Goal: Task Accomplishment & Management: Manage account settings

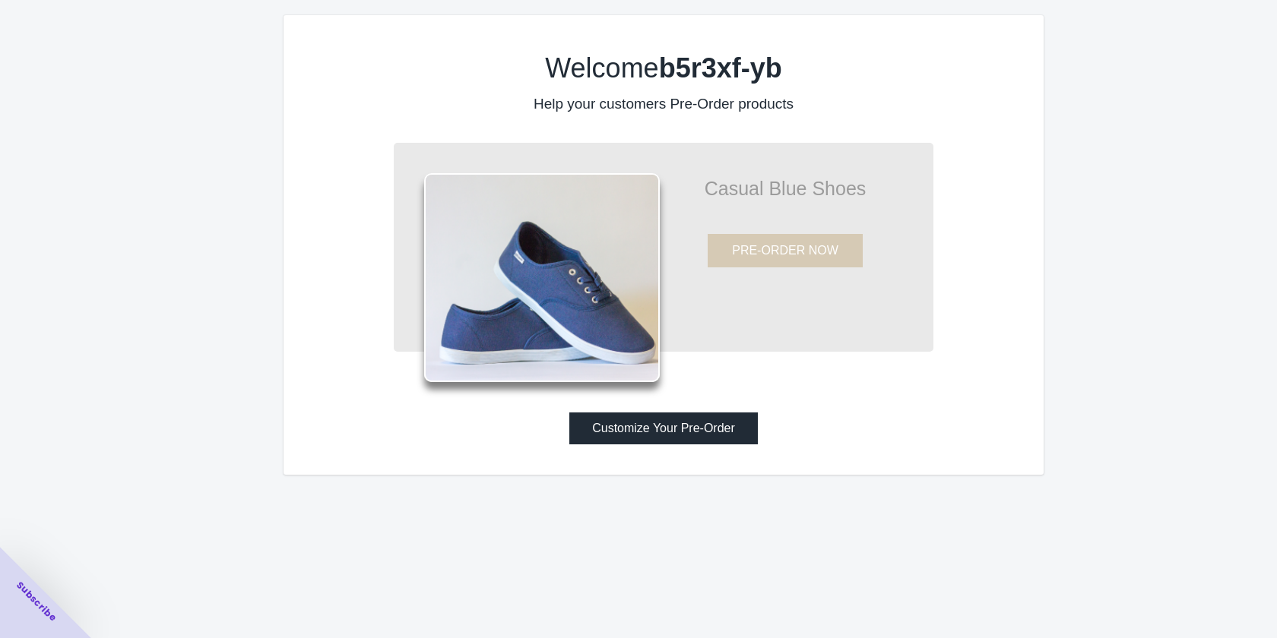
click at [711, 426] on button "Customize Your Pre-Order" at bounding box center [663, 429] width 189 height 32
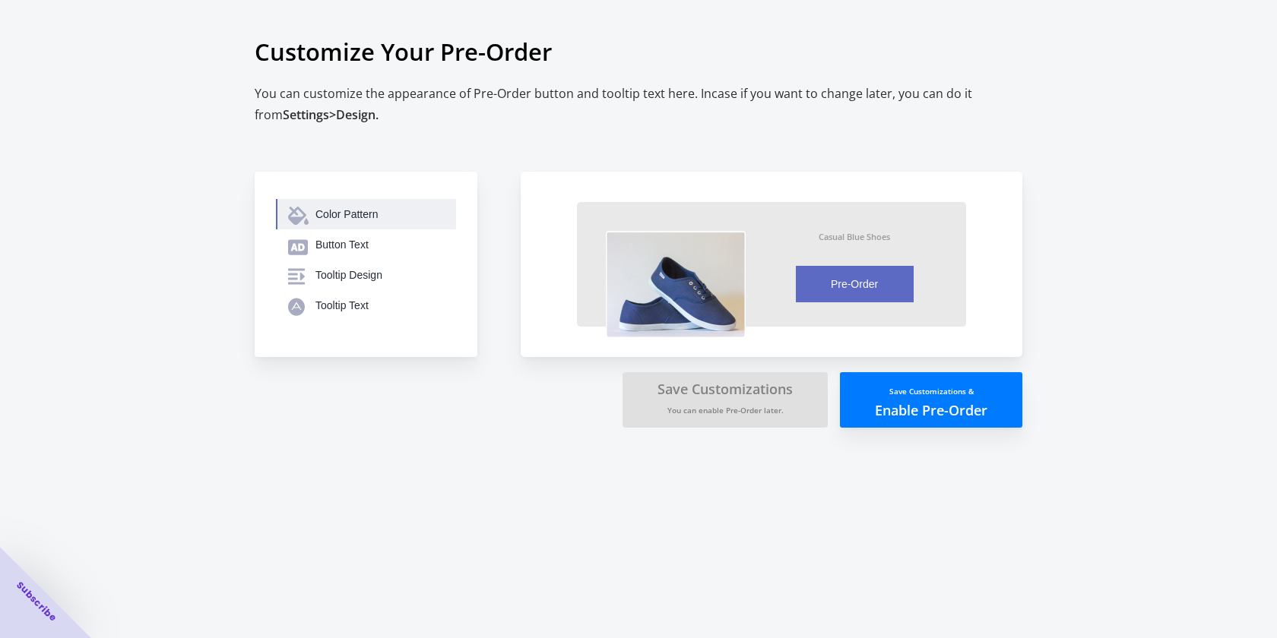
click at [347, 214] on div "Color Pattern" at bounding box center [379, 214] width 128 height 15
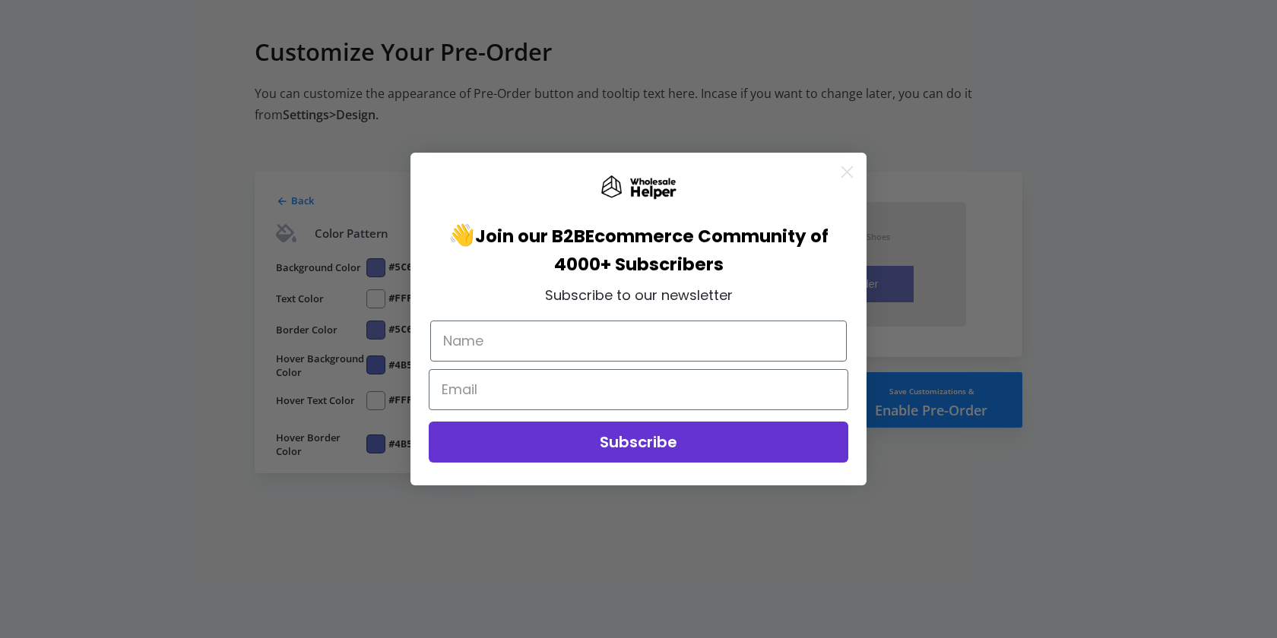
click at [837, 180] on circle "Close dialog" at bounding box center [847, 172] width 25 height 25
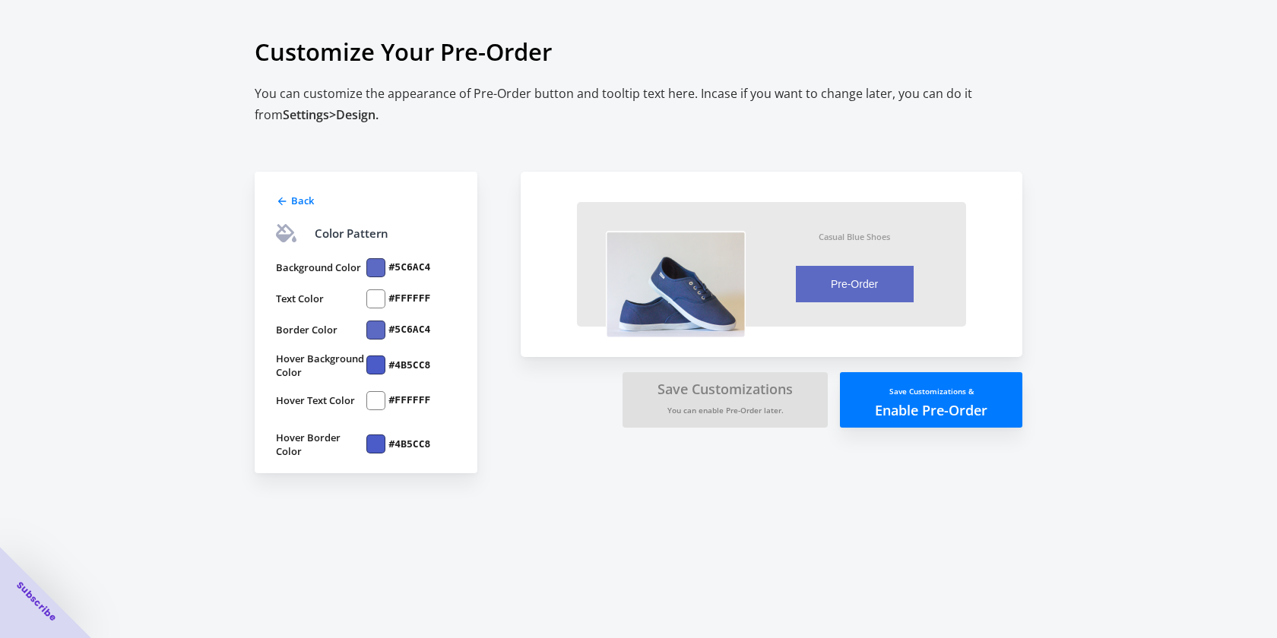
click at [369, 274] on div at bounding box center [375, 267] width 19 height 19
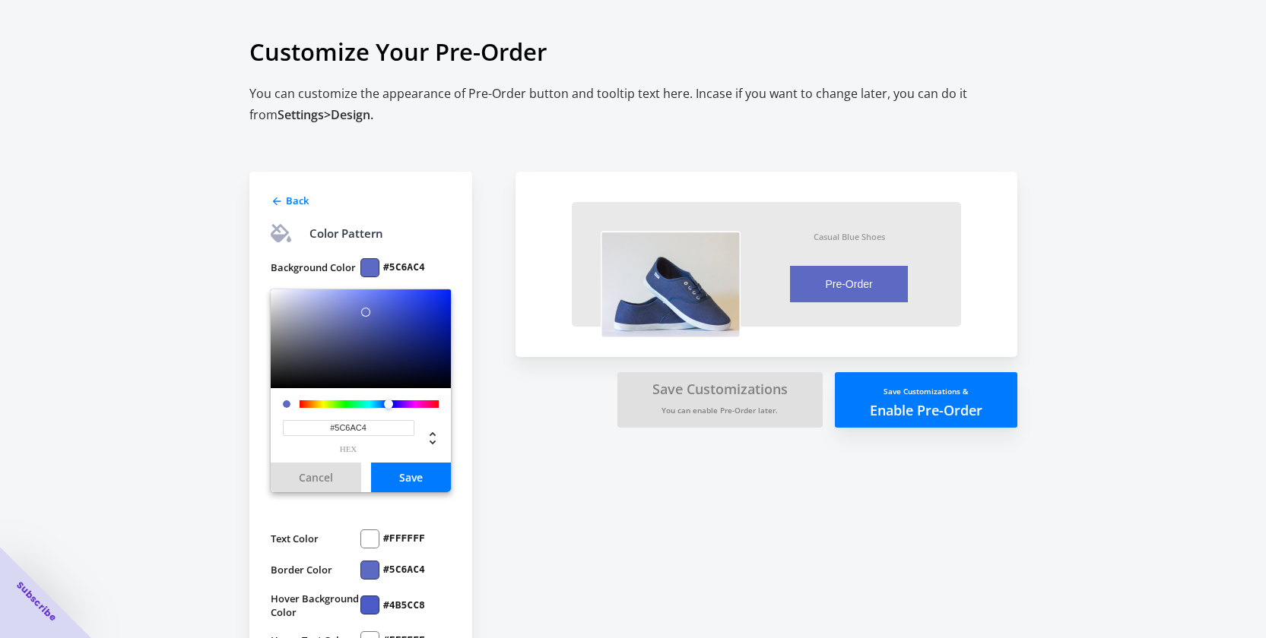
drag, startPoint x: 368, startPoint y: 427, endPoint x: 336, endPoint y: 417, distance: 33.4
click at [336, 417] on div "#5C6AC4 hex" at bounding box center [361, 431] width 156 height 46
paste input "103948"
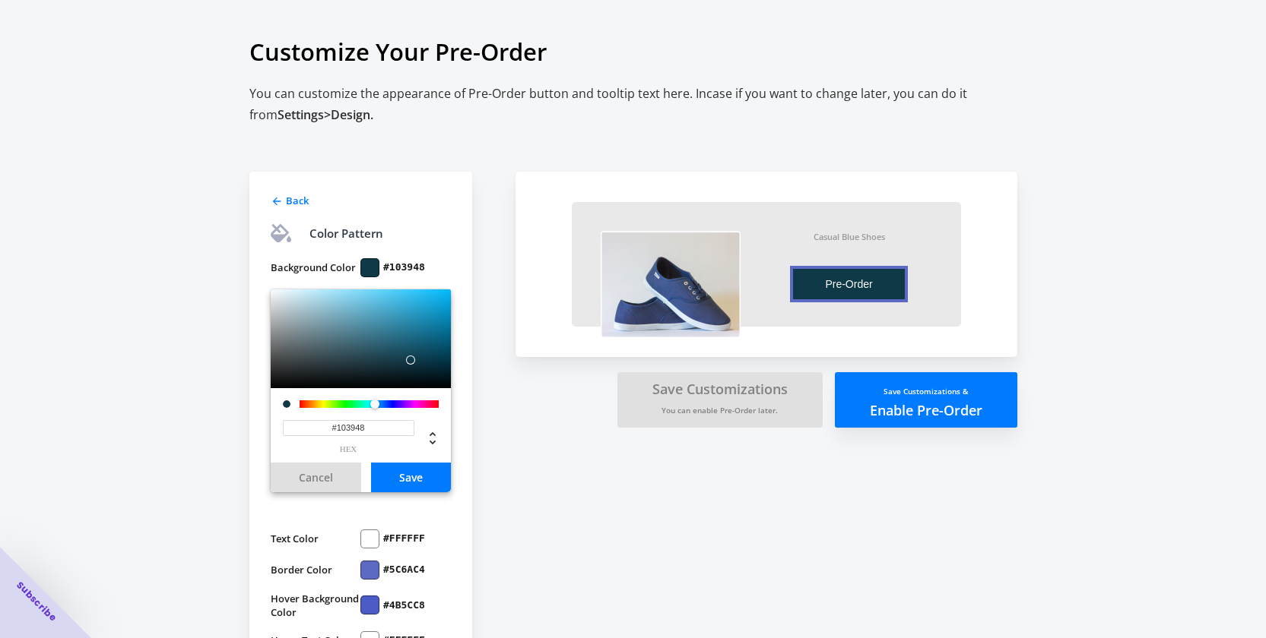
type input "#103948"
click at [411, 476] on button "Save" at bounding box center [411, 478] width 80 height 30
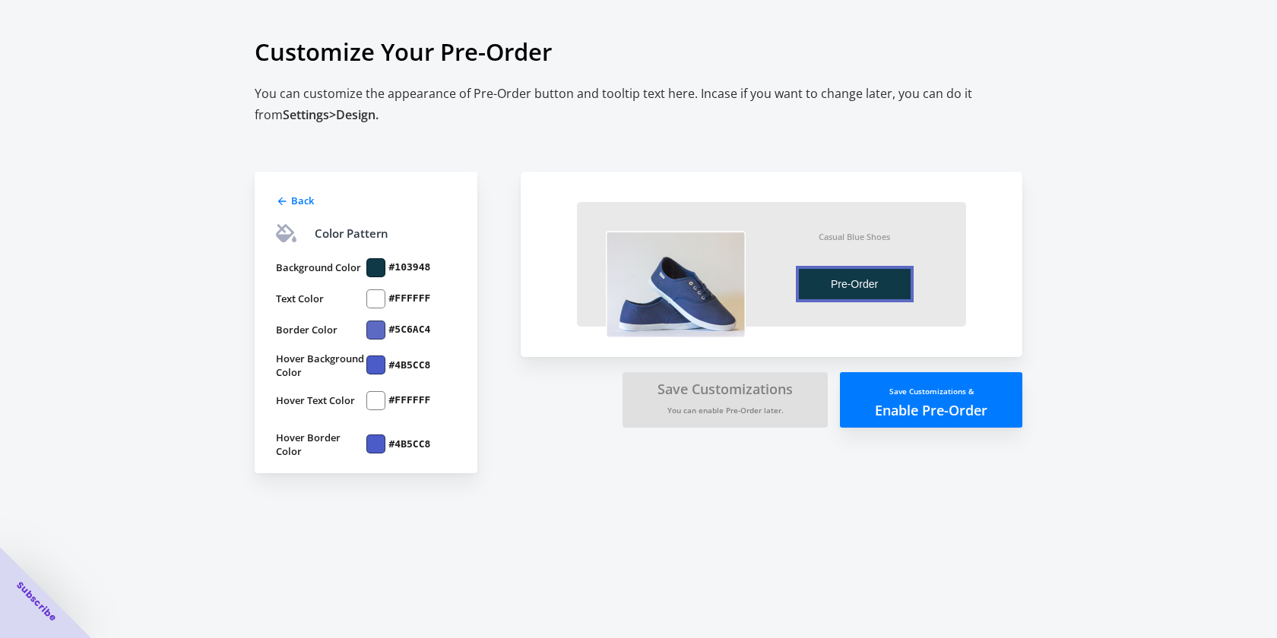
click at [371, 325] on div at bounding box center [375, 330] width 19 height 19
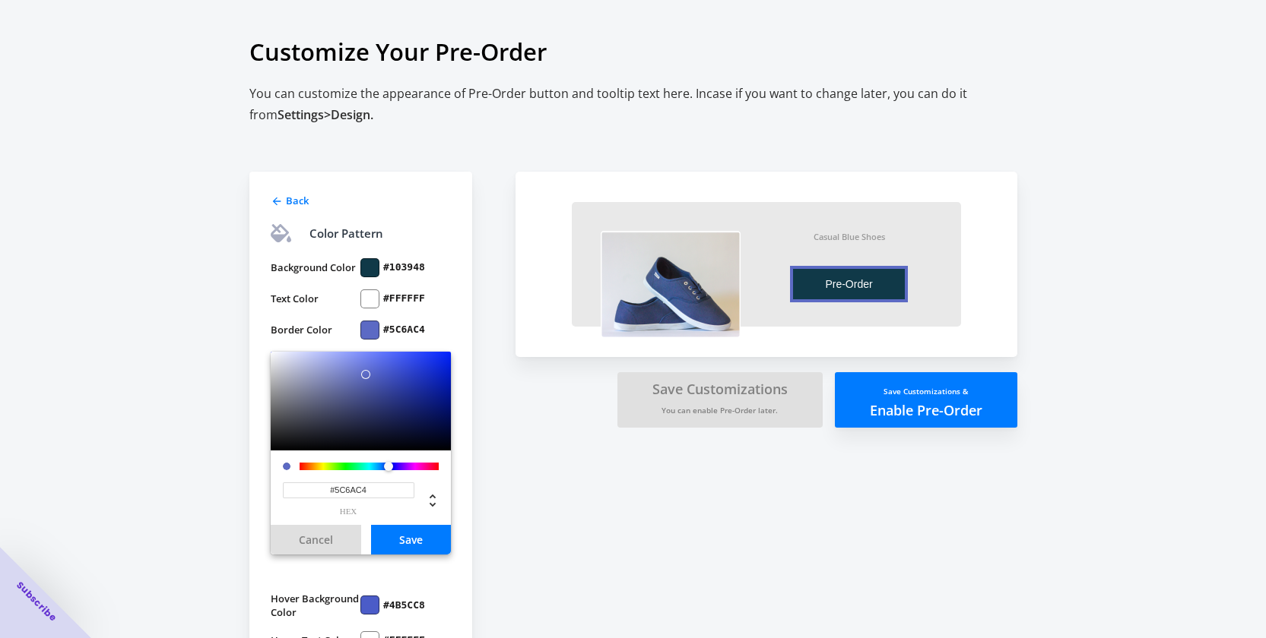
drag, startPoint x: 363, startPoint y: 489, endPoint x: 337, endPoint y: 482, distance: 26.7
click at [337, 483] on input "#5C6AC4" at bounding box center [348, 491] width 131 height 16
paste input "103948"
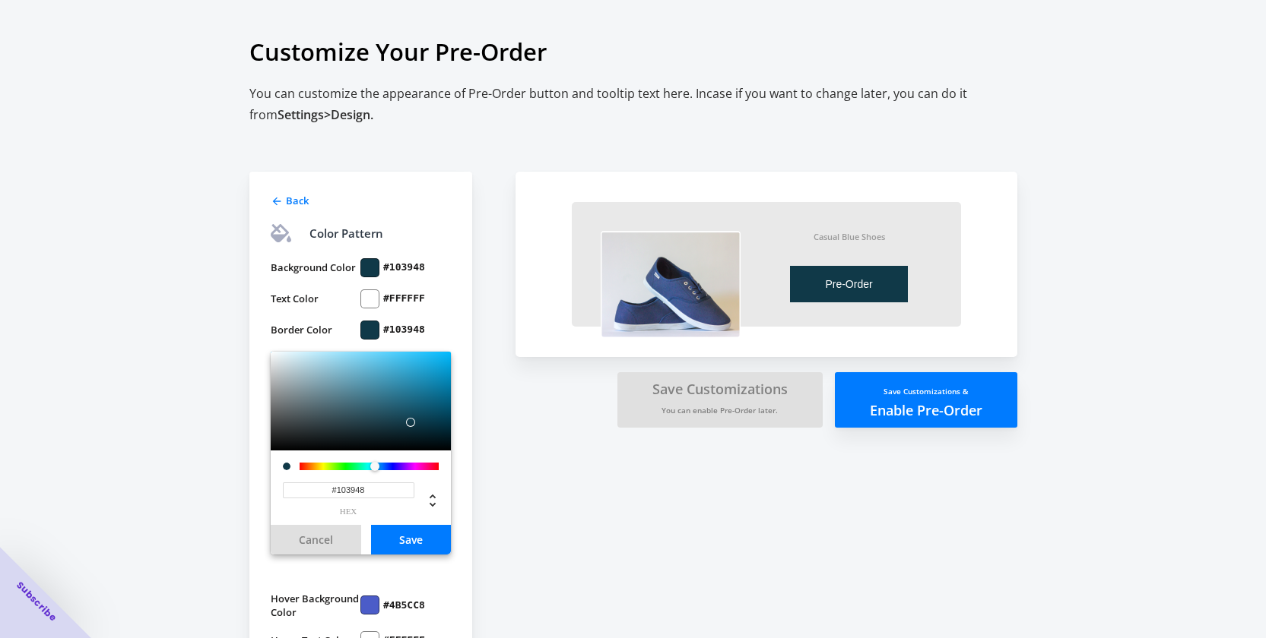
type input "#103948"
click at [417, 543] on button "Save" at bounding box center [411, 540] width 80 height 30
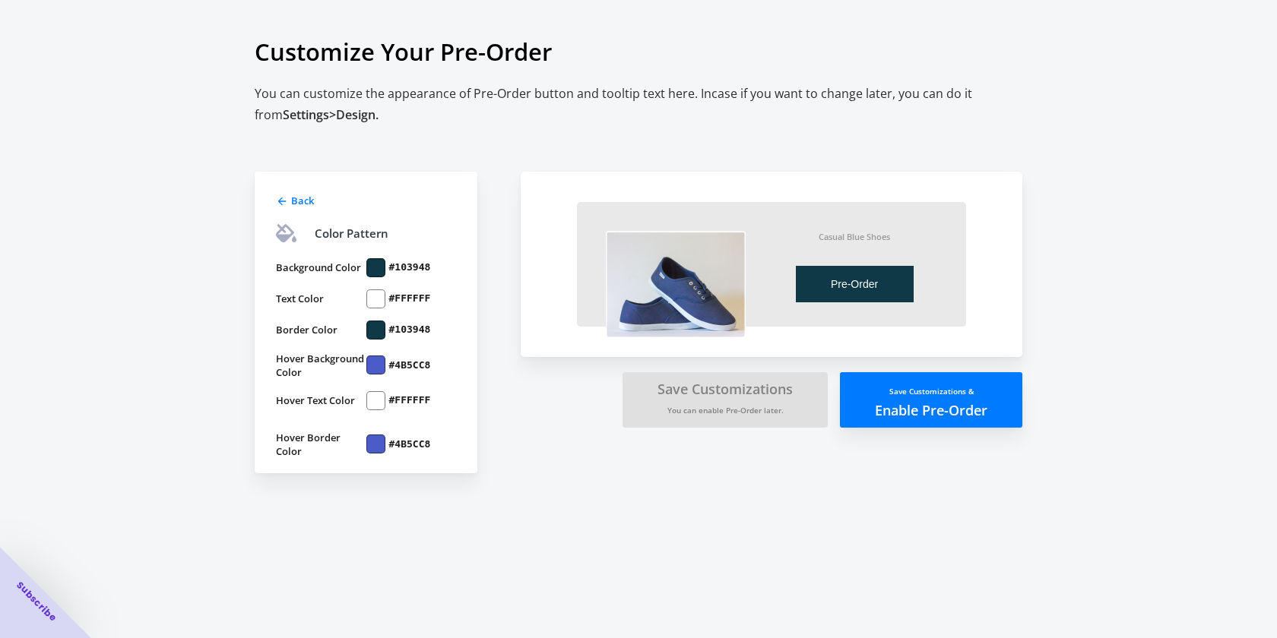
click at [379, 361] on div at bounding box center [375, 365] width 19 height 19
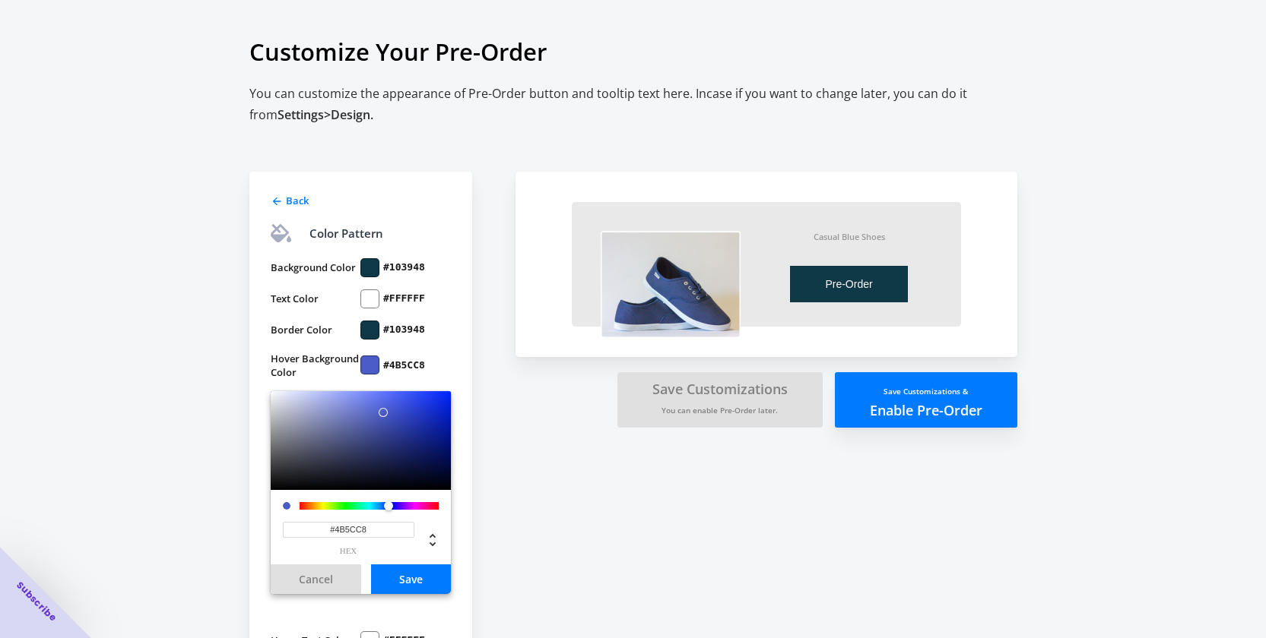
drag, startPoint x: 378, startPoint y: 524, endPoint x: 336, endPoint y: 523, distance: 41.8
click at [336, 523] on input "#4B5CC8" at bounding box center [348, 530] width 131 height 16
paste input "10394"
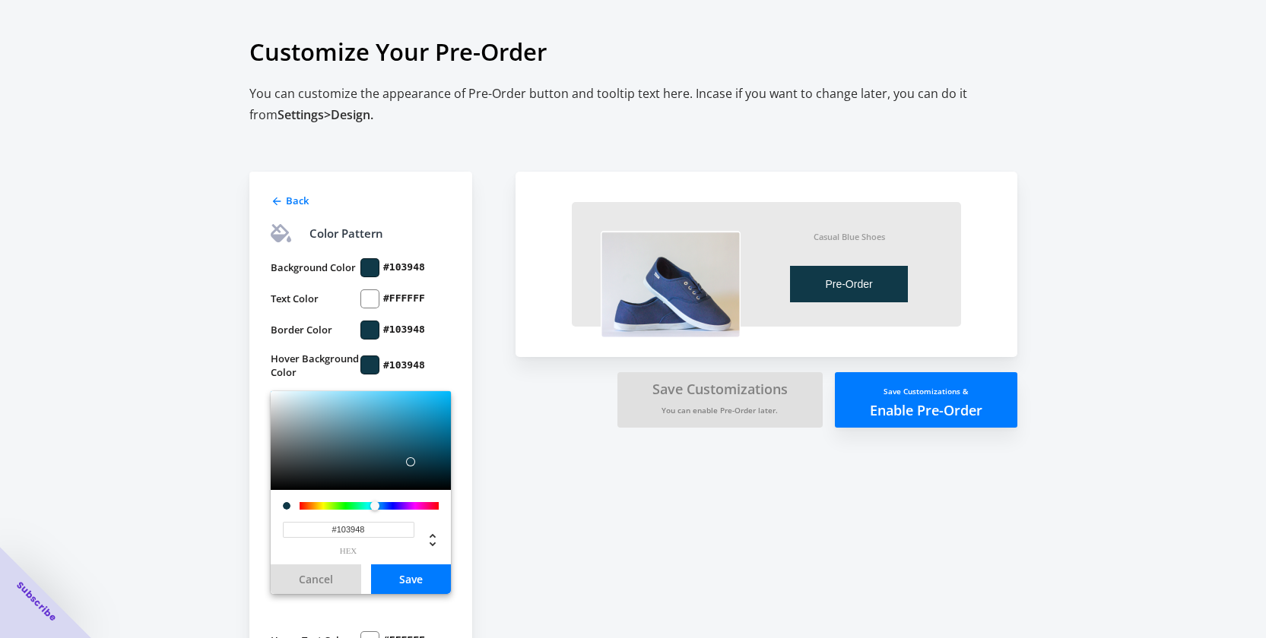
type input "#103948"
click at [414, 587] on button "Save" at bounding box center [411, 580] width 80 height 30
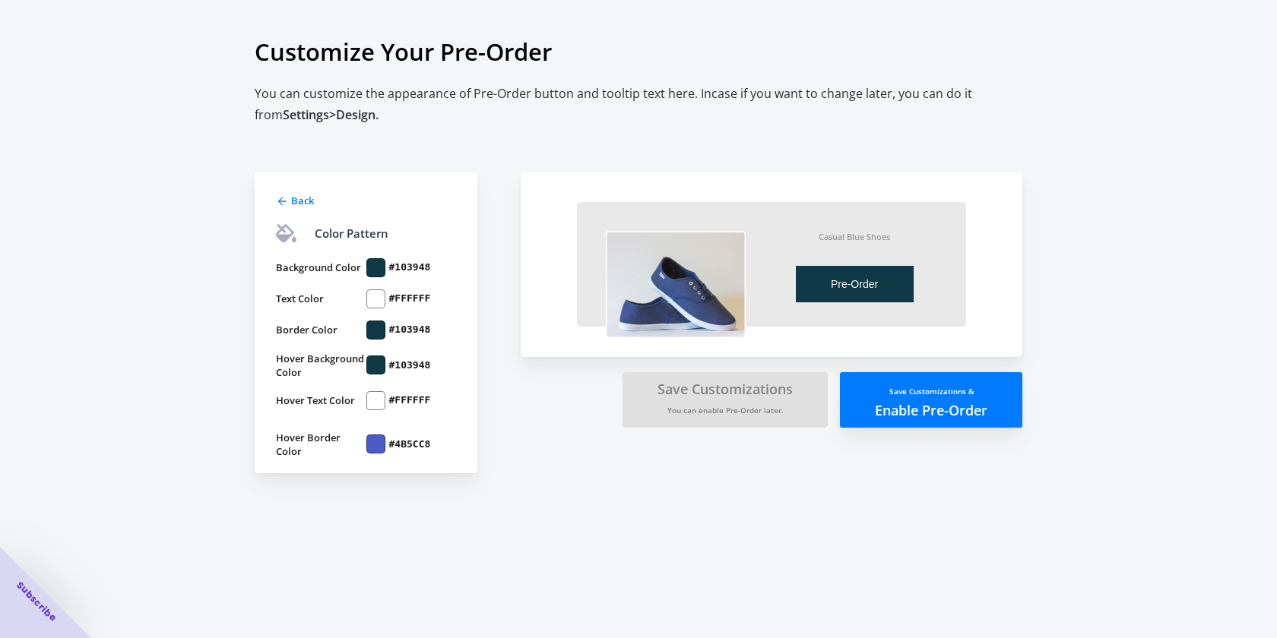
click at [375, 442] on div at bounding box center [375, 444] width 19 height 19
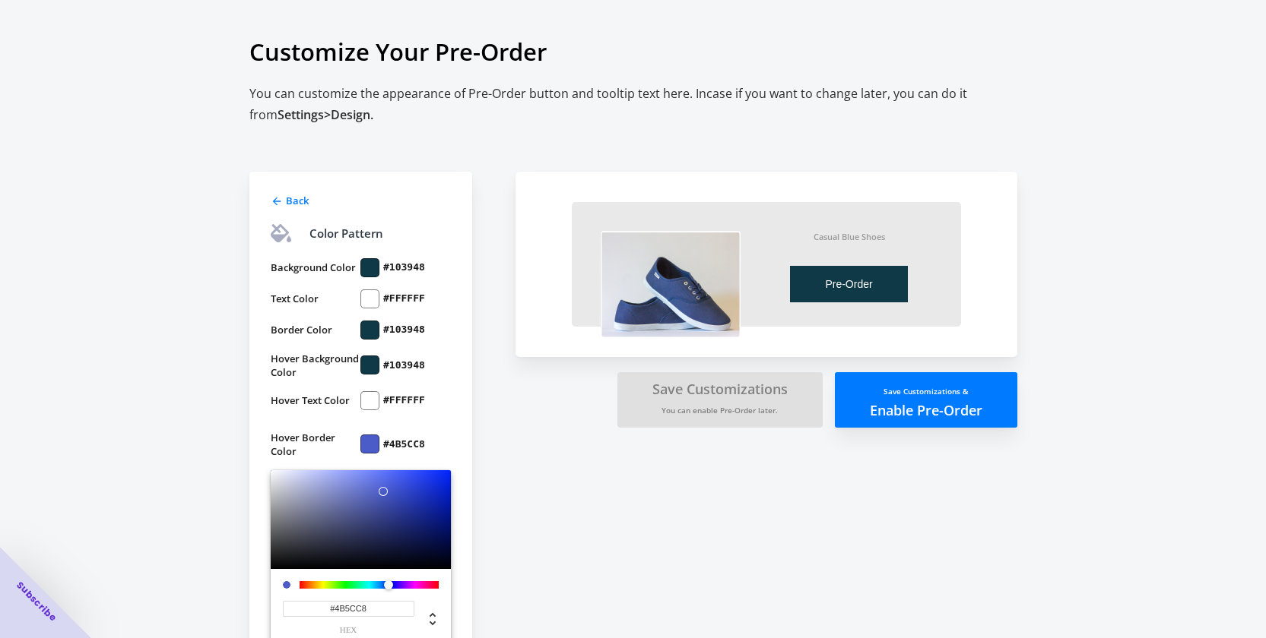
drag, startPoint x: 371, startPoint y: 606, endPoint x: 333, endPoint y: 596, distance: 39.3
click at [333, 596] on div "#4B5CC8 hex" at bounding box center [361, 612] width 156 height 46
paste input "10394"
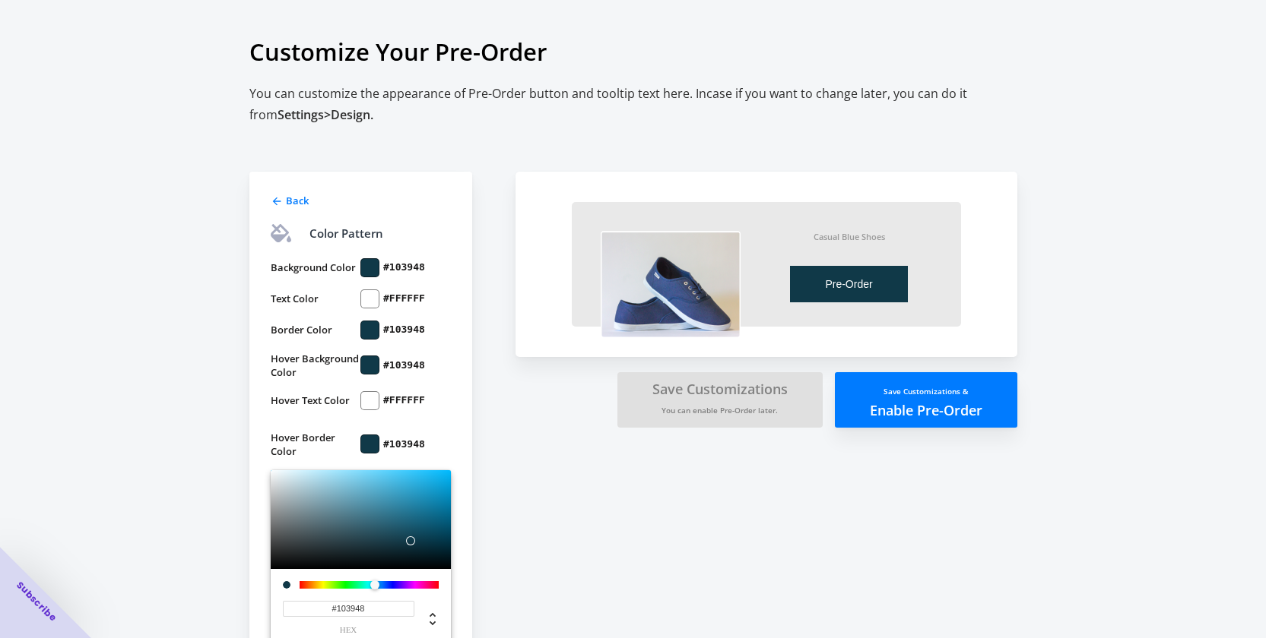
scroll to position [76, 0]
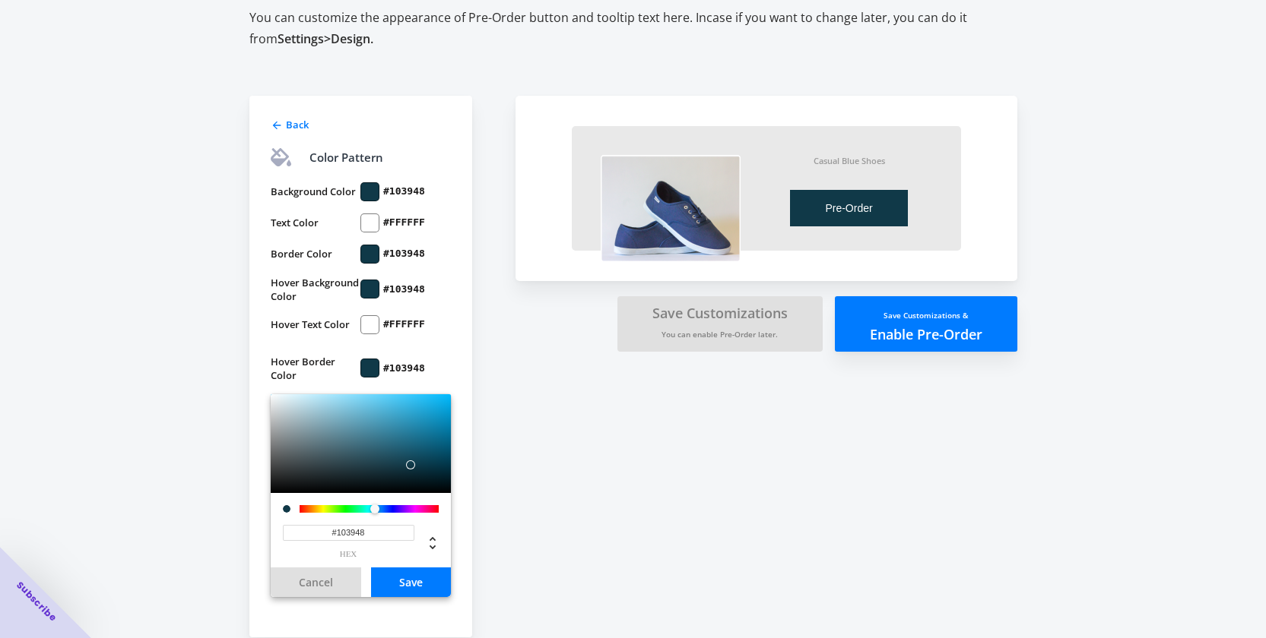
type input "#103948"
click at [426, 573] on button "Save" at bounding box center [411, 583] width 80 height 30
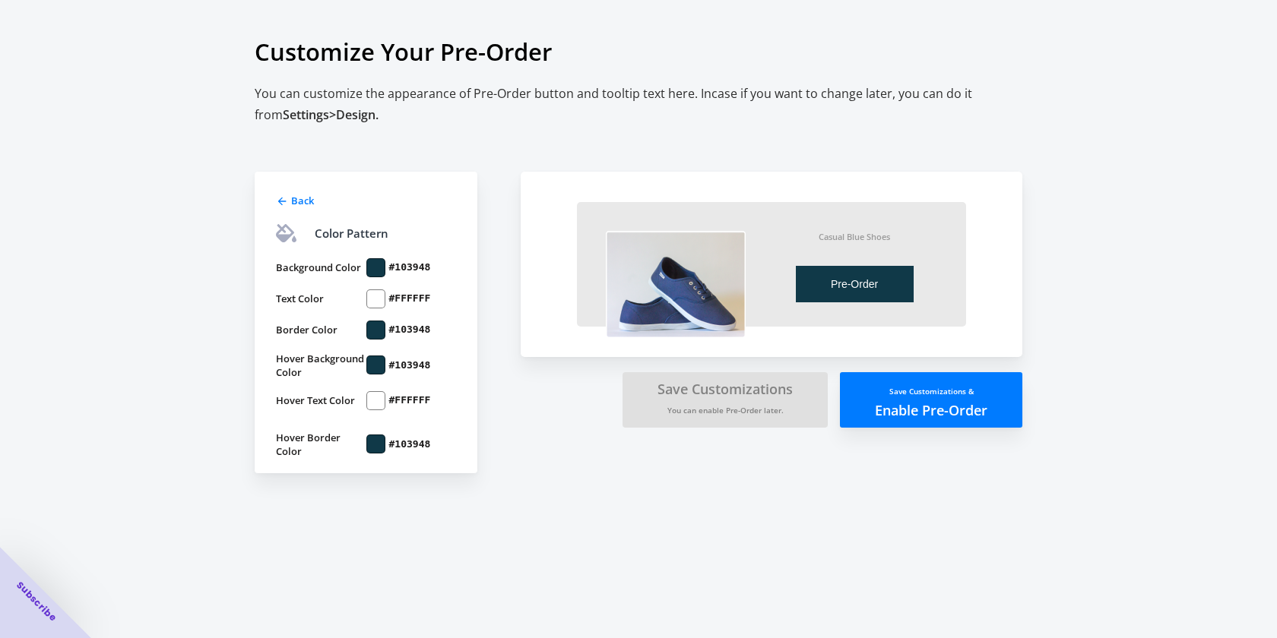
click at [277, 190] on div "Back" at bounding box center [364, 199] width 183 height 18
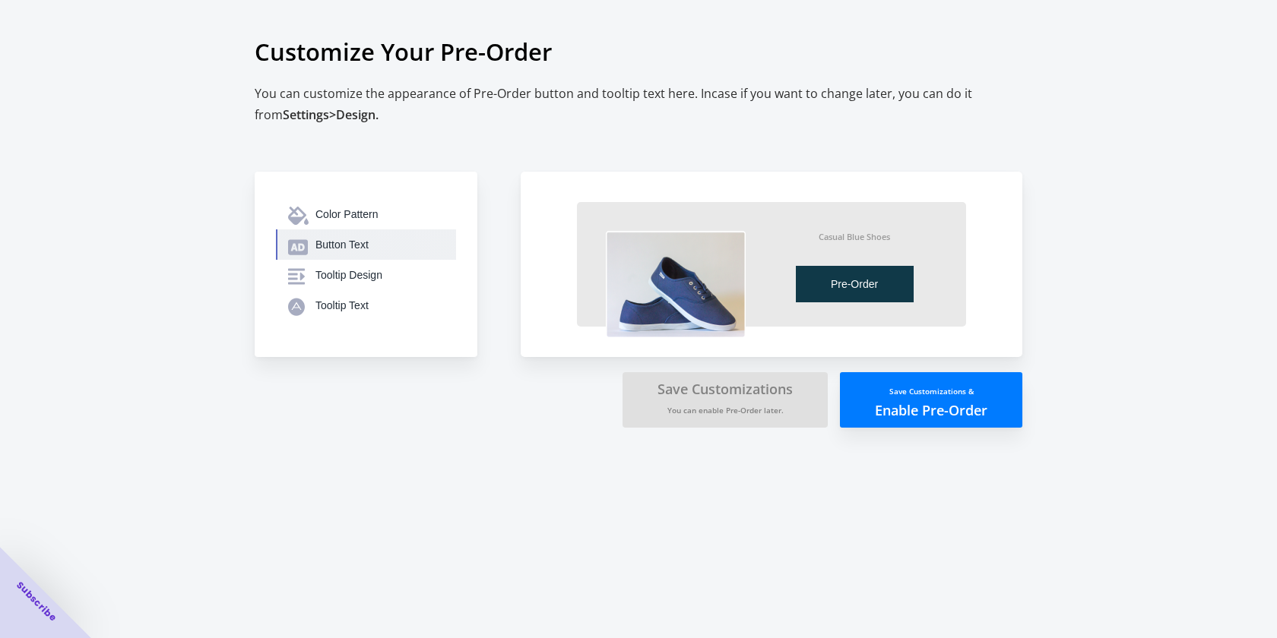
click at [335, 233] on button "Button Text" at bounding box center [366, 245] width 180 height 30
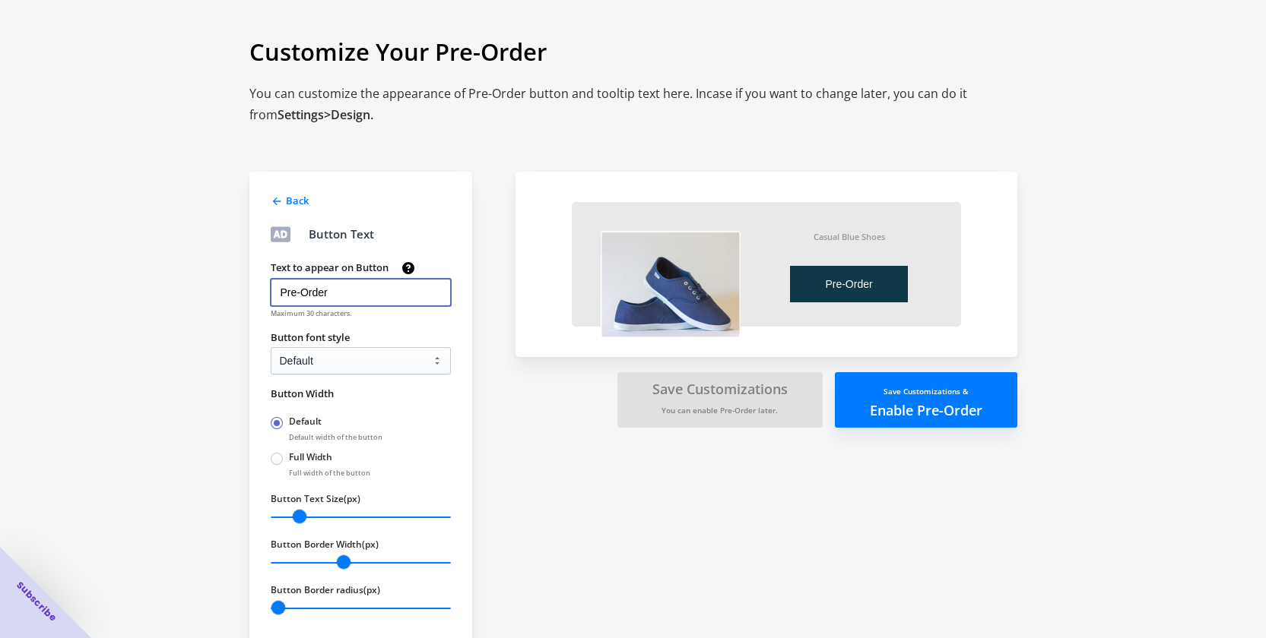
drag, startPoint x: 322, startPoint y: 291, endPoint x: 268, endPoint y: 279, distance: 56.1
click at [268, 279] on div "Text to appear on Button Pre-Order Maximum 30 characters. Button font style Def…" at bounding box center [352, 433] width 195 height 369
type input "Encomendar"
click at [406, 362] on select "Default Arial Times New Roman Courier Sans Serif" at bounding box center [361, 360] width 180 height 27
click at [271, 347] on select "Default Arial Times New Roman Courier Sans Serif" at bounding box center [361, 360] width 180 height 27
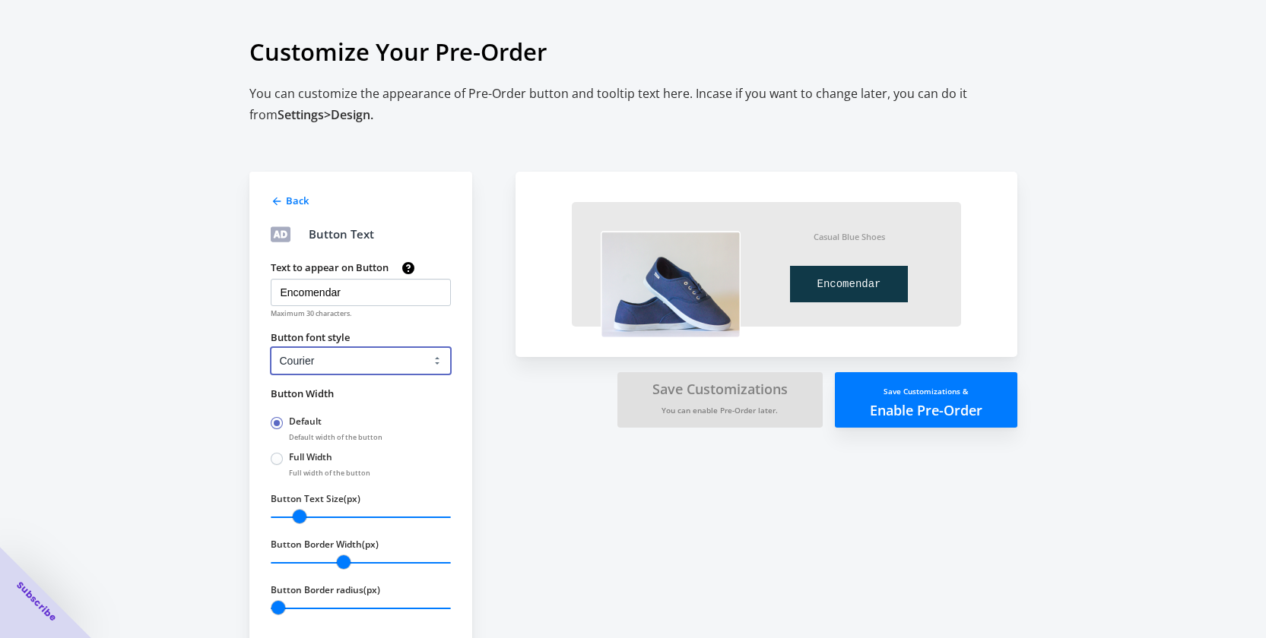
click at [418, 366] on select "Default Arial Times New Roman Courier Sans Serif" at bounding box center [361, 360] width 180 height 27
click at [271, 347] on select "Default Arial Times New Roman Courier Sans Serif" at bounding box center [361, 360] width 180 height 27
click at [404, 362] on select "Default Arial Times New Roman Courier Sans Serif" at bounding box center [361, 360] width 180 height 27
click at [271, 347] on select "Default Arial Times New Roman Courier Sans Serif" at bounding box center [361, 360] width 180 height 27
drag, startPoint x: 409, startPoint y: 360, endPoint x: 396, endPoint y: 372, distance: 18.3
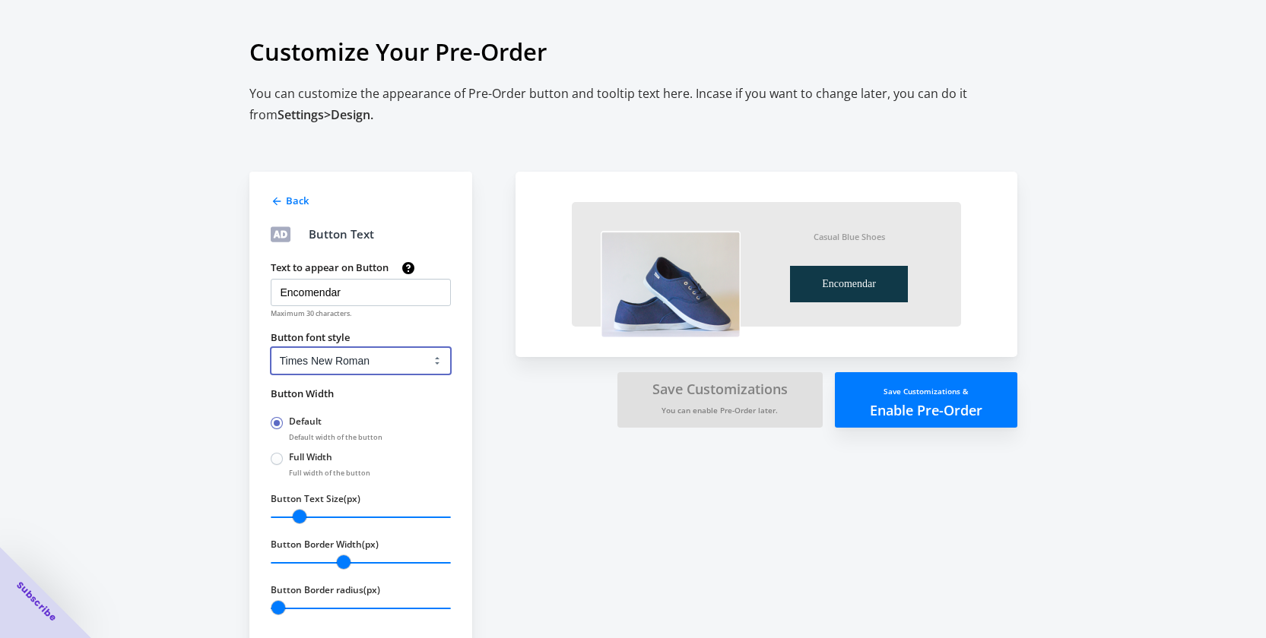
click at [409, 360] on select "Default Arial Times New Roman Courier Sans Serif" at bounding box center [361, 360] width 180 height 27
click at [271, 347] on select "Default Arial Times New Roman Courier Sans Serif" at bounding box center [361, 360] width 180 height 27
drag, startPoint x: 385, startPoint y: 361, endPoint x: 385, endPoint y: 370, distance: 9.2
click at [385, 361] on select "Default Arial Times New Roman Courier Sans Serif" at bounding box center [361, 360] width 180 height 27
select select "0"
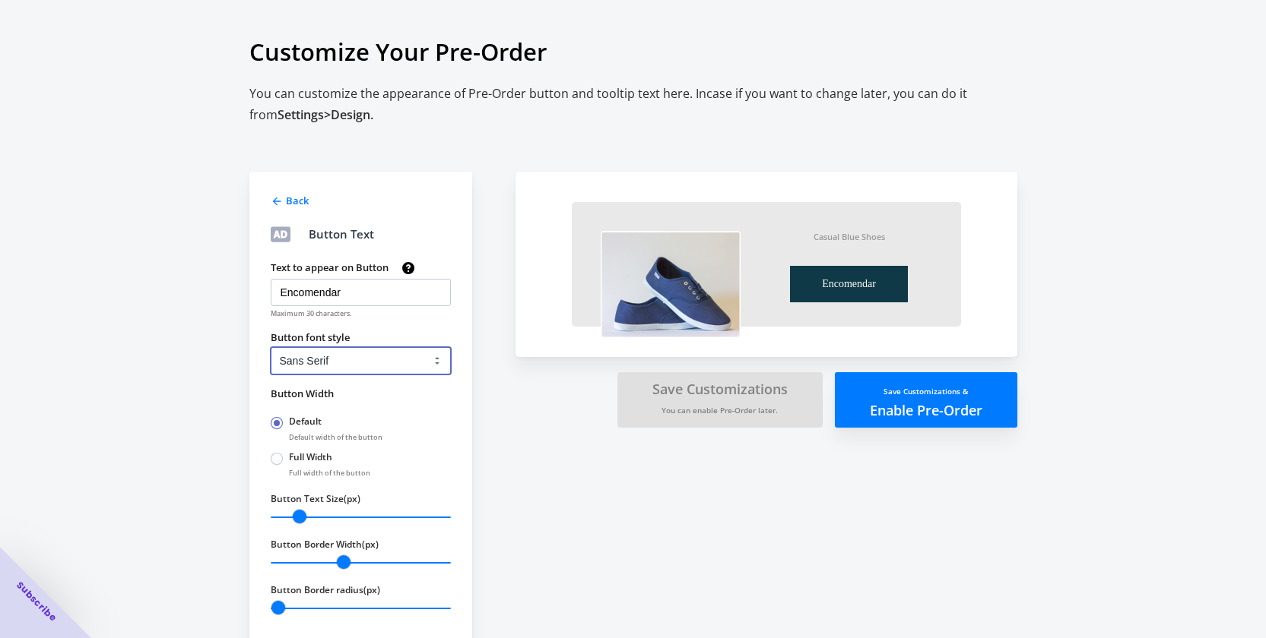
click at [271, 347] on select "Default Arial Times New Roman Courier Sans Serif" at bounding box center [361, 360] width 180 height 27
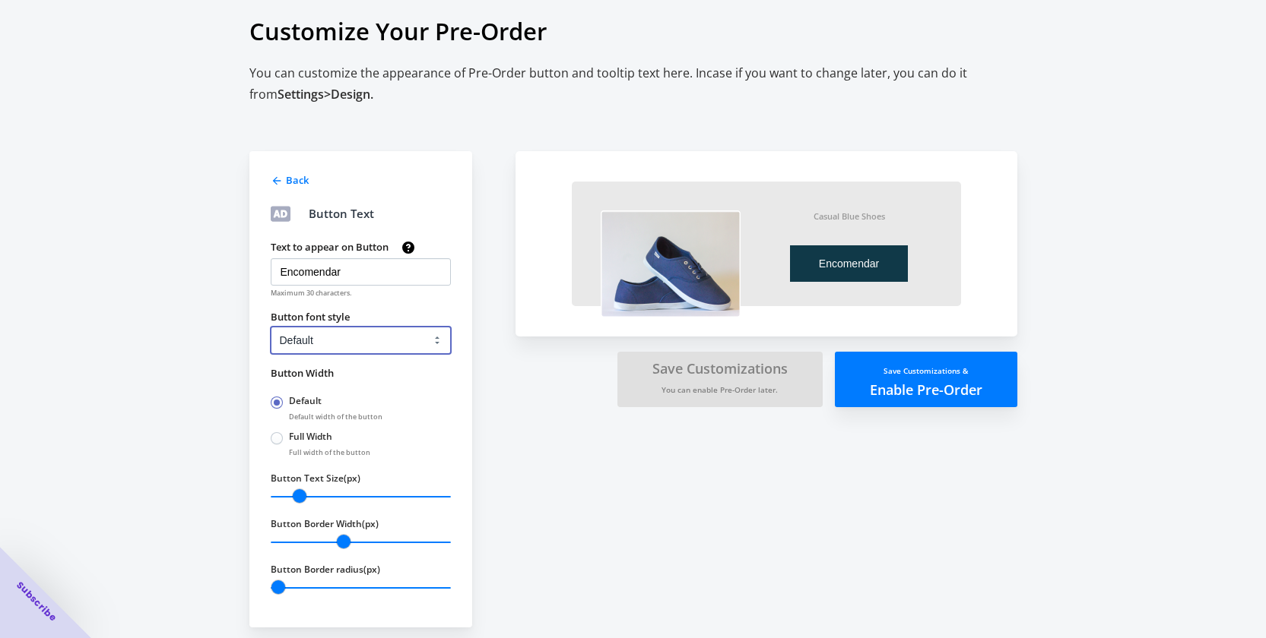
scroll to position [30, 0]
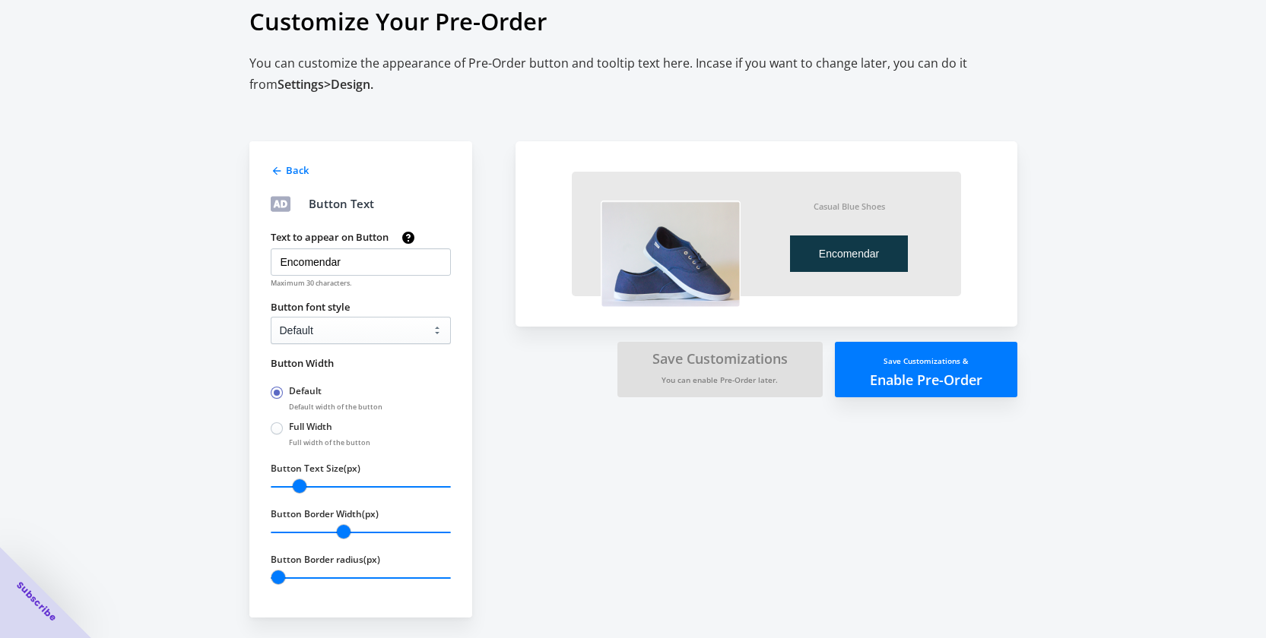
click at [271, 431] on span at bounding box center [277, 429] width 12 height 12
click at [274, 426] on input "Full Width" at bounding box center [274, 425] width 1 height 1
radio input "true"
click at [271, 431] on span at bounding box center [277, 429] width 12 height 12
click at [274, 426] on input "Full Width" at bounding box center [274, 425] width 1 height 1
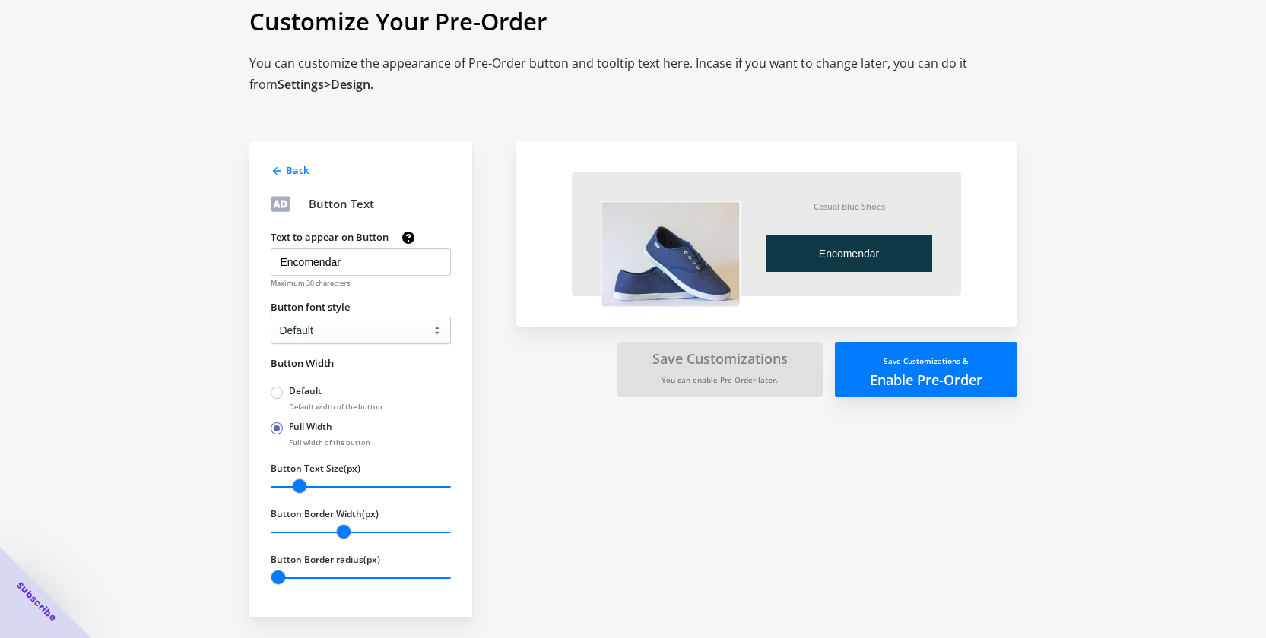
click at [279, 391] on span at bounding box center [277, 393] width 12 height 12
click at [275, 390] on input "Default" at bounding box center [274, 389] width 1 height 1
radio input "true"
radio input "false"
click at [271, 166] on icon at bounding box center [277, 171] width 12 height 12
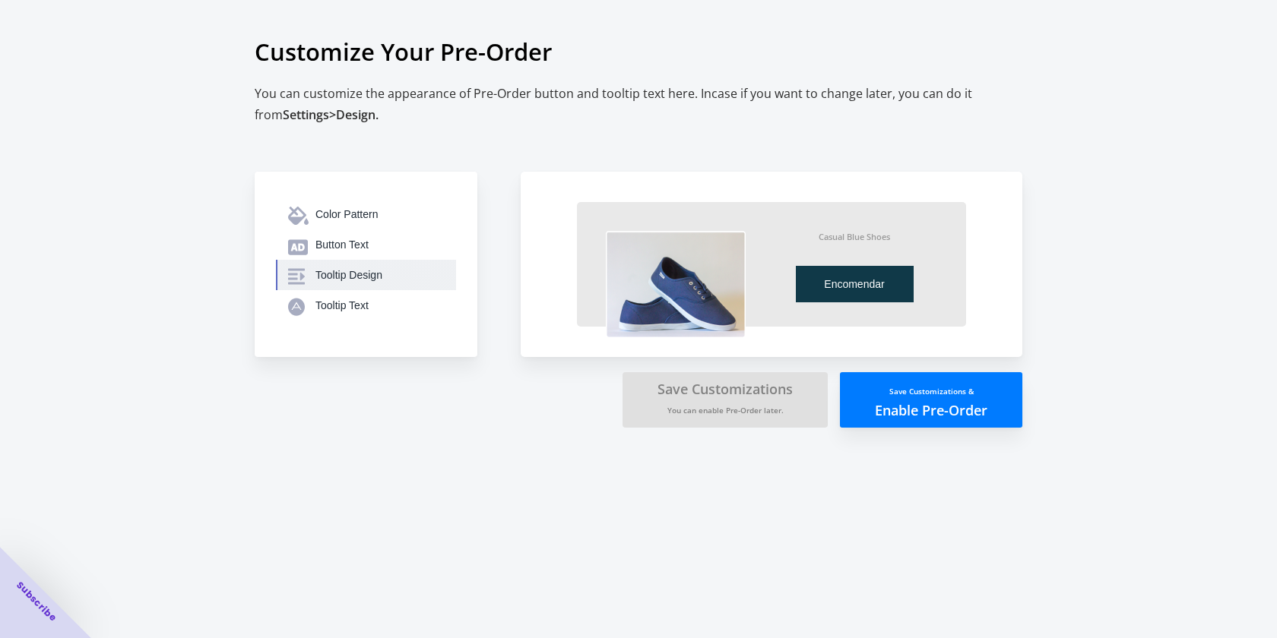
click at [336, 280] on div "Tooltip Design" at bounding box center [379, 275] width 128 height 15
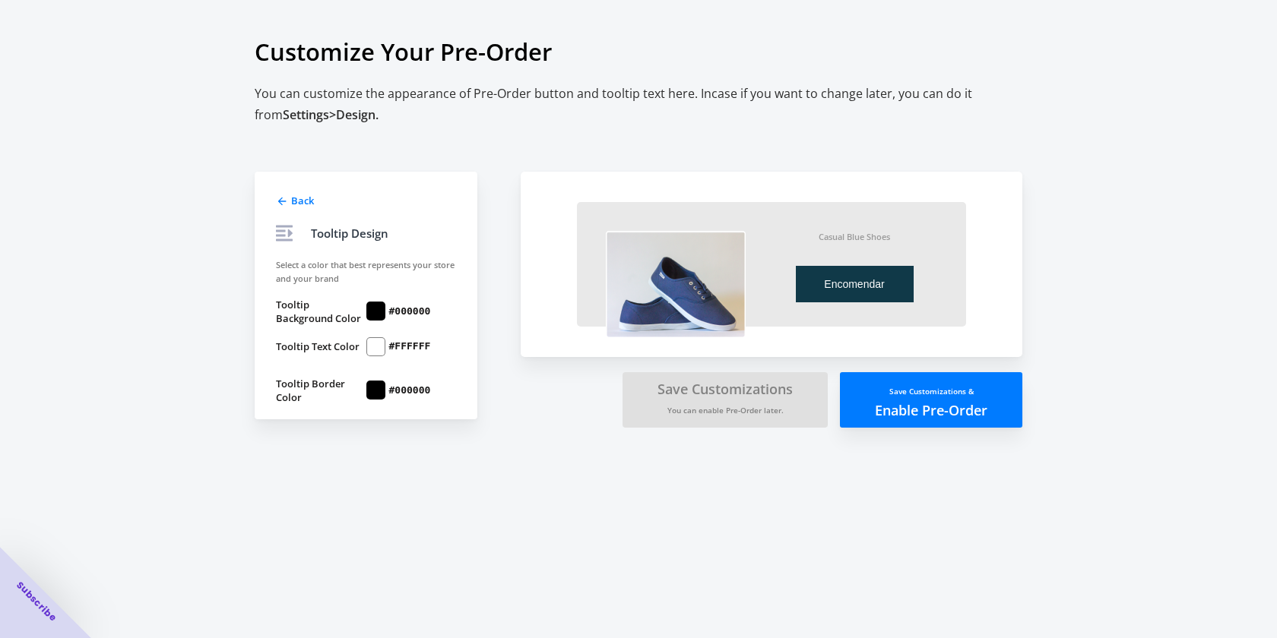
click at [276, 201] on icon at bounding box center [282, 201] width 12 height 12
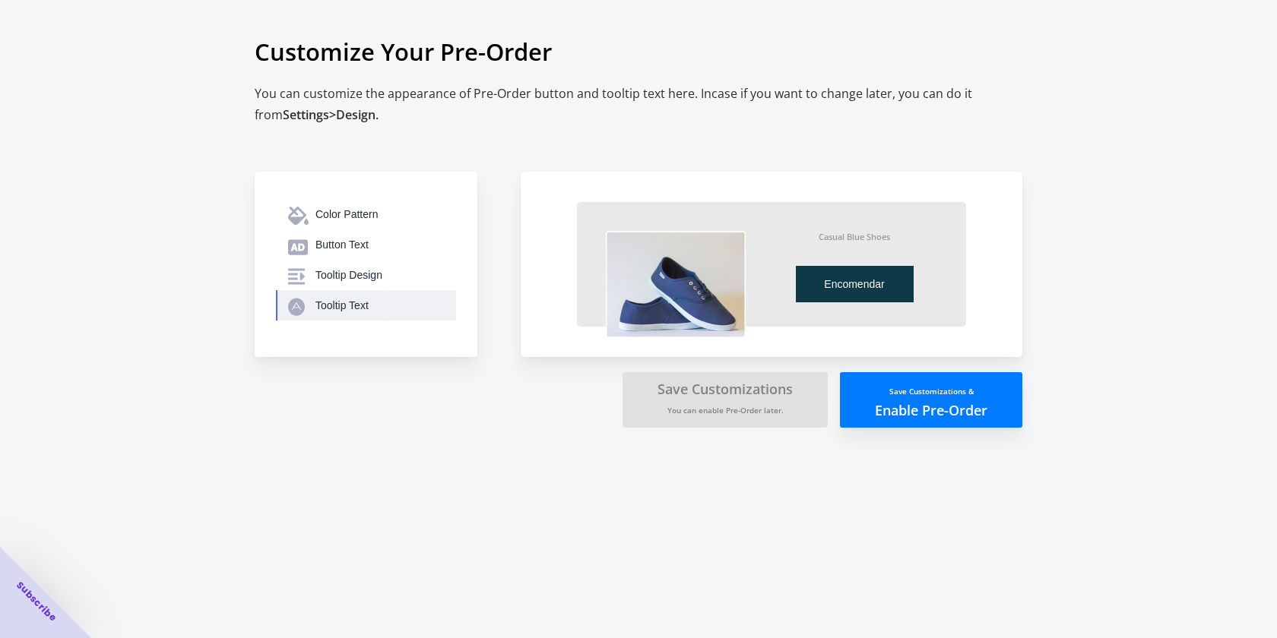
click at [339, 306] on div "Tooltip Text" at bounding box center [379, 305] width 128 height 15
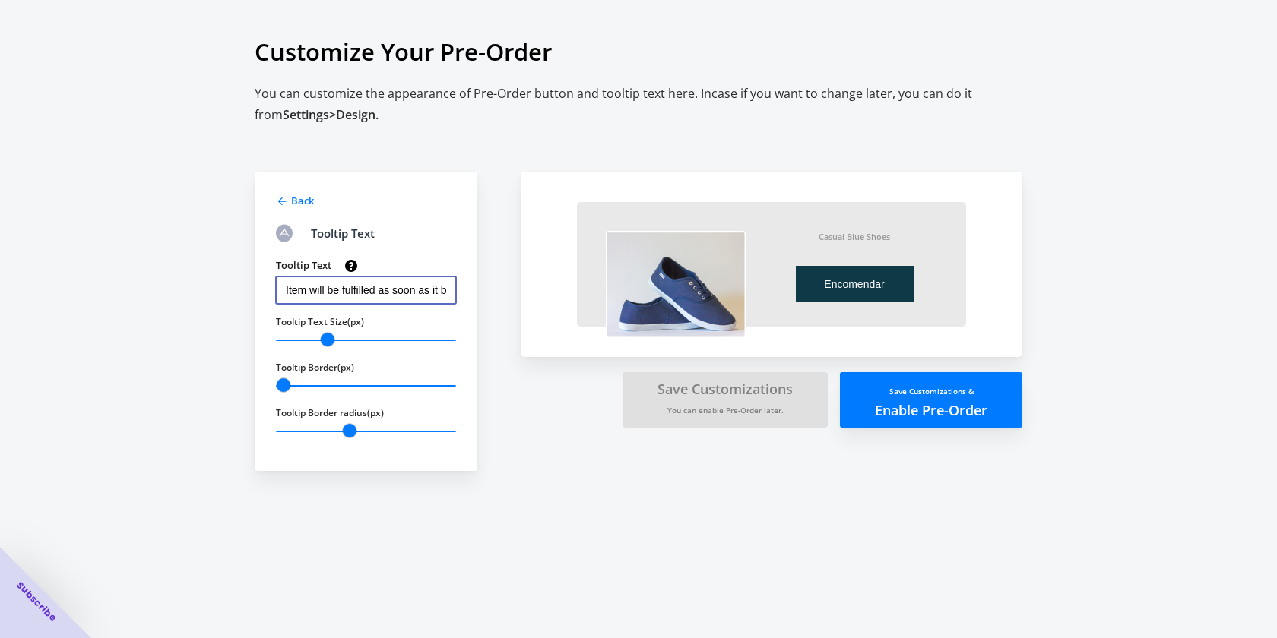
click at [297, 296] on input "Item will be fulfilled as soon as it becomes available" at bounding box center [366, 290] width 180 height 27
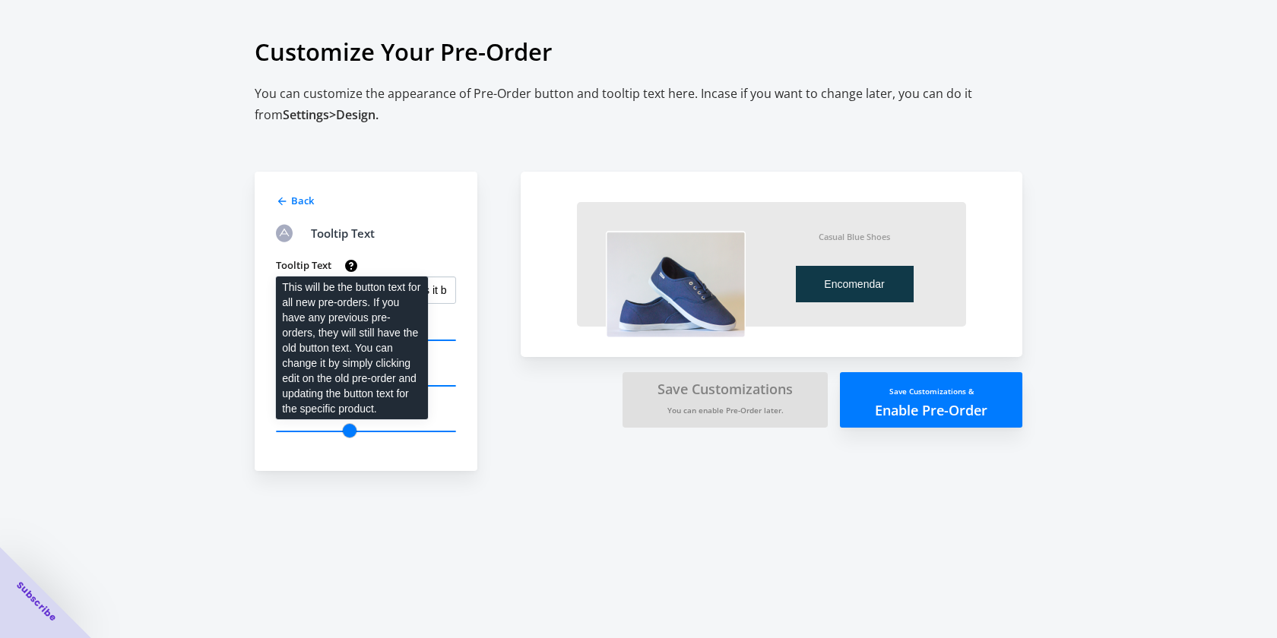
click at [439, 290] on div "This will be the button text for all new pre-orders. If you have any previous p…" at bounding box center [352, 353] width 176 height 158
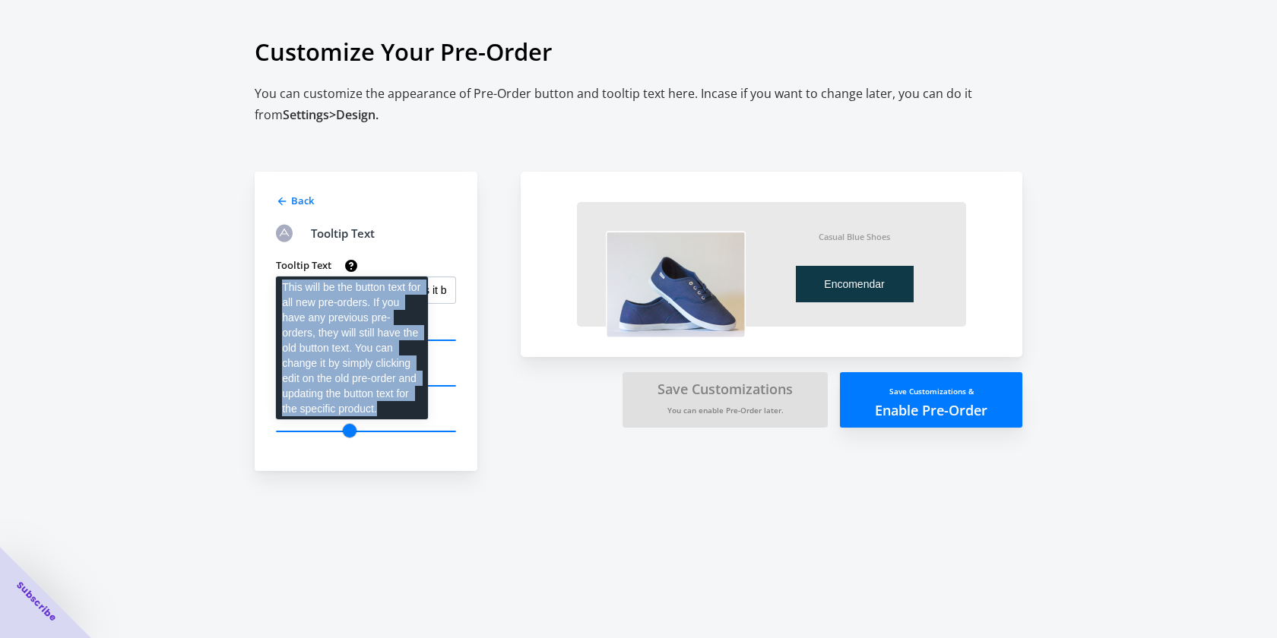
click at [439, 290] on div "This will be the button text for all new pre-orders. If you have any previous p…" at bounding box center [352, 353] width 176 height 158
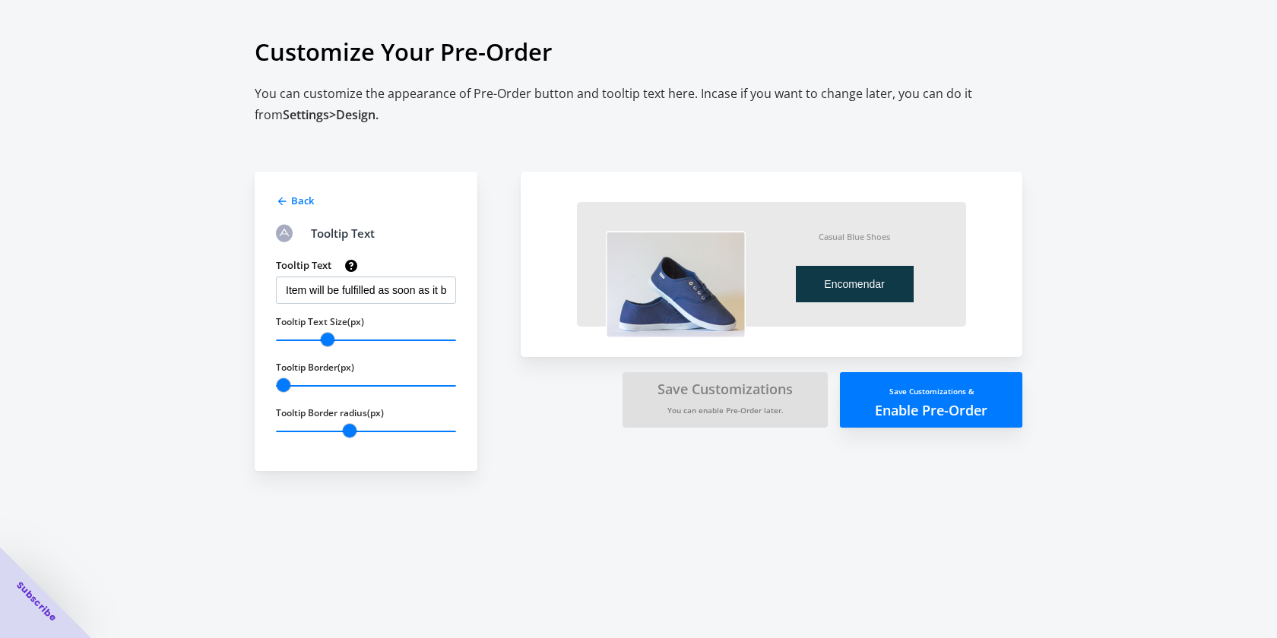
click at [417, 249] on div "Tooltip Text Item will be fulfilled as soon as it becomes available Tooltip Tex…" at bounding box center [358, 343] width 195 height 195
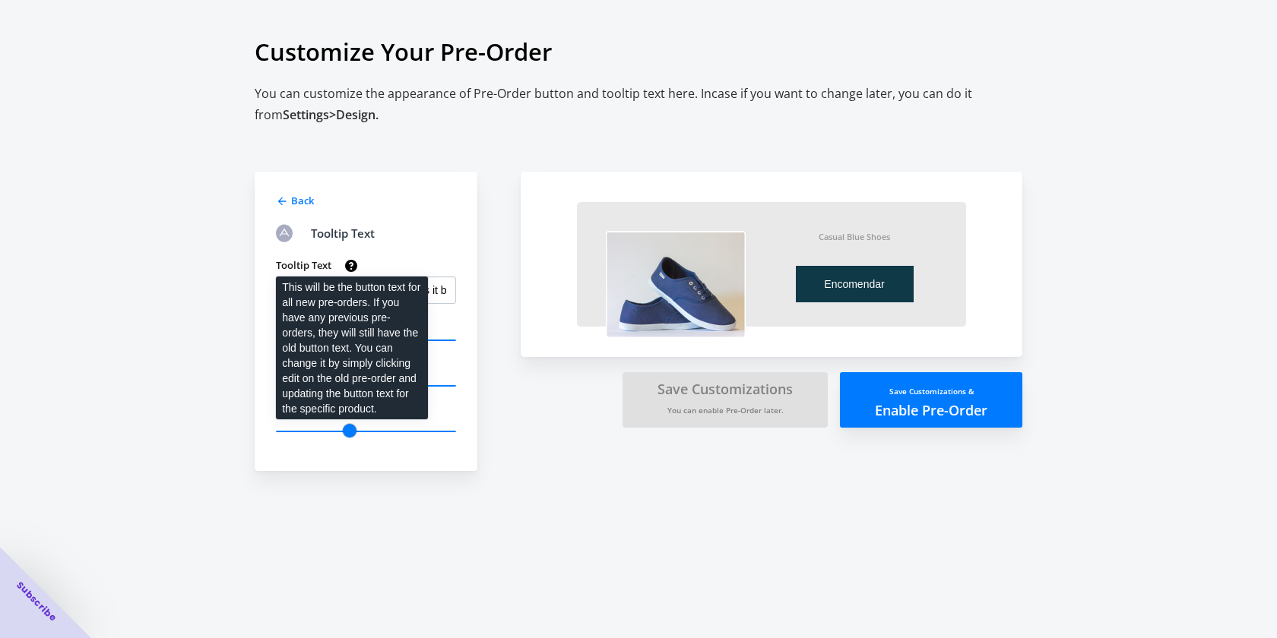
click at [351, 267] on icon at bounding box center [351, 266] width 12 height 12
click at [351, 277] on input "Item will be fulfilled as soon as it becomes available" at bounding box center [366, 290] width 180 height 27
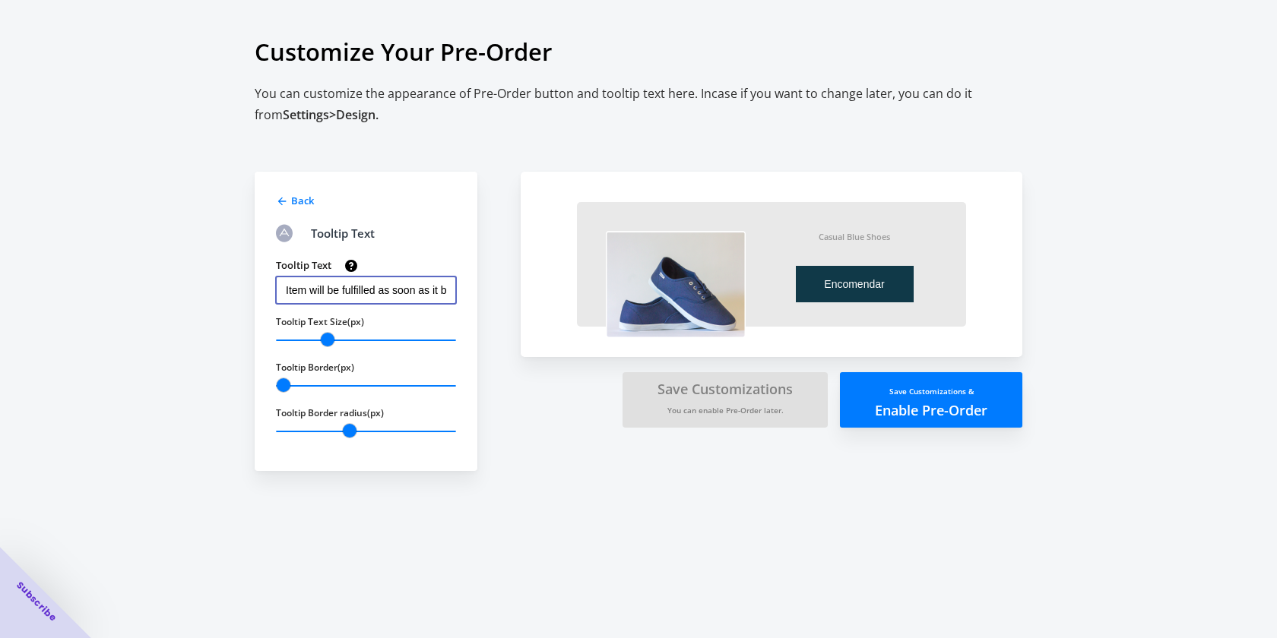
click at [351, 267] on icon at bounding box center [351, 266] width 12 height 12
click at [351, 277] on input "Item will be fulfilled as soon as it becomes available" at bounding box center [366, 290] width 180 height 27
click at [349, 266] on icon at bounding box center [351, 266] width 12 height 12
click at [349, 277] on input "Item will be fulfilled as soon as it becomes available" at bounding box center [366, 290] width 180 height 27
click at [331, 285] on input "Item will be fulfilled as soon as it becomes available" at bounding box center [366, 290] width 180 height 27
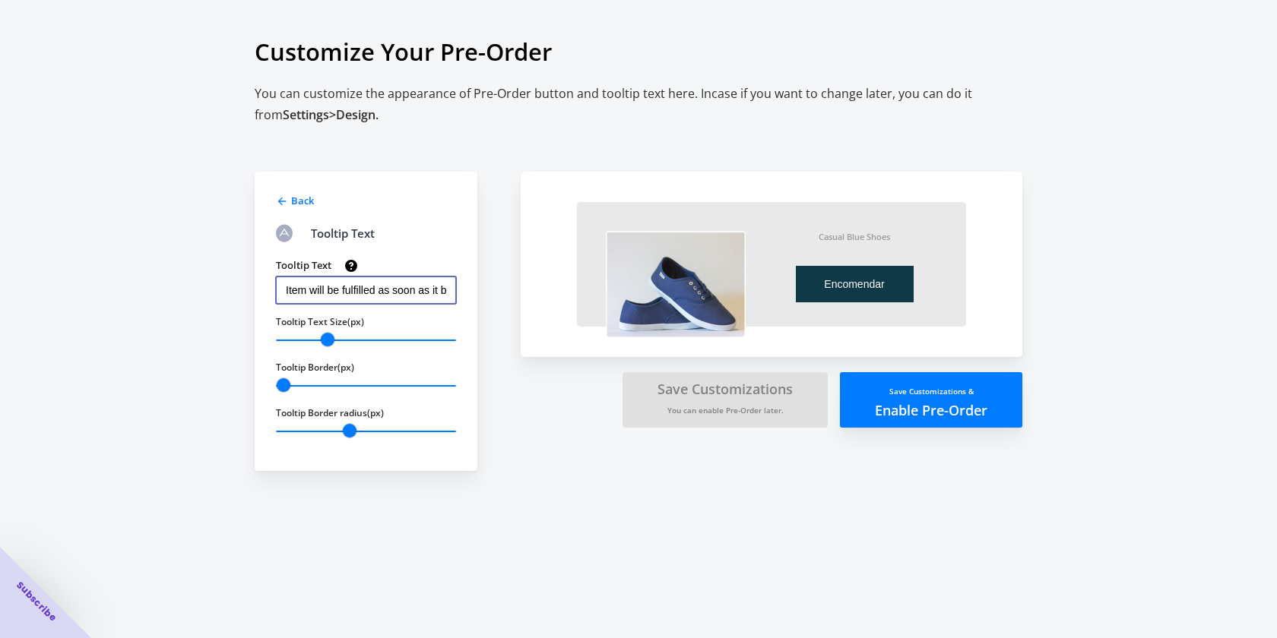
click at [382, 295] on input "Item will be fulfilled as soon as it becomes available" at bounding box center [366, 290] width 180 height 27
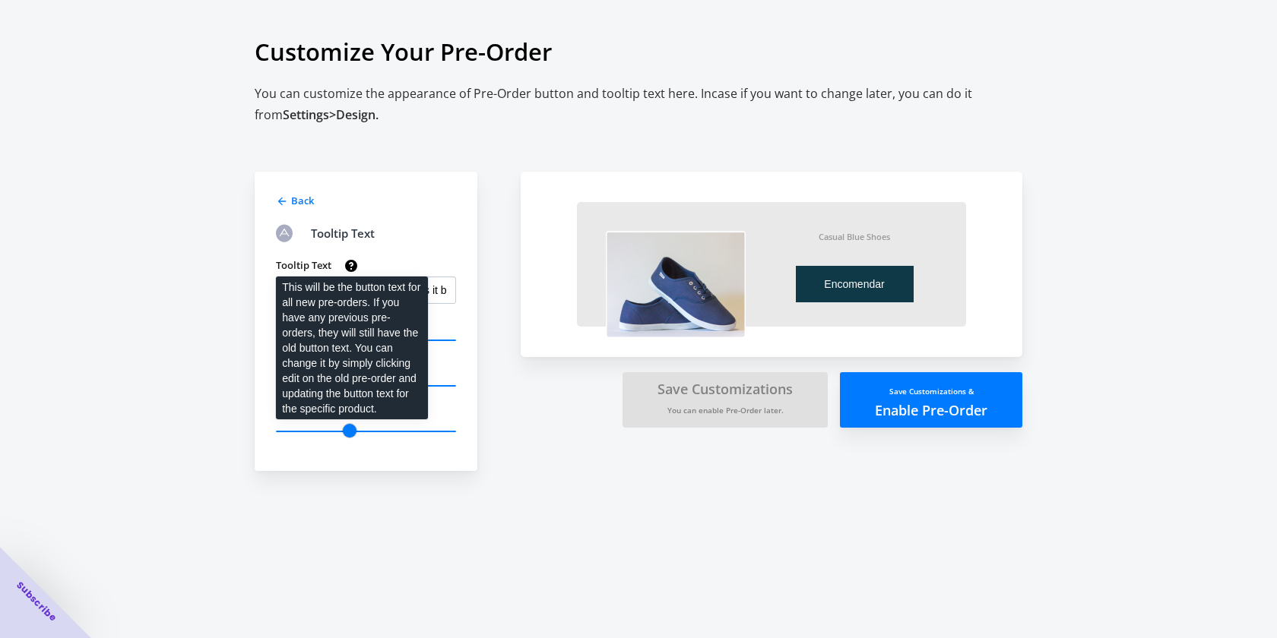
click at [348, 287] on div "This will be the button text for all new pre-orders. If you have any previous p…" at bounding box center [352, 353] width 176 height 158
click at [433, 290] on div "This will be the button text for all new pre-orders. If you have any previous p…" at bounding box center [352, 353] width 176 height 158
click at [417, 293] on div "This will be the button text for all new pre-orders. If you have any previous p…" at bounding box center [352, 353] width 176 height 158
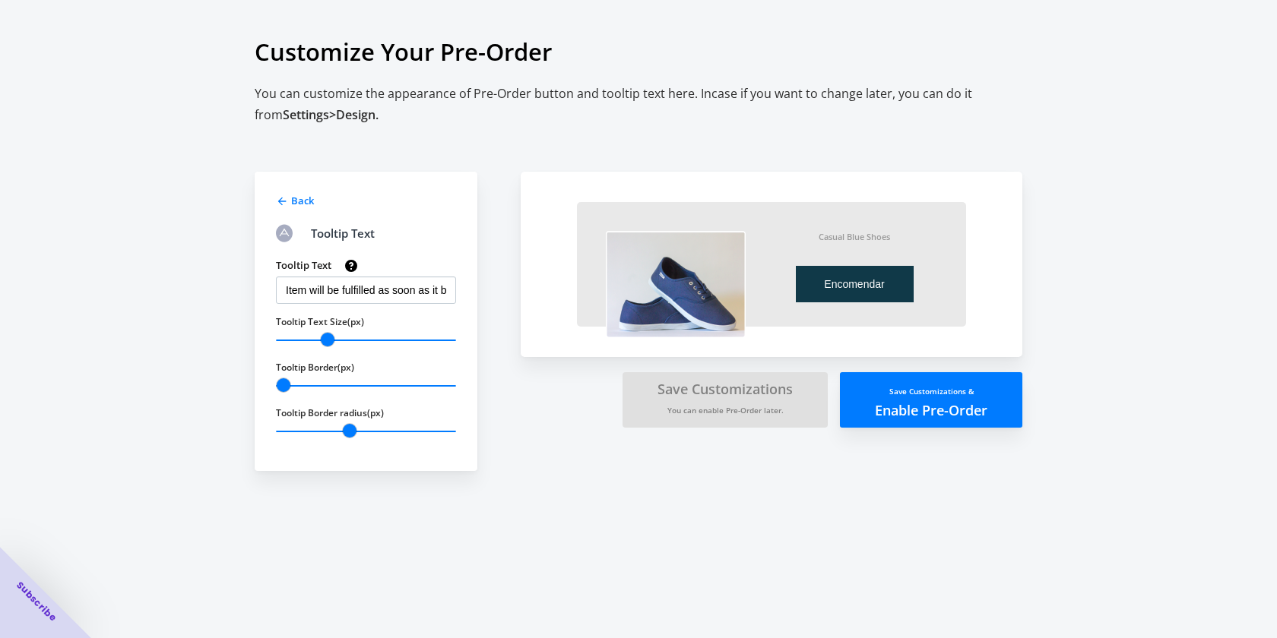
click at [448, 235] on div "Tooltip Text" at bounding box center [366, 233] width 180 height 18
click at [409, 291] on input "Item will be fulfilled as soon as it becomes available" at bounding box center [366, 290] width 180 height 27
paste input "Sob encomenda: será enviado quando chegar ao stock"
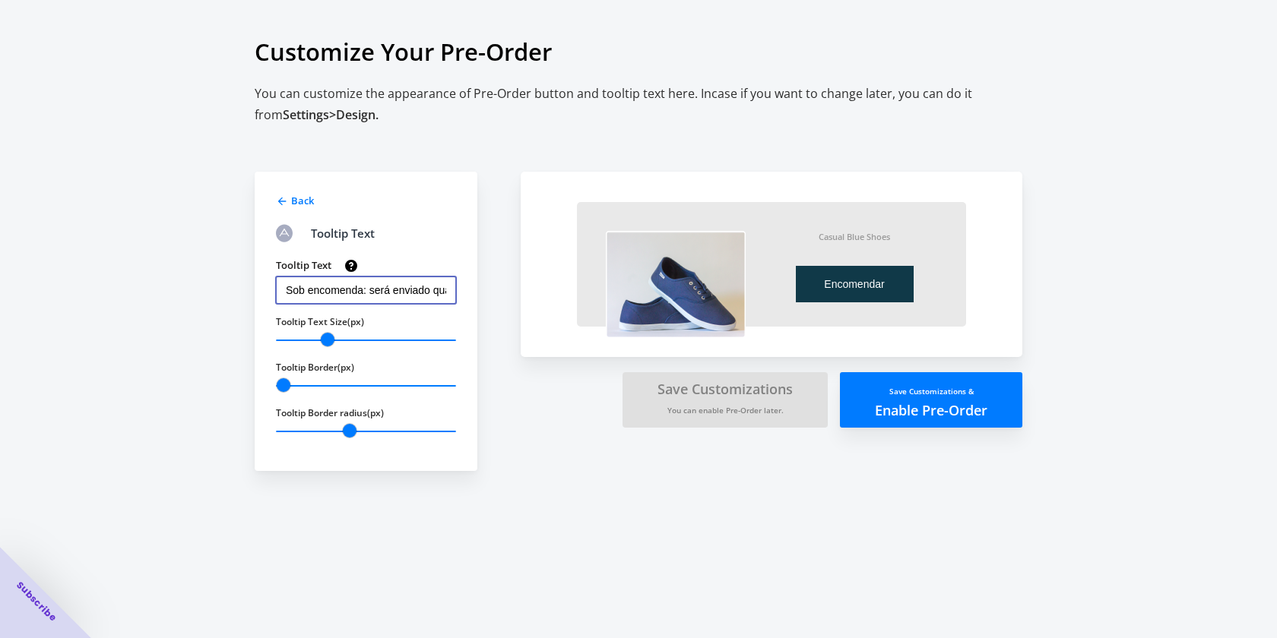
scroll to position [0, 96]
type input "Sob encomenda: será enviado quando chegar ao stock"
click at [289, 212] on div "Back Tooltip Text Tooltip Text Sob encomenda: será enviado quando chegar ao sto…" at bounding box center [366, 321] width 223 height 299
click at [286, 201] on icon at bounding box center [282, 202] width 8 height 8
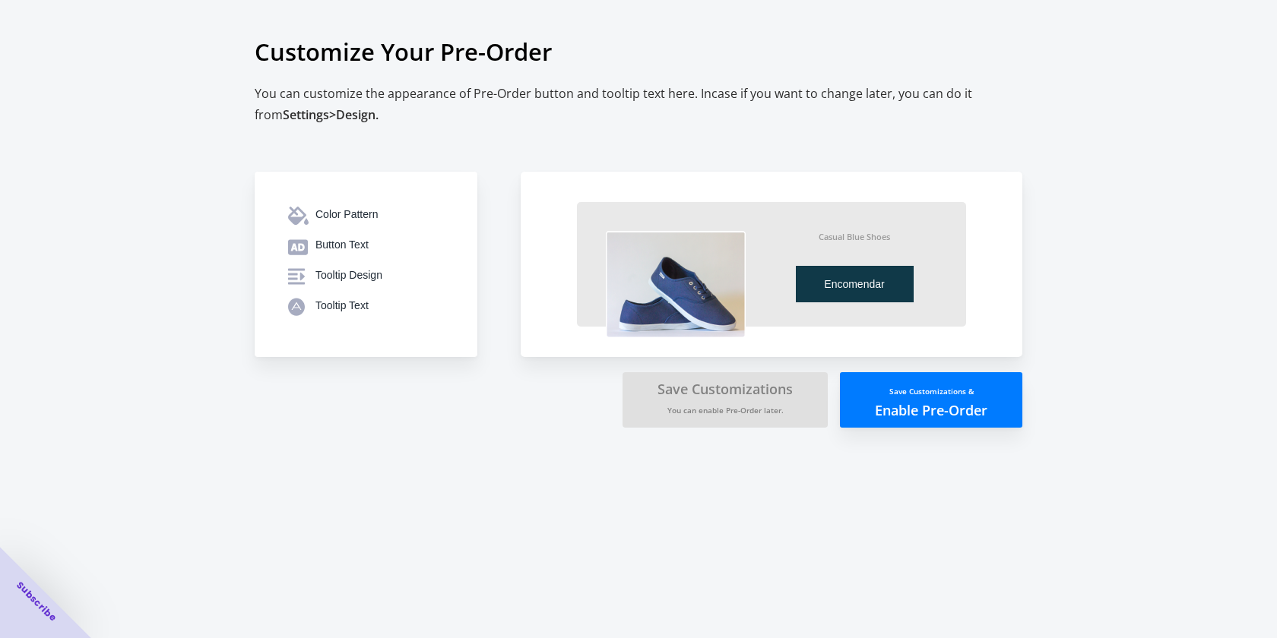
click at [950, 418] on button "Save Customizations & Enable Pre-Order" at bounding box center [931, 399] width 182 height 55
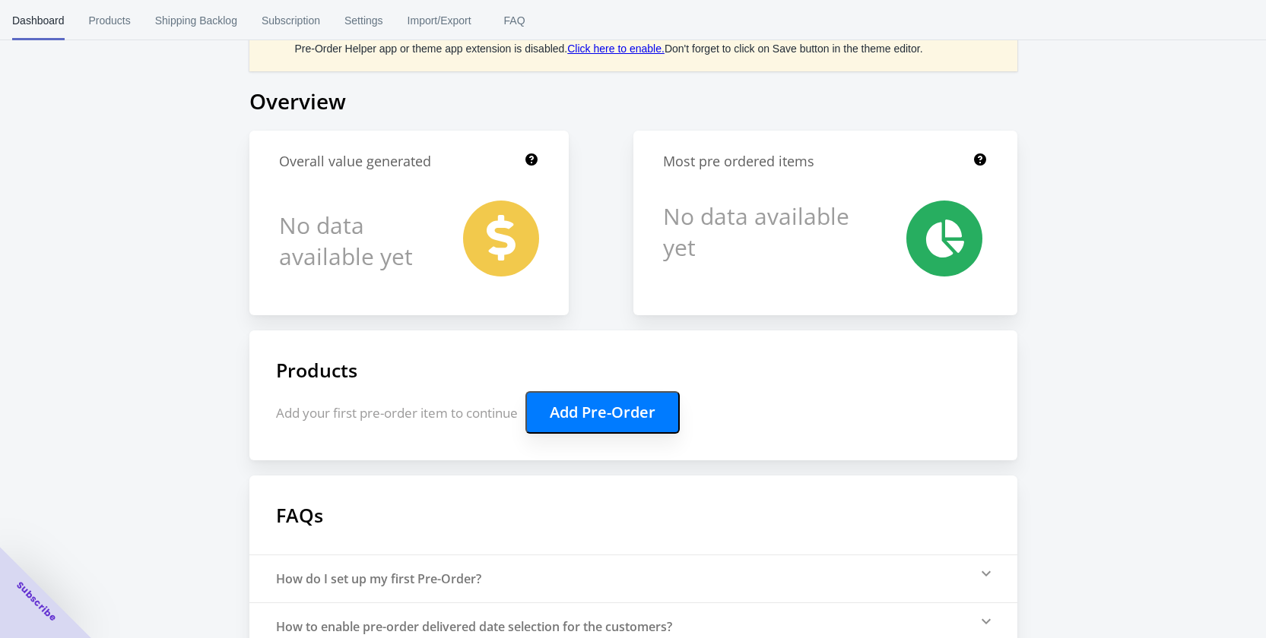
scroll to position [76, 0]
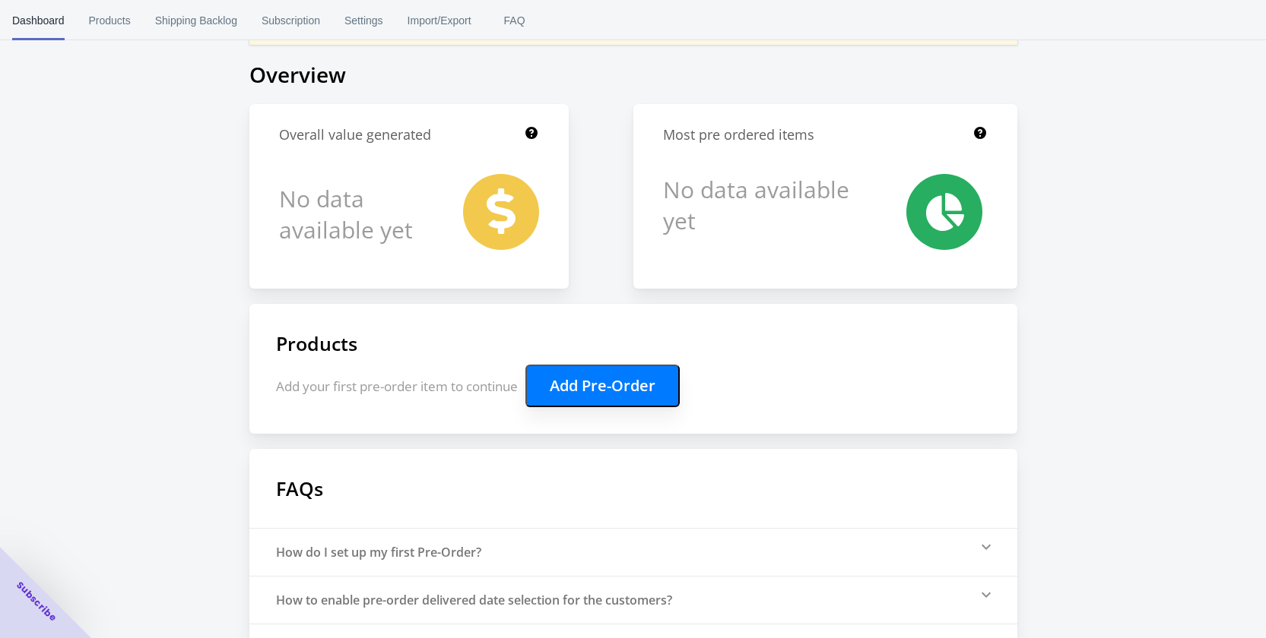
click at [597, 381] on button "Add Pre-Order" at bounding box center [602, 386] width 154 height 43
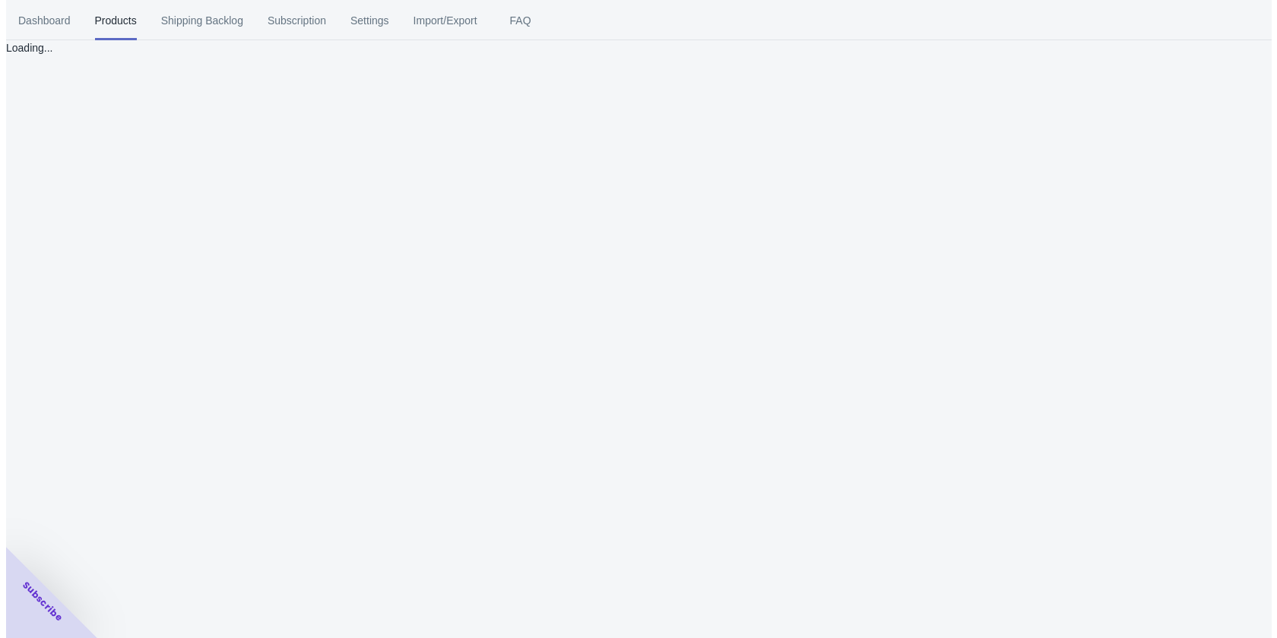
scroll to position [0, 0]
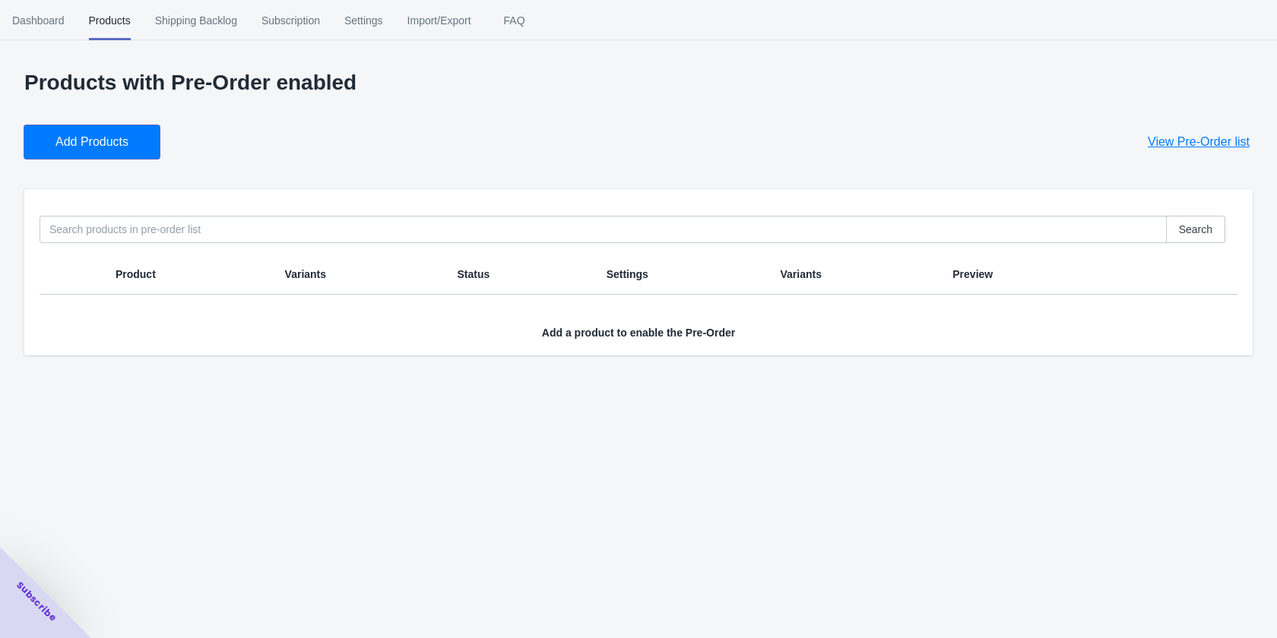
click at [135, 150] on button "Add Products" at bounding box center [91, 141] width 135 height 33
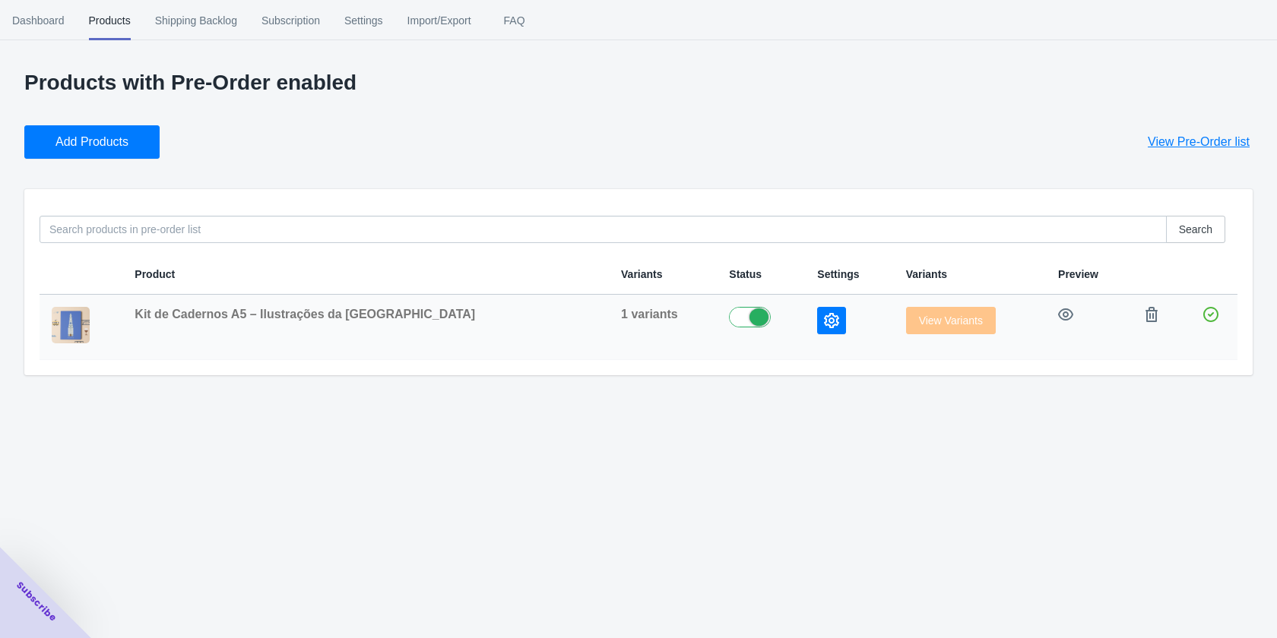
click at [824, 317] on icon "button" at bounding box center [831, 320] width 15 height 15
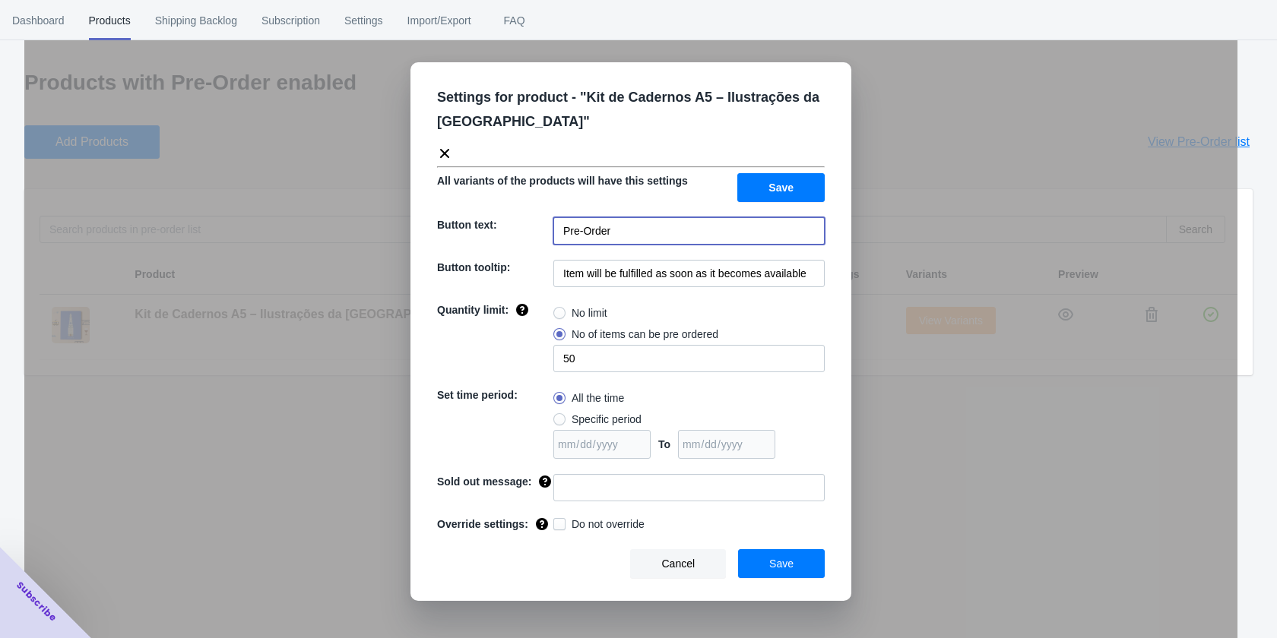
click at [586, 230] on input "Pre-Order" at bounding box center [688, 230] width 271 height 27
click at [585, 230] on input "Pre-Order" at bounding box center [688, 230] width 271 height 27
click at [584, 230] on input "Pre-Order" at bounding box center [688, 230] width 271 height 27
drag, startPoint x: 624, startPoint y: 227, endPoint x: 504, endPoint y: 227, distance: 120.1
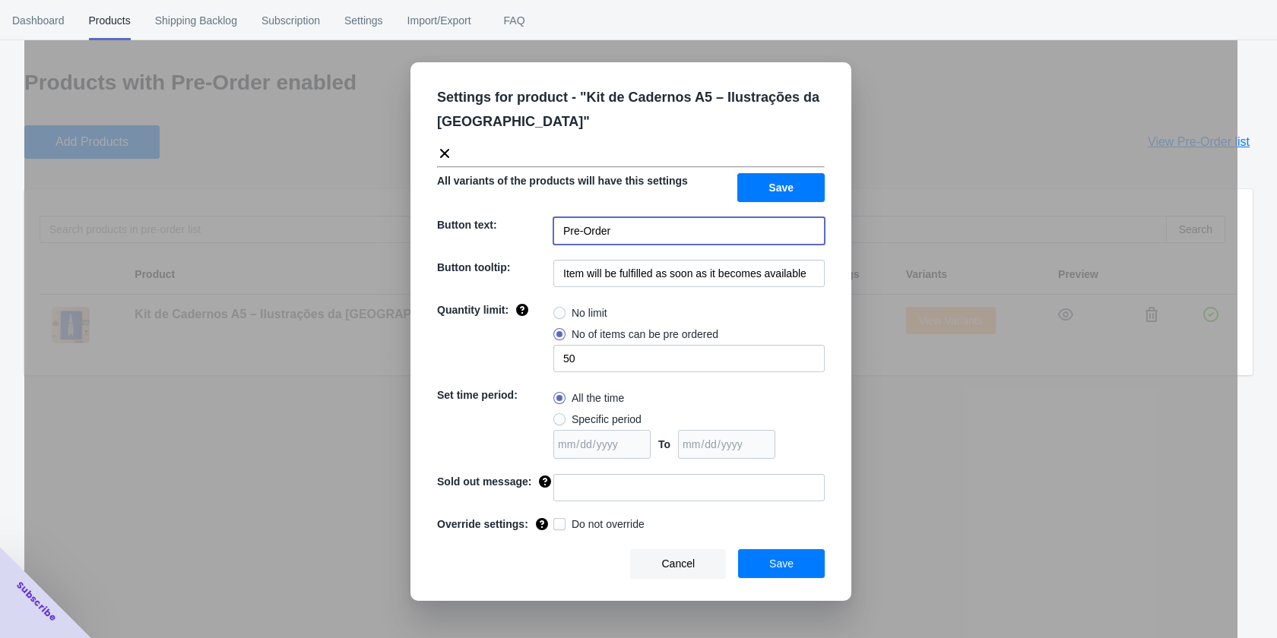
click at [504, 227] on div "Button text: Pre-Order" at bounding box center [631, 230] width 388 height 27
type input "Encomendar"
click at [575, 271] on input "Item will be fulfilled as soon as it becomes available" at bounding box center [688, 273] width 271 height 27
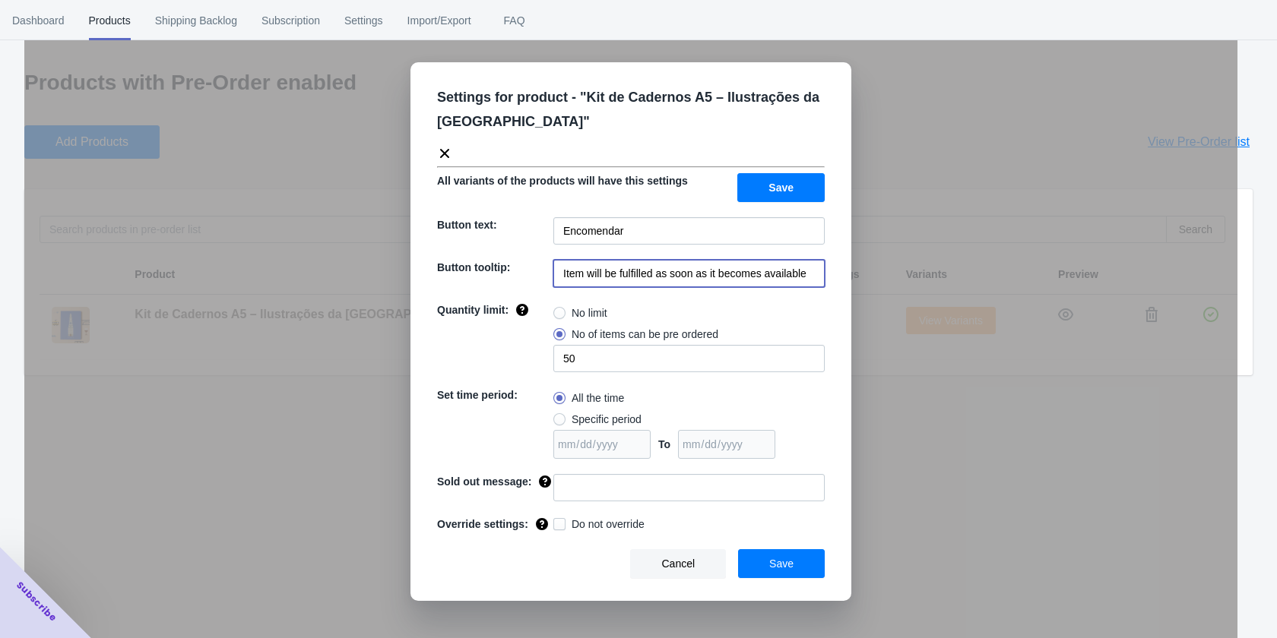
click at [633, 269] on input "Item will be fulfilled as soon as it becomes available" at bounding box center [688, 273] width 271 height 27
paste input "Sob encomenda: será enviado quando chegar ao stock"
type input "Item will be fulSob encomenda: será enviado quando chegar ao stockfilled as soo…"
click at [562, 312] on span at bounding box center [559, 313] width 12 height 12
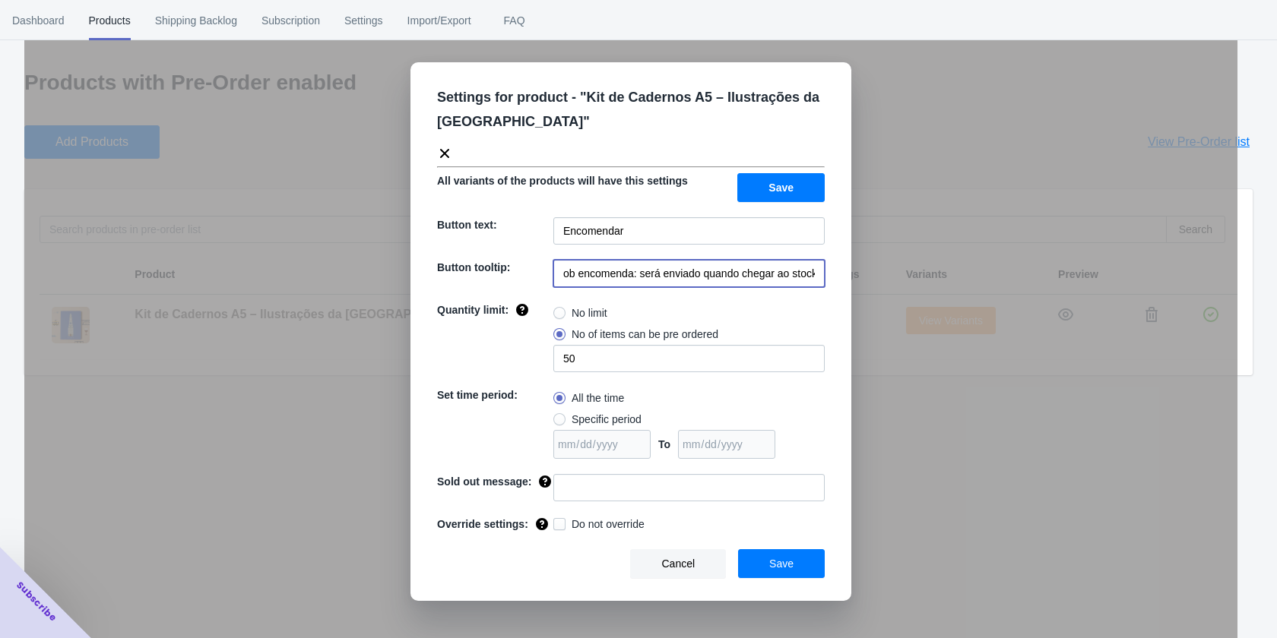
click at [558, 310] on input "No limit" at bounding box center [557, 309] width 1 height 1
radio input "true"
click at [783, 562] on span "Save" at bounding box center [781, 564] width 24 height 12
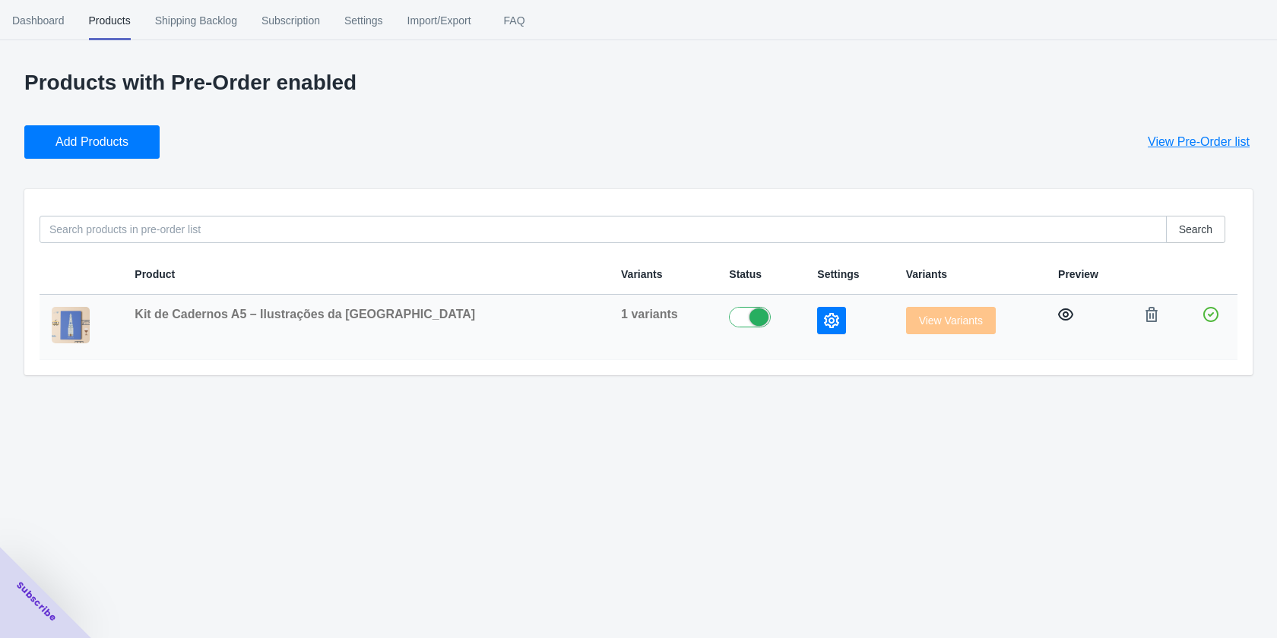
click at [1058, 318] on icon "button" at bounding box center [1065, 314] width 15 height 15
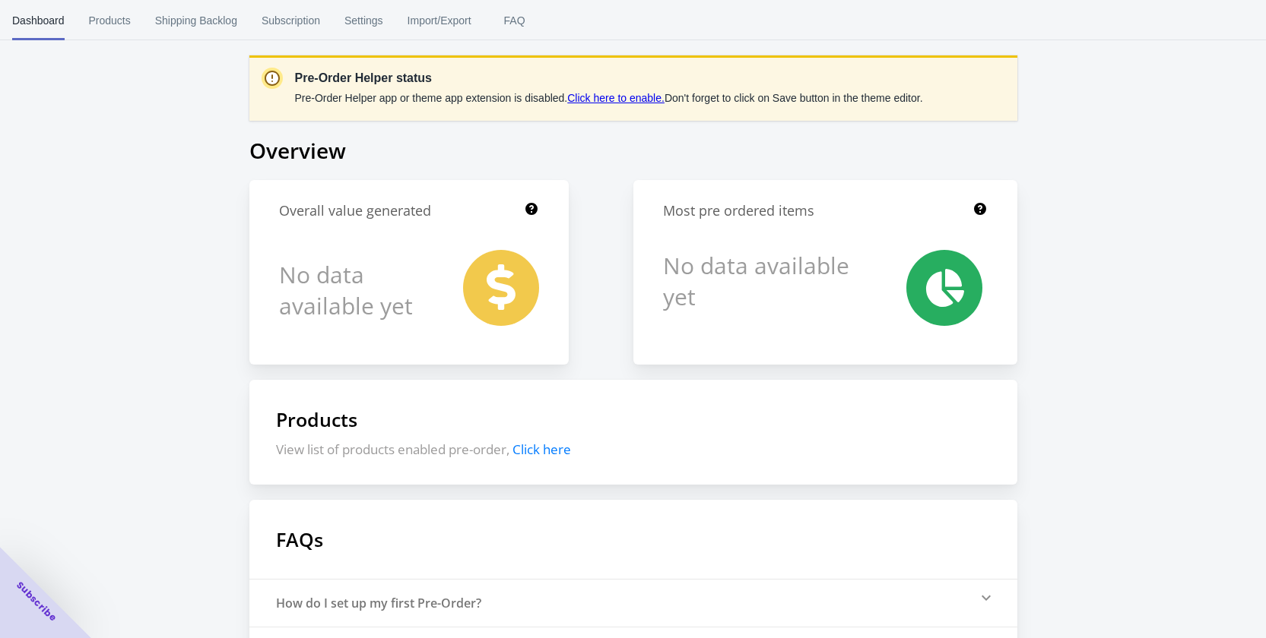
click at [580, 100] on link "Click here to enable." at bounding box center [615, 98] width 97 height 12
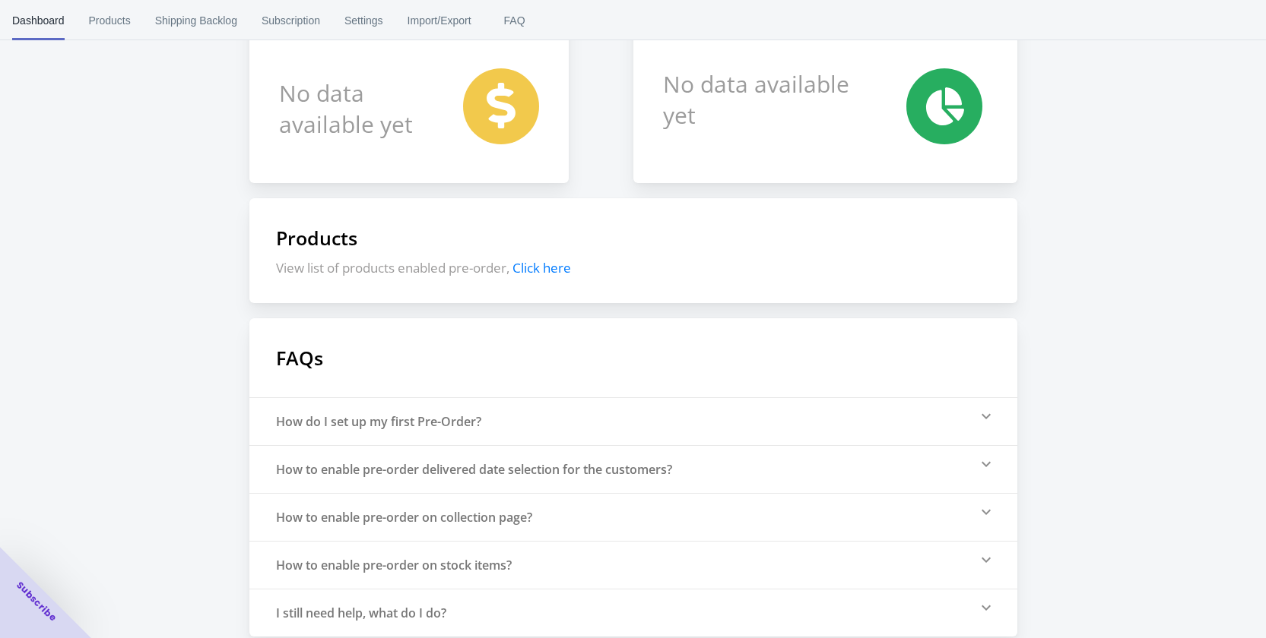
scroll to position [195, 0]
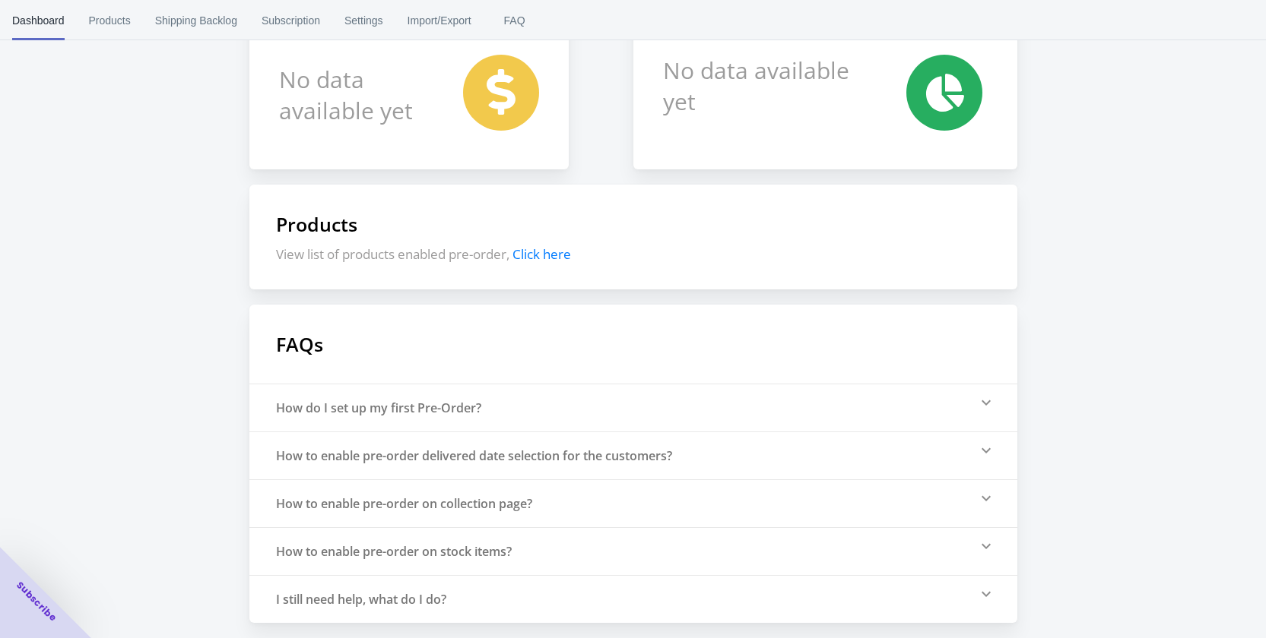
click at [526, 255] on span "Click here" at bounding box center [541, 254] width 59 height 17
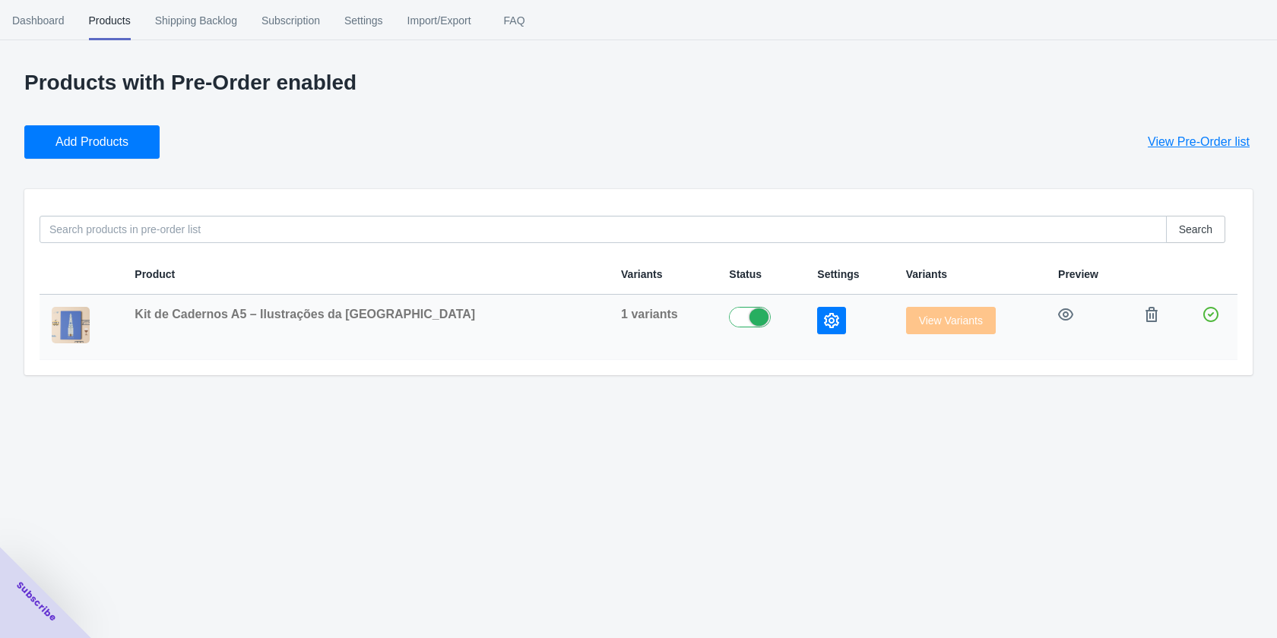
click at [729, 313] on label at bounding box center [761, 316] width 64 height 18
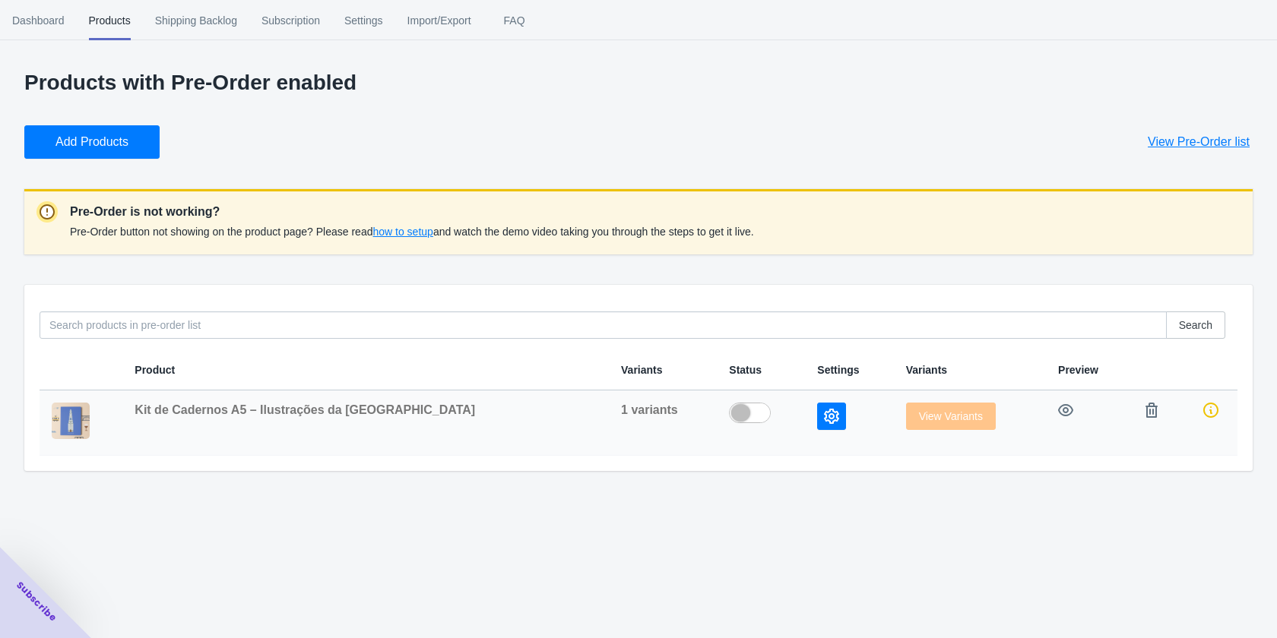
click at [729, 410] on label at bounding box center [761, 412] width 64 height 18
checkbox input "true"
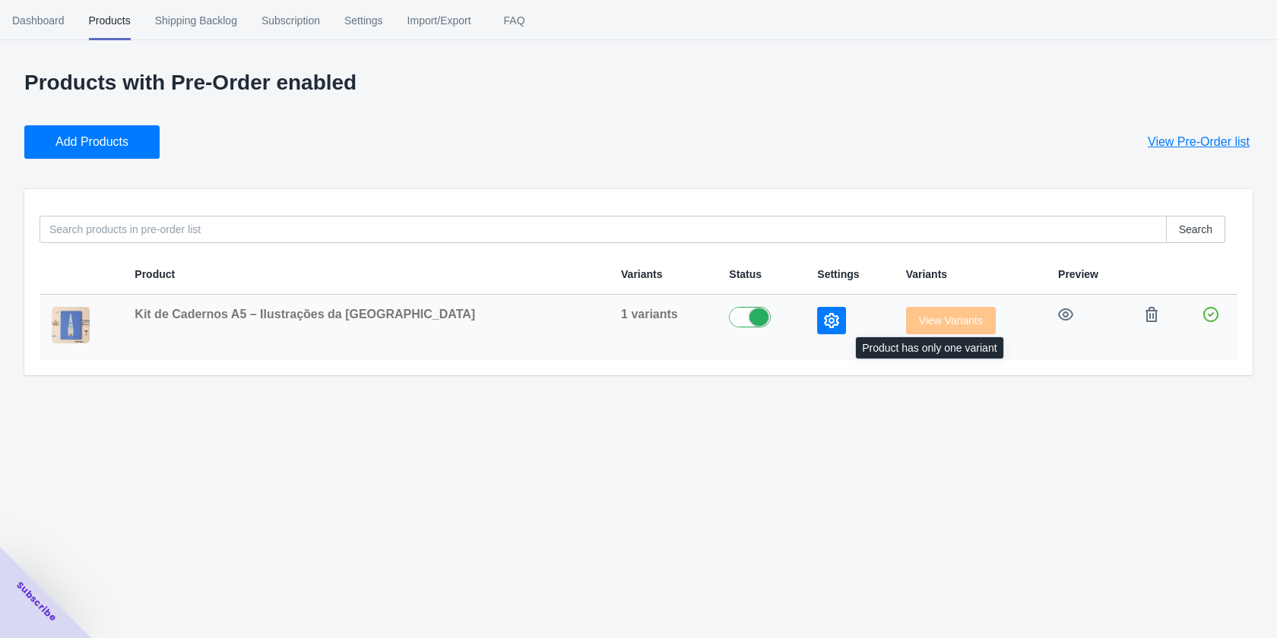
click at [934, 322] on span "View Variants" at bounding box center [951, 321] width 90 height 12
click at [207, 24] on span "Shipping Backlog" at bounding box center [196, 21] width 82 height 40
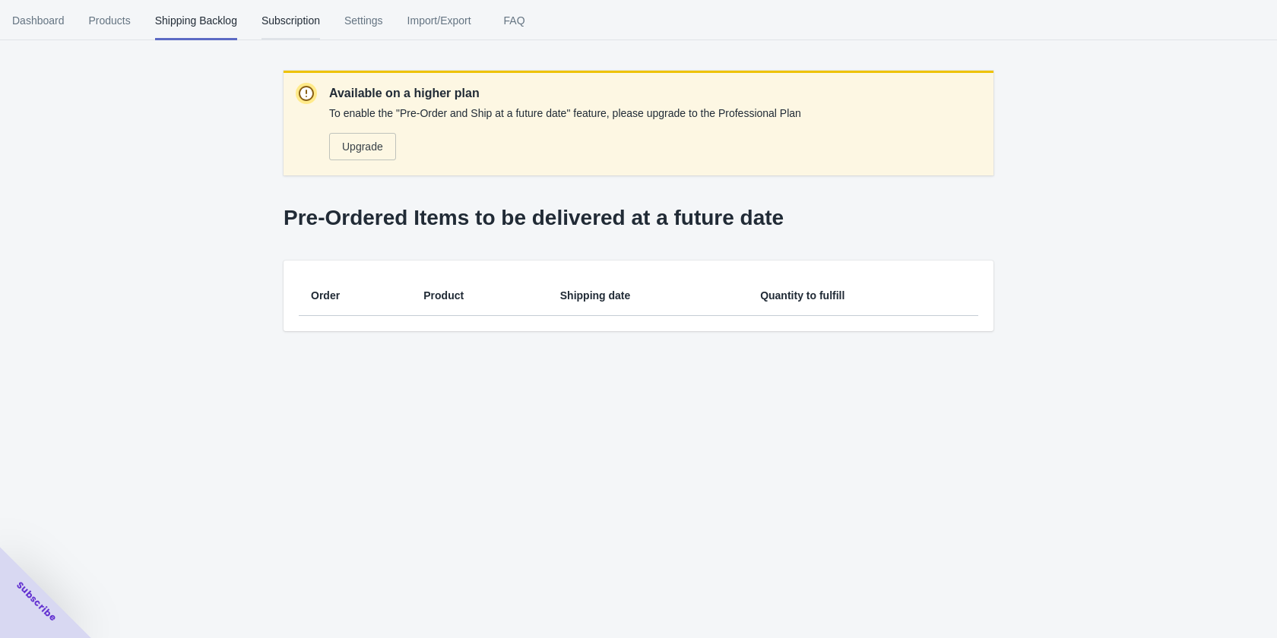
click at [299, 24] on span "Subscription" at bounding box center [290, 21] width 59 height 40
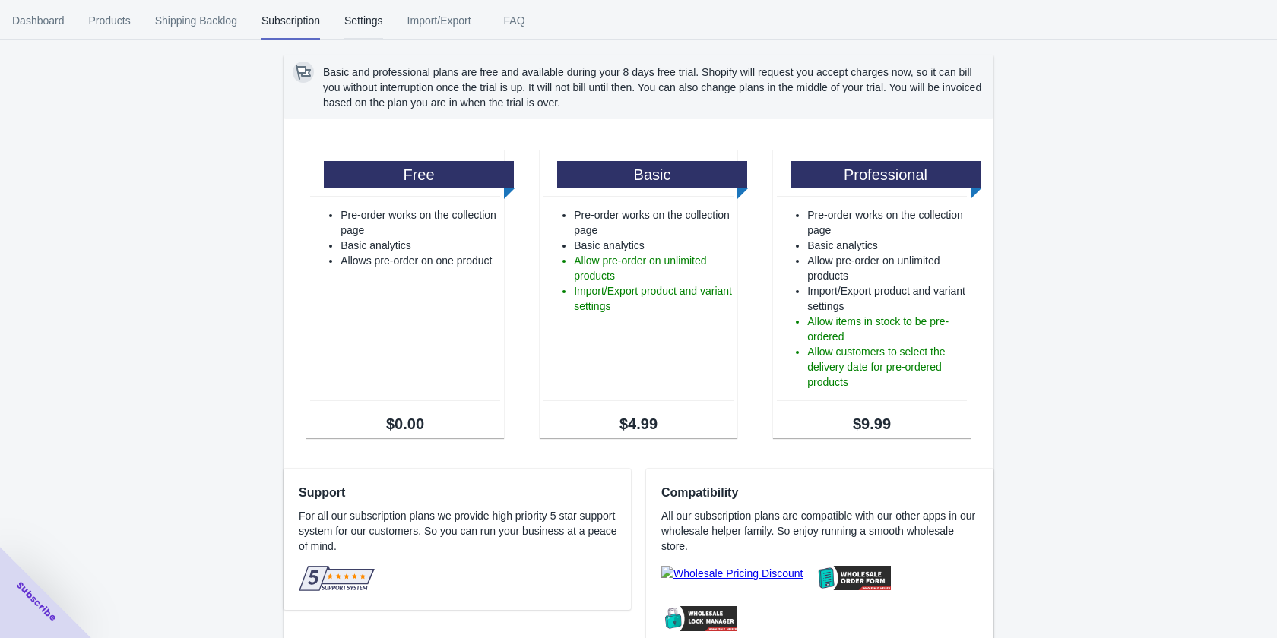
click at [347, 22] on span "Settings" at bounding box center [363, 21] width 39 height 40
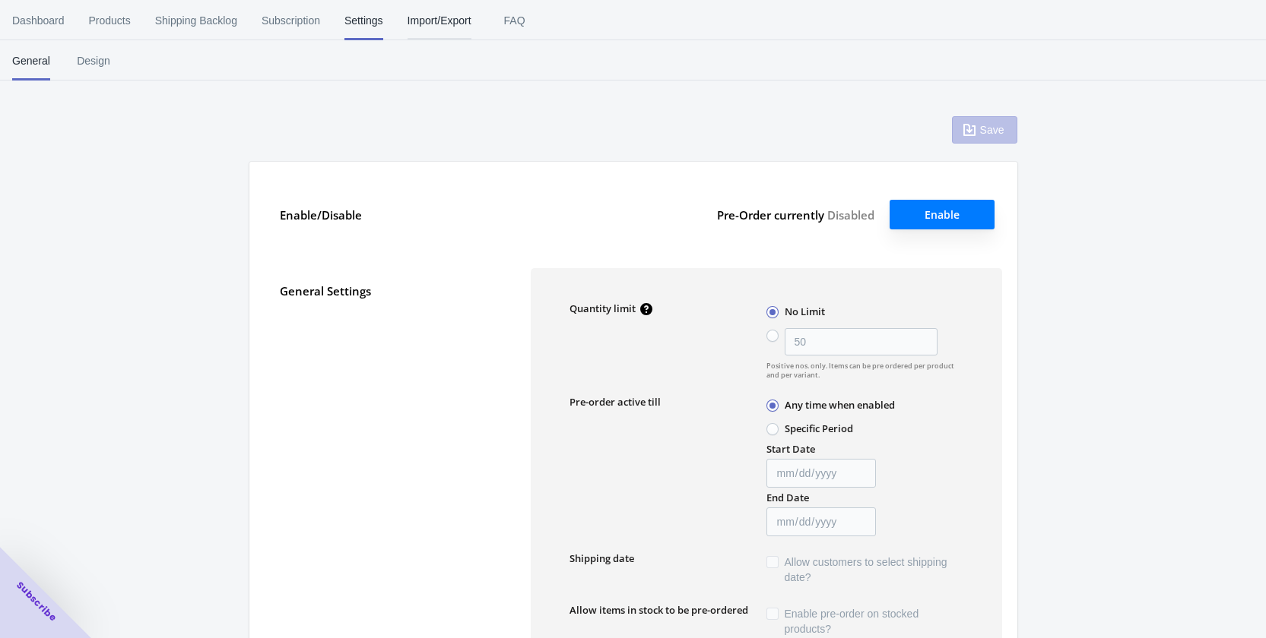
type input "50"
type textarea "Inventory level is <qty>. Some of the items will be pre-ordered."
type textarea "Only <qty> items left in stock."
type textarea "A maximum of <qty> products can be pre ordered."
click at [401, 22] on button "Import/Export" at bounding box center [439, 21] width 88 height 40
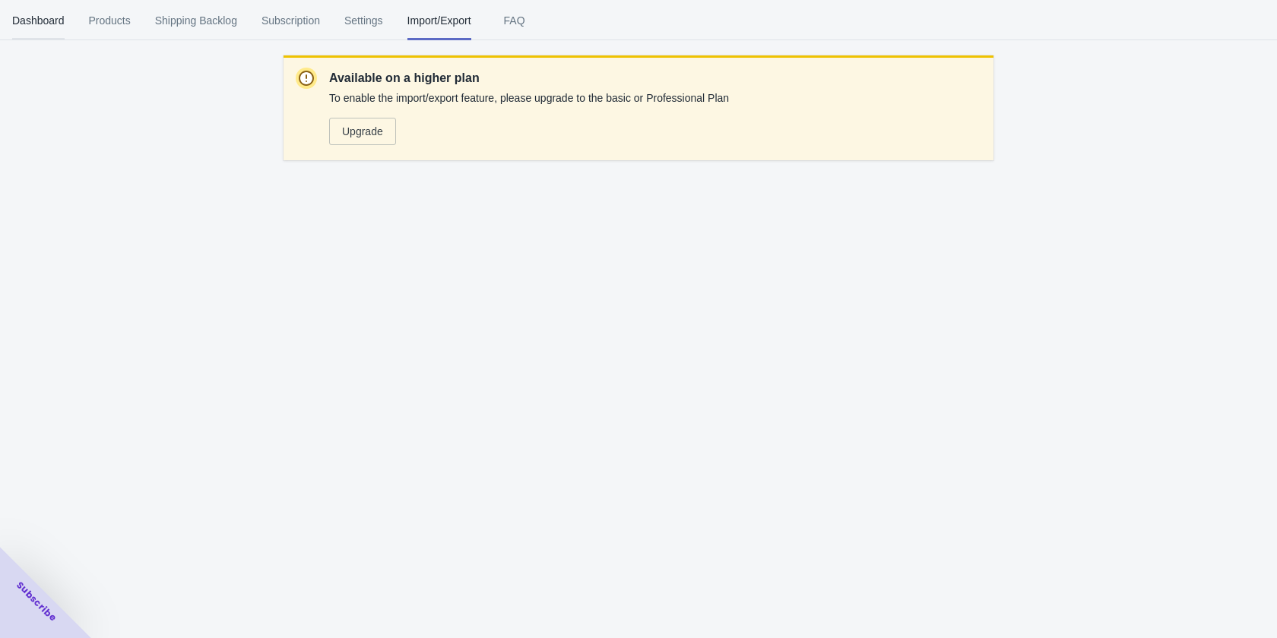
click at [21, 19] on span "Dashboard" at bounding box center [38, 21] width 52 height 40
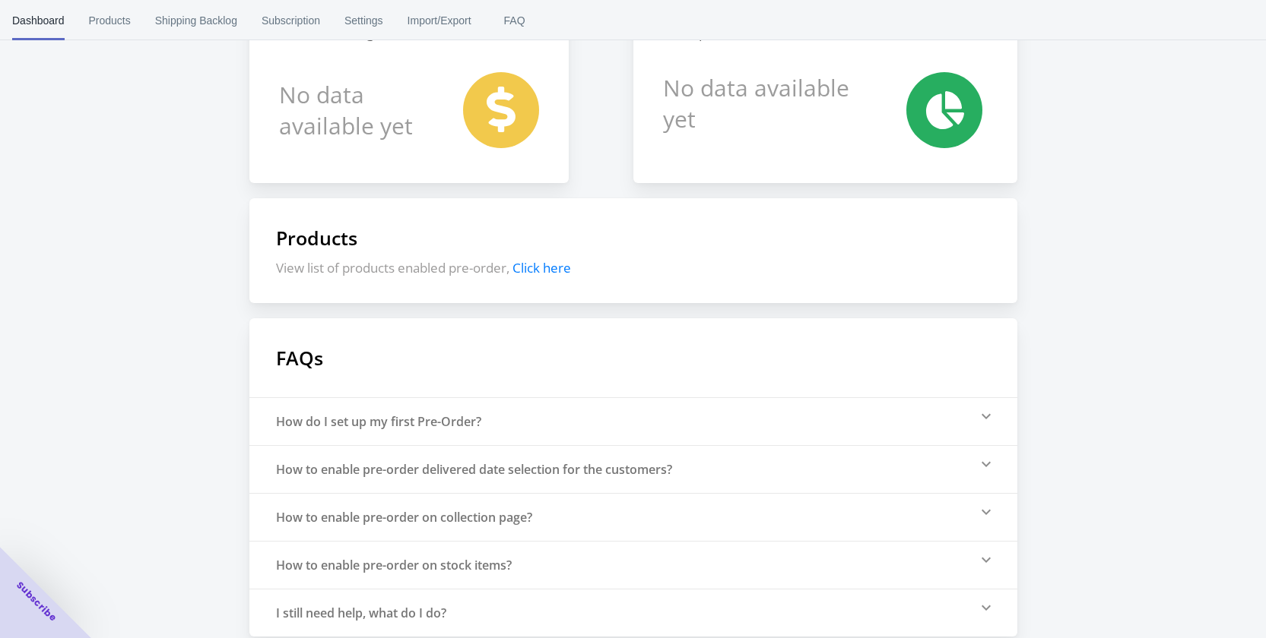
scroll to position [192, 0]
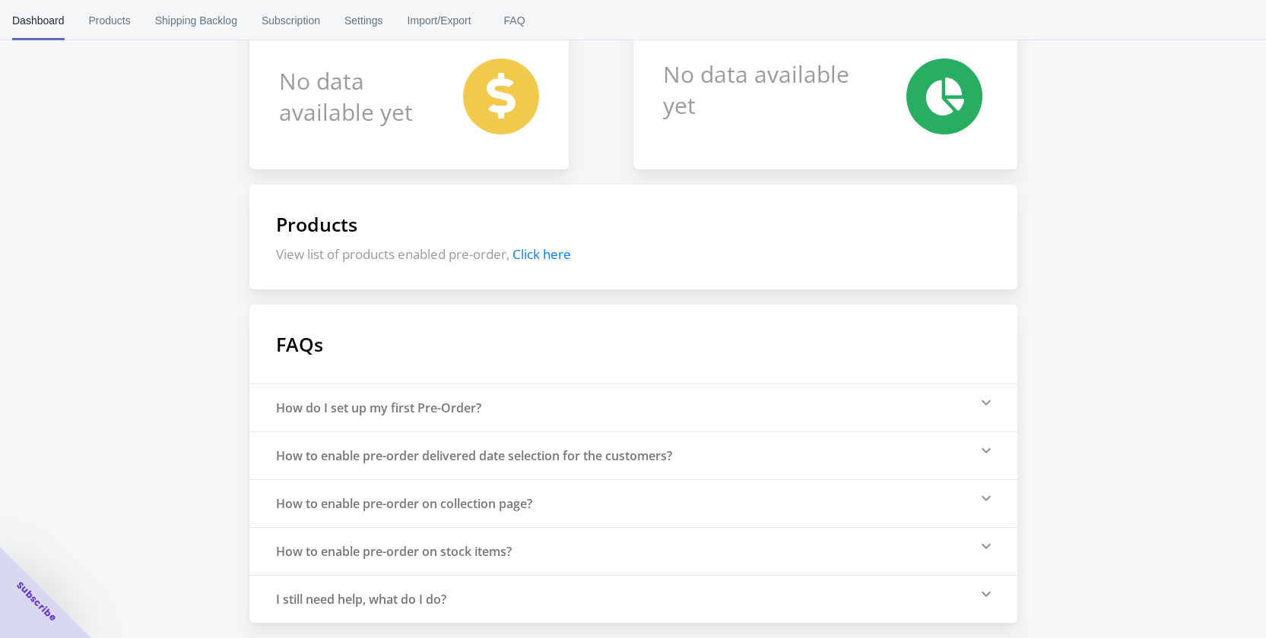
click at [549, 259] on span "Click here" at bounding box center [541, 254] width 59 height 17
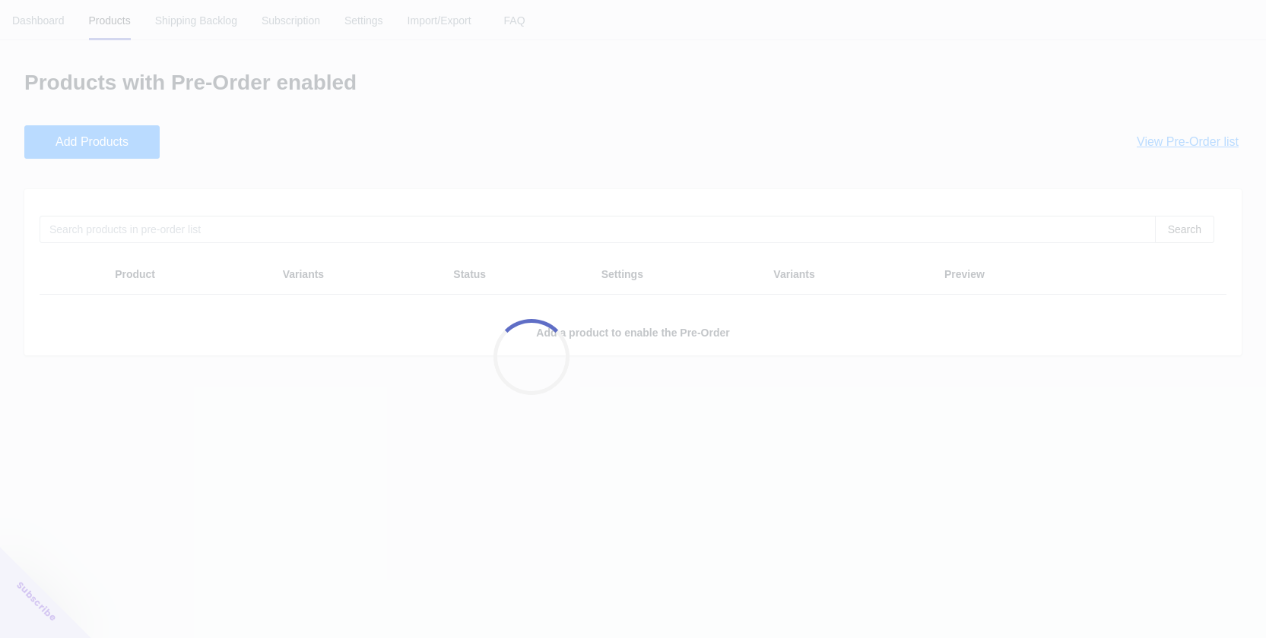
scroll to position [0, 0]
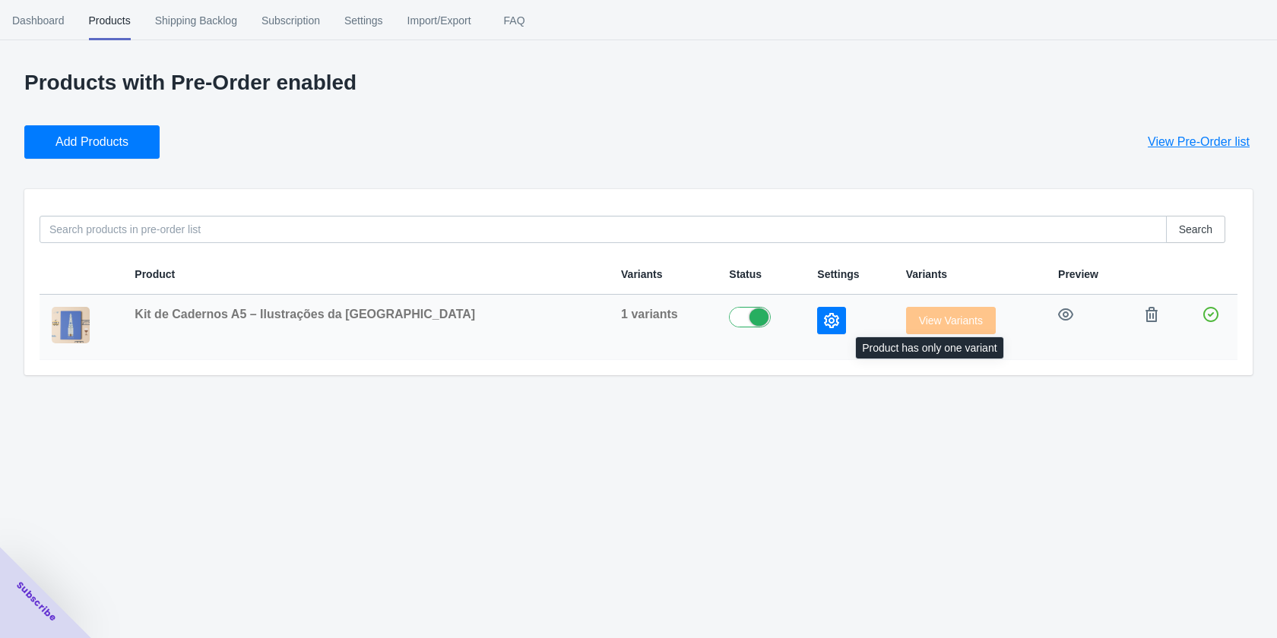
click at [908, 318] on span "View Variants" at bounding box center [951, 321] width 90 height 12
click at [1070, 322] on td at bounding box center [1089, 327] width 86 height 65
click at [1058, 317] on icon "button" at bounding box center [1065, 314] width 15 height 15
click at [824, 322] on icon "button" at bounding box center [831, 320] width 15 height 15
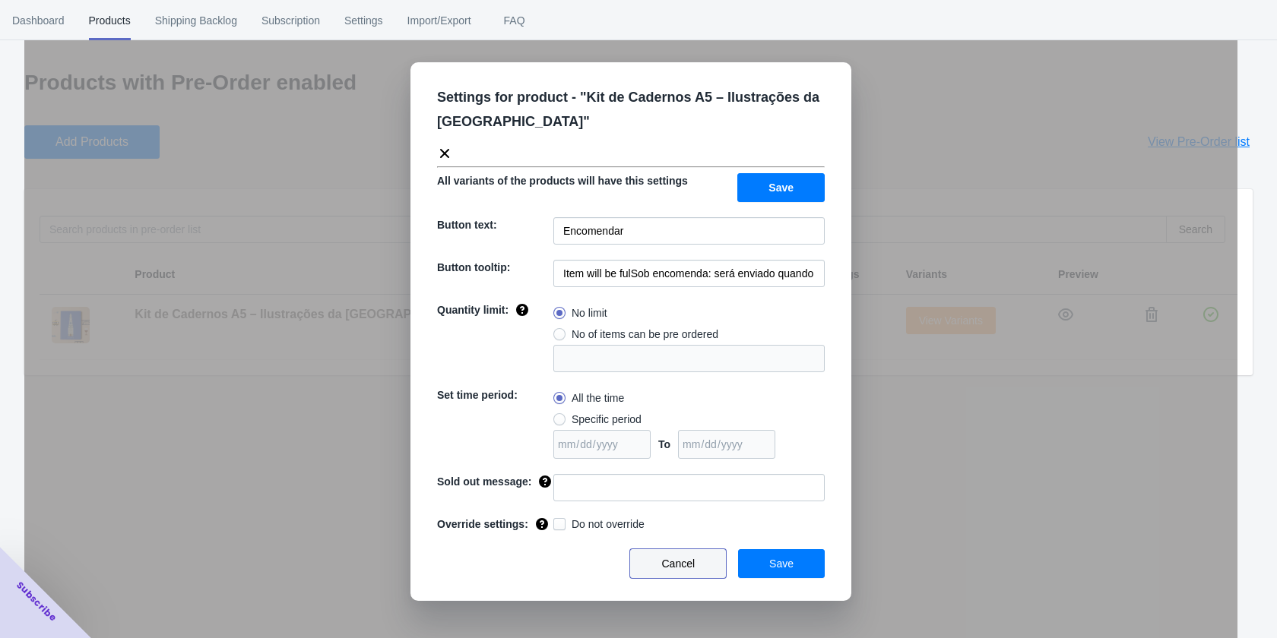
click at [695, 578] on button "Cancel" at bounding box center [678, 564] width 96 height 29
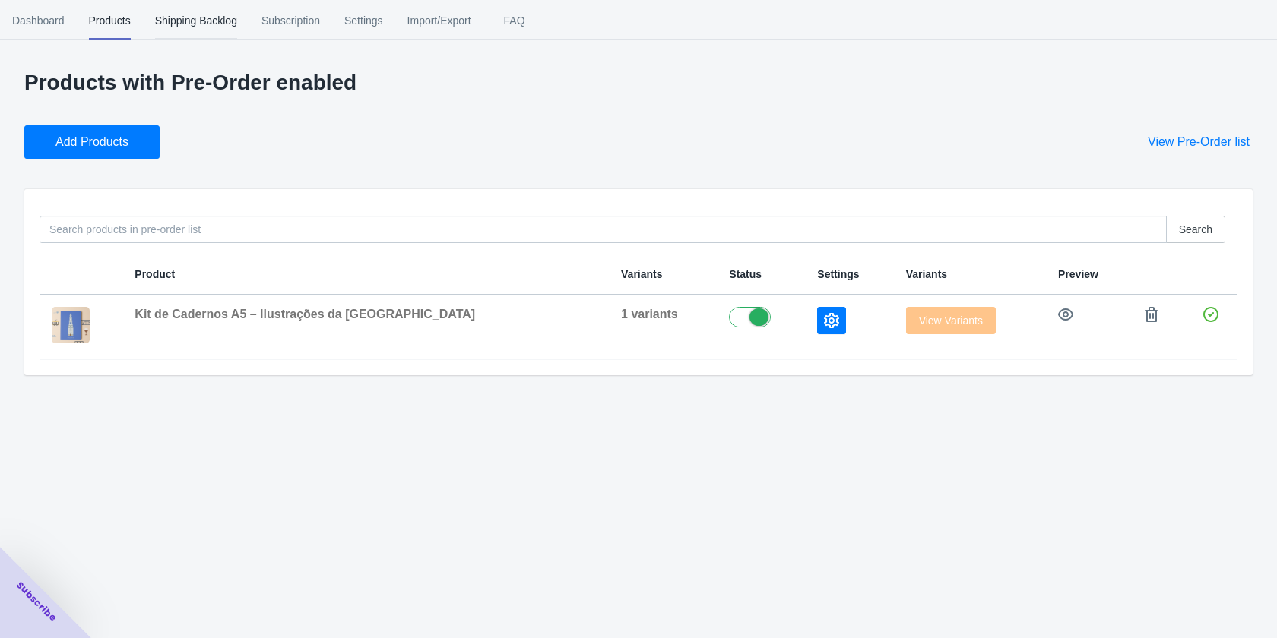
click at [180, 24] on span "Shipping Backlog" at bounding box center [196, 21] width 82 height 40
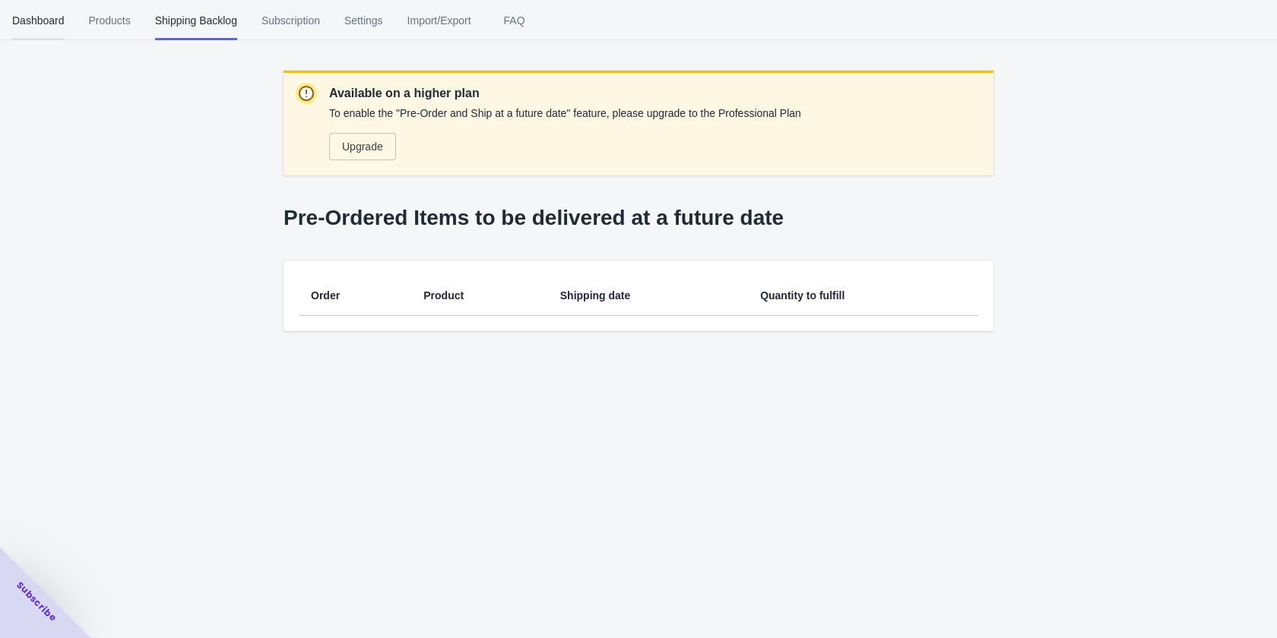
click at [52, 16] on span "Dashboard" at bounding box center [38, 21] width 52 height 40
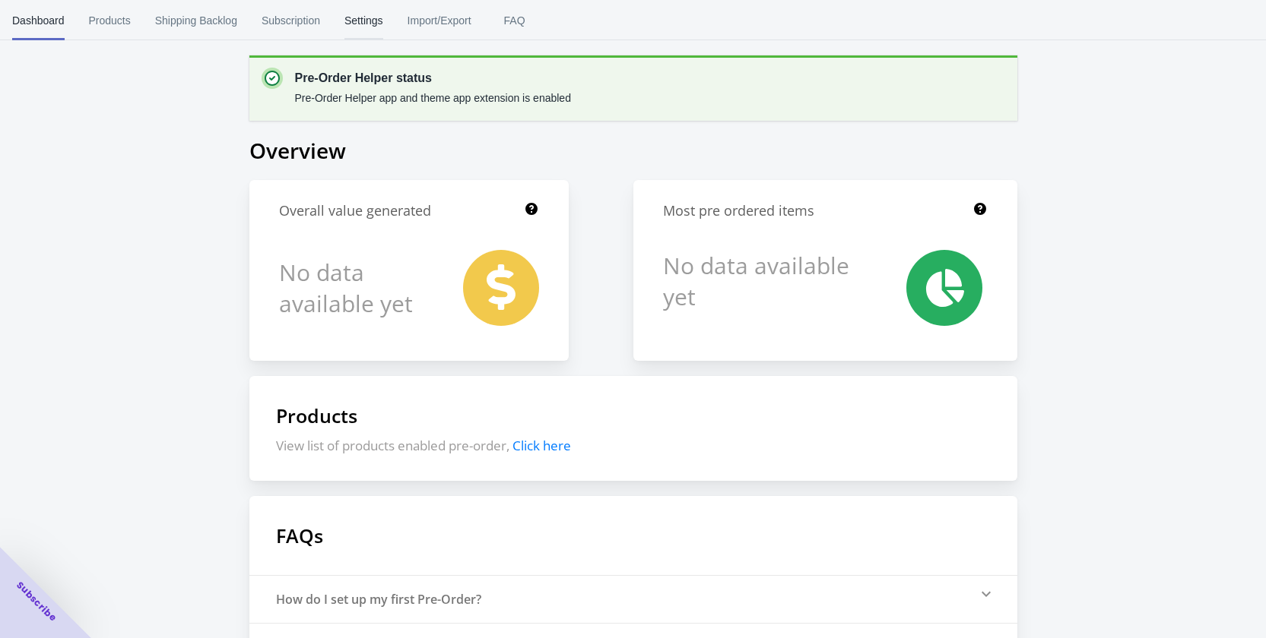
click at [368, 21] on span "Settings" at bounding box center [363, 21] width 39 height 40
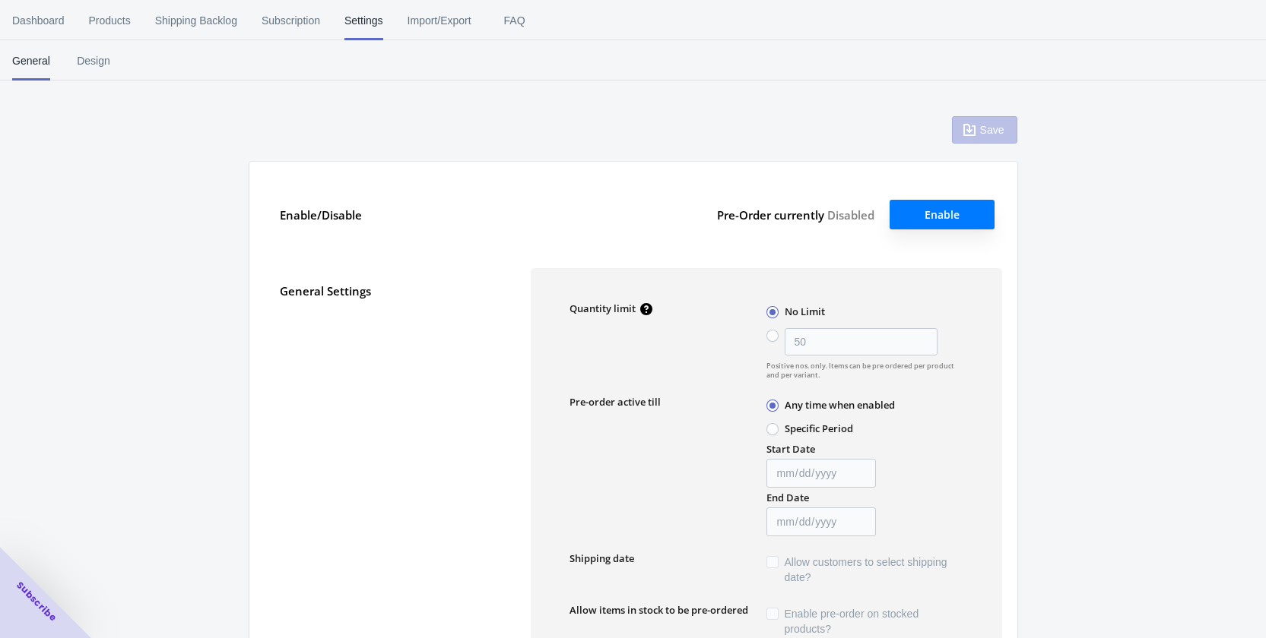
type input "50"
type textarea "Inventory level is <qty>. Some of the items will be pre-ordered."
type textarea "Only <qty> items left in stock."
type textarea "A maximum of <qty> products can be pre ordered."
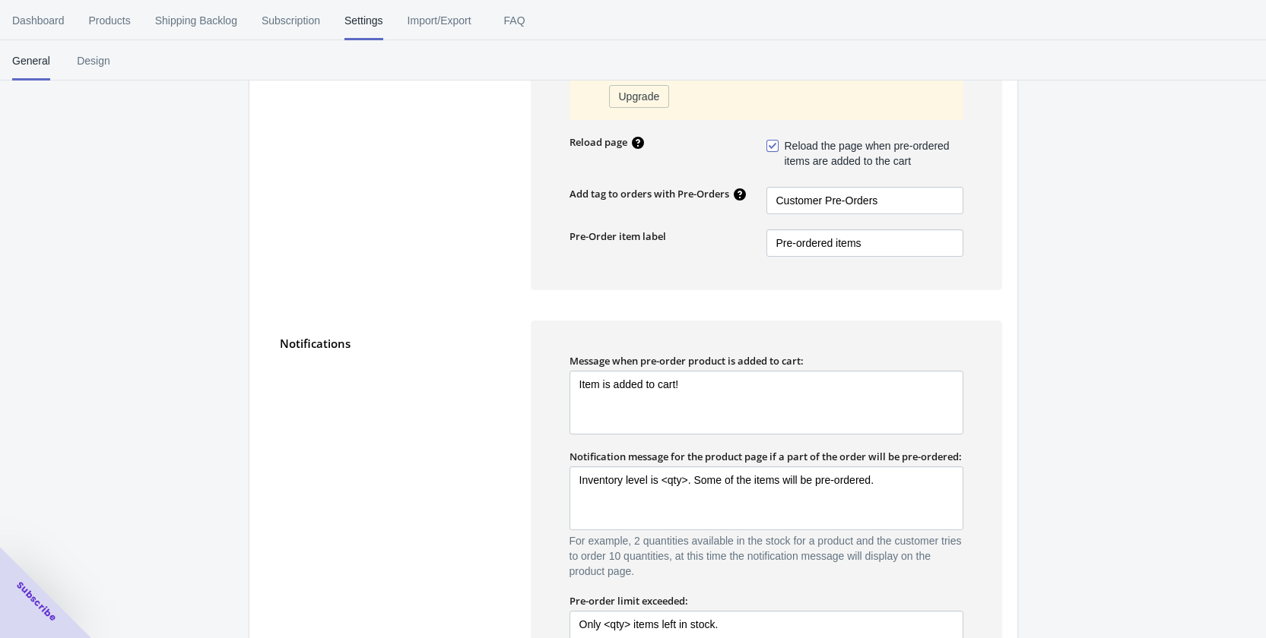
scroll to position [684, 0]
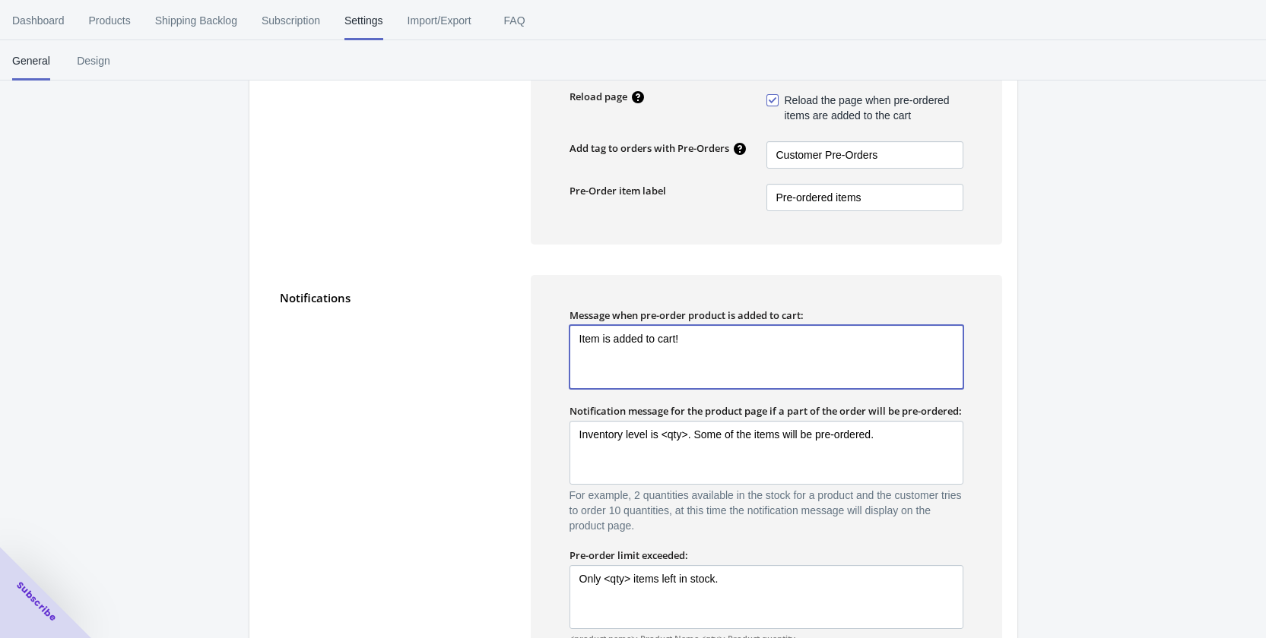
click at [654, 355] on textarea "Item is added to cart!" at bounding box center [766, 357] width 394 height 64
click at [681, 354] on textarea "Item is added to cart!" at bounding box center [766, 357] width 394 height 64
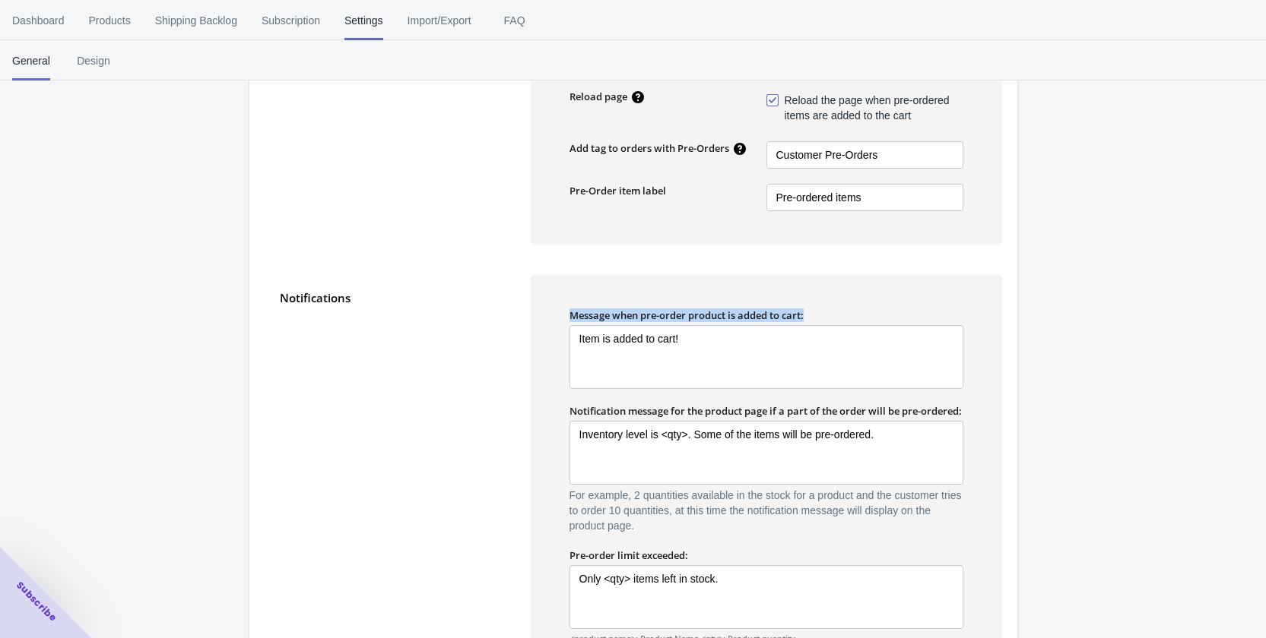
drag, startPoint x: 571, startPoint y: 313, endPoint x: 818, endPoint y: 314, distance: 247.0
click at [818, 314] on div "Message when pre-order product is added to cart:" at bounding box center [766, 316] width 394 height 14
copy label "Message when pre-order product is added to cart:"
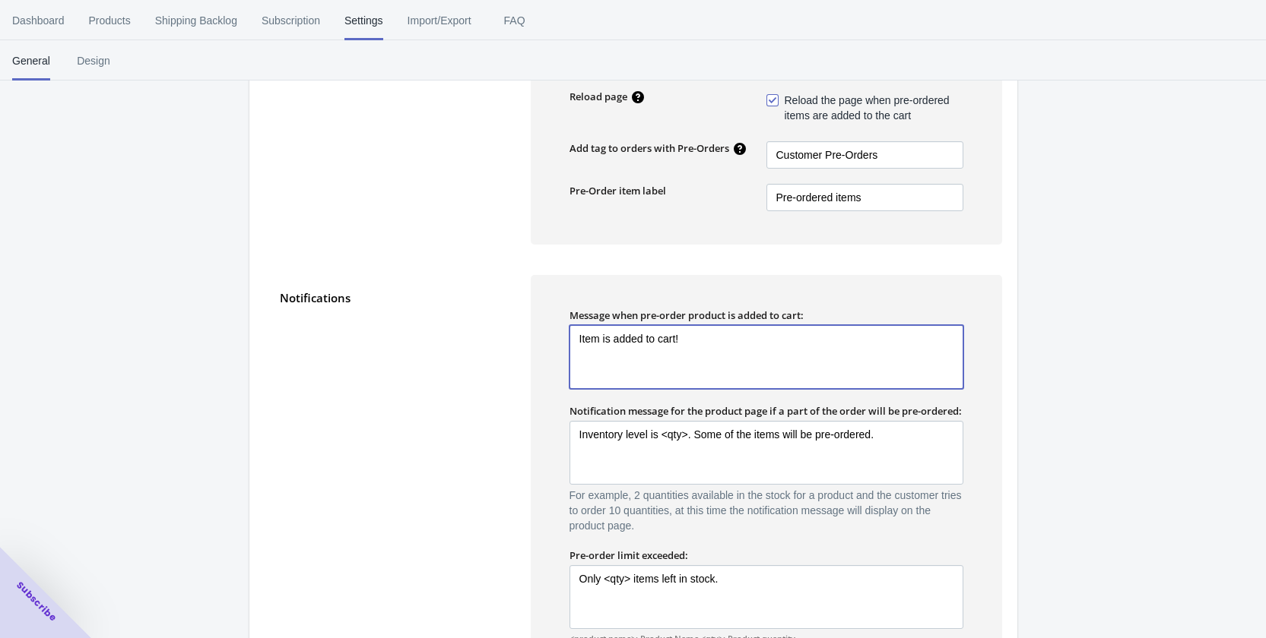
drag, startPoint x: 711, startPoint y: 326, endPoint x: 534, endPoint y: 327, distance: 177.9
click at [534, 327] on div "Message when pre-order product is added to cart: Item is added to cart! Item is…" at bounding box center [766, 533] width 471 height 517
click at [644, 370] on textarea "Item is added to cart!" at bounding box center [766, 357] width 394 height 64
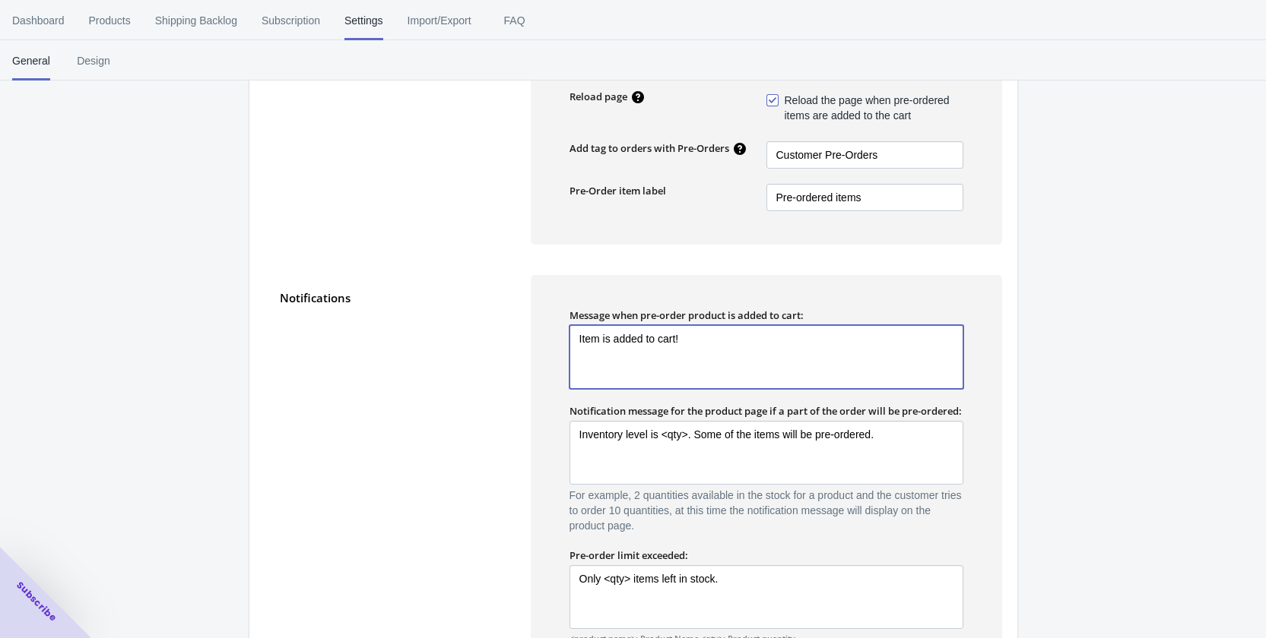
paste textarea "Artigo adicionado ao carrinho como pré-encomenda"
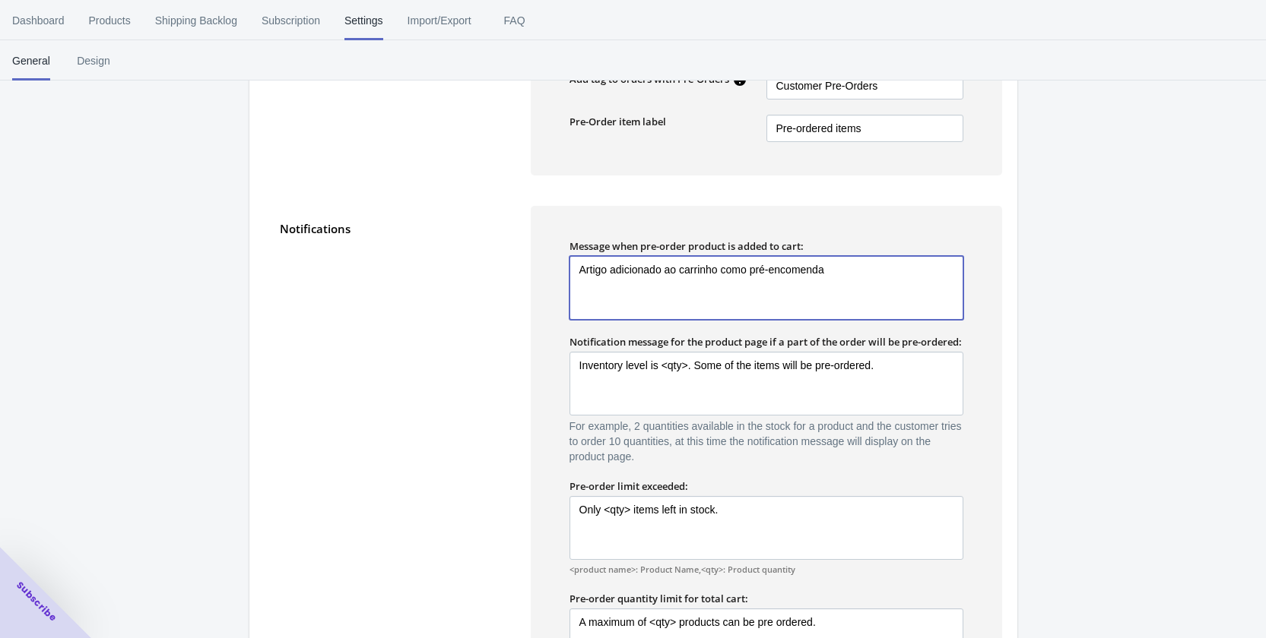
scroll to position [821, 0]
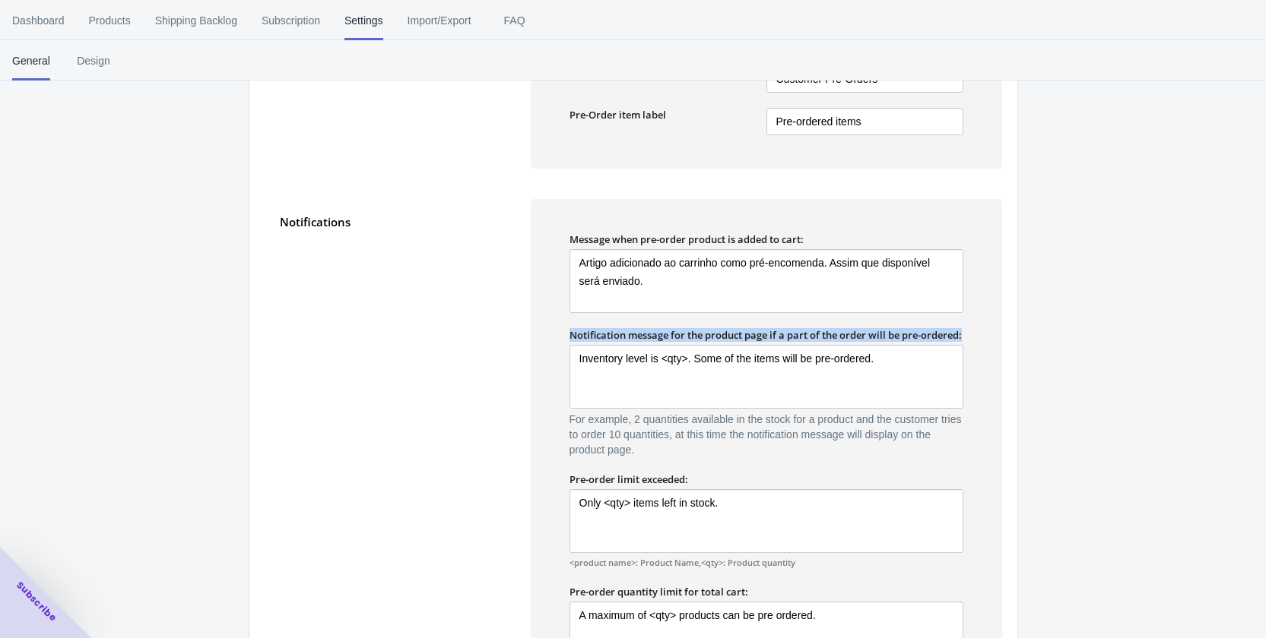
drag, startPoint x: 566, startPoint y: 334, endPoint x: 661, endPoint y: 352, distance: 96.7
click at [661, 352] on div "Message when pre-order product is added to cart: Artigo adicionado ao carrinho …" at bounding box center [766, 457] width 471 height 517
copy label "Notification message for the product page if a part of the order will be pre-or…"
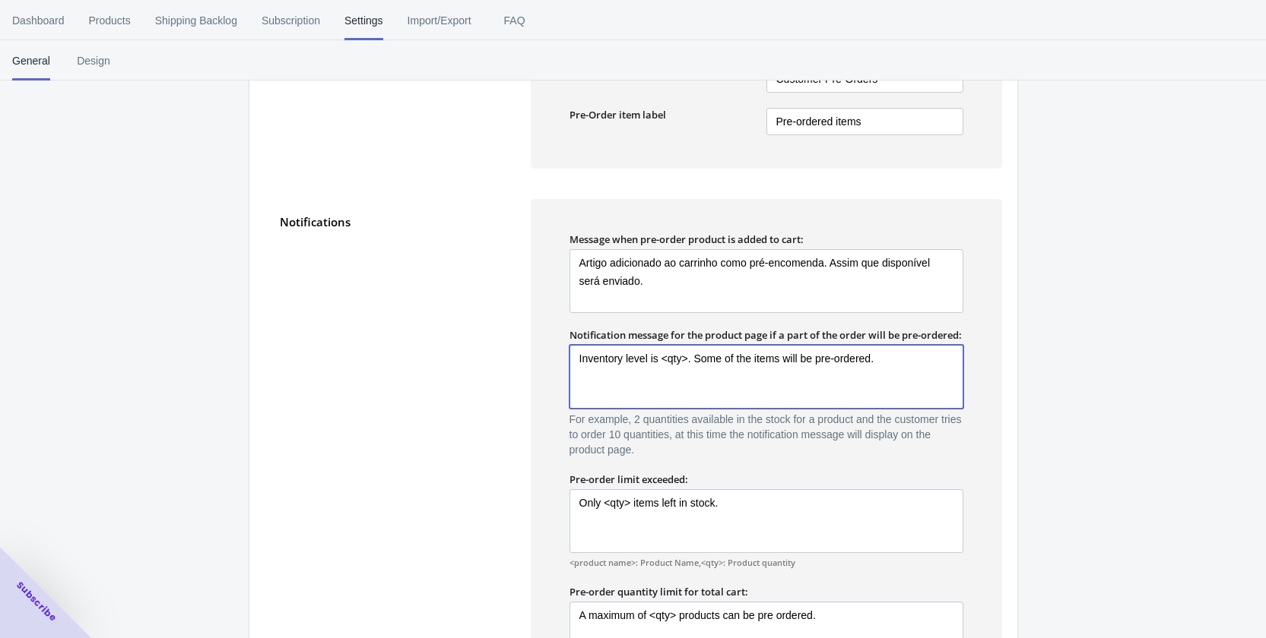
click at [782, 369] on textarea "Inventory level is <qty>. Some of the items will be pre-ordered." at bounding box center [766, 377] width 394 height 64
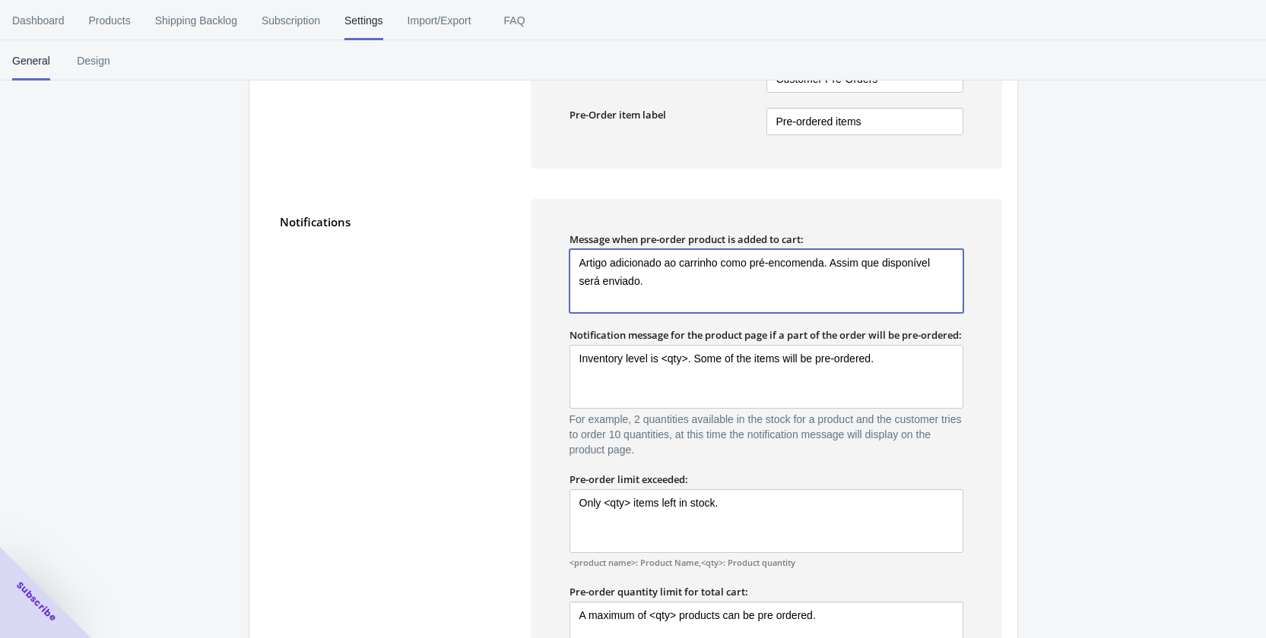
drag, startPoint x: 616, startPoint y: 291, endPoint x: 634, endPoint y: 279, distance: 21.3
click at [620, 290] on textarea "Artigo adicionado ao carrinho como pré-encomenda. Assim que disponível será env…" at bounding box center [766, 281] width 394 height 64
click at [634, 278] on textarea "Artigo adicionado ao carrinho como pré-encomenda. Assim que disponível será env…" at bounding box center [766, 281] width 394 height 64
type textarea "Artigo adicionado ao carrinho como pré-encomenda. Assim que disponível será env…"
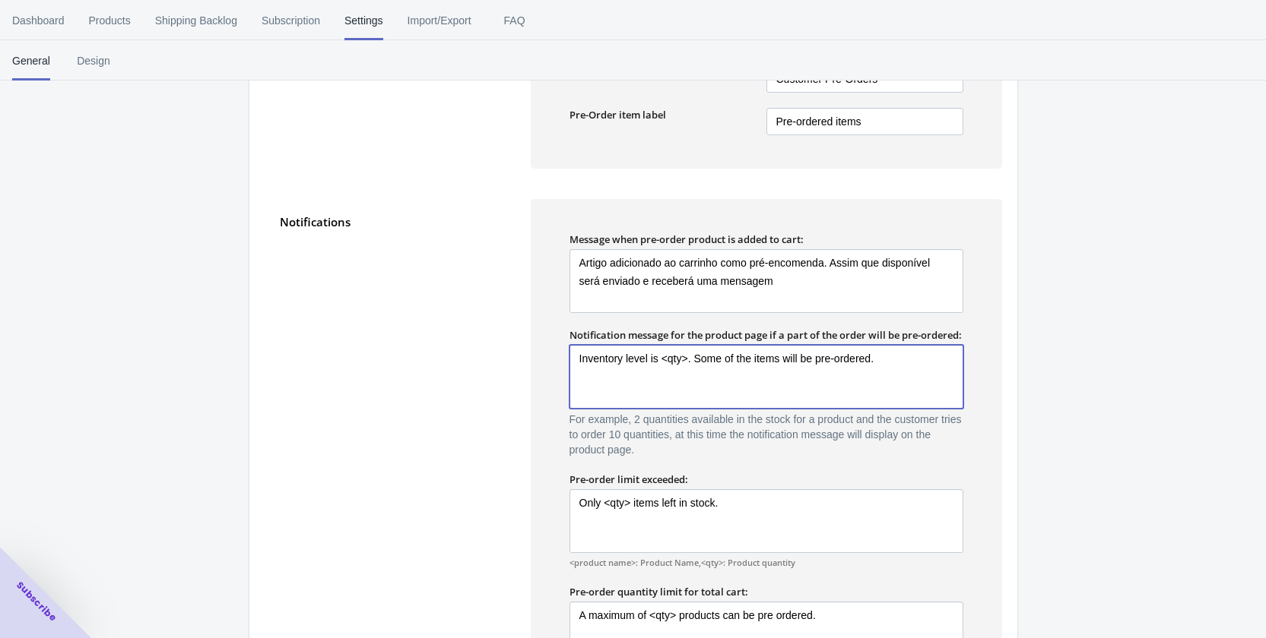
click at [644, 393] on textarea "Inventory level is <qty>. Some of the items will be pre-ordered." at bounding box center [766, 377] width 394 height 64
click at [644, 390] on textarea "Inventory level is <qty>. Some of the items will be pre-ordered." at bounding box center [766, 377] width 394 height 64
click at [654, 379] on textarea "Inventory level is <qty>. Some of the items will be pre-ordered." at bounding box center [766, 377] width 394 height 64
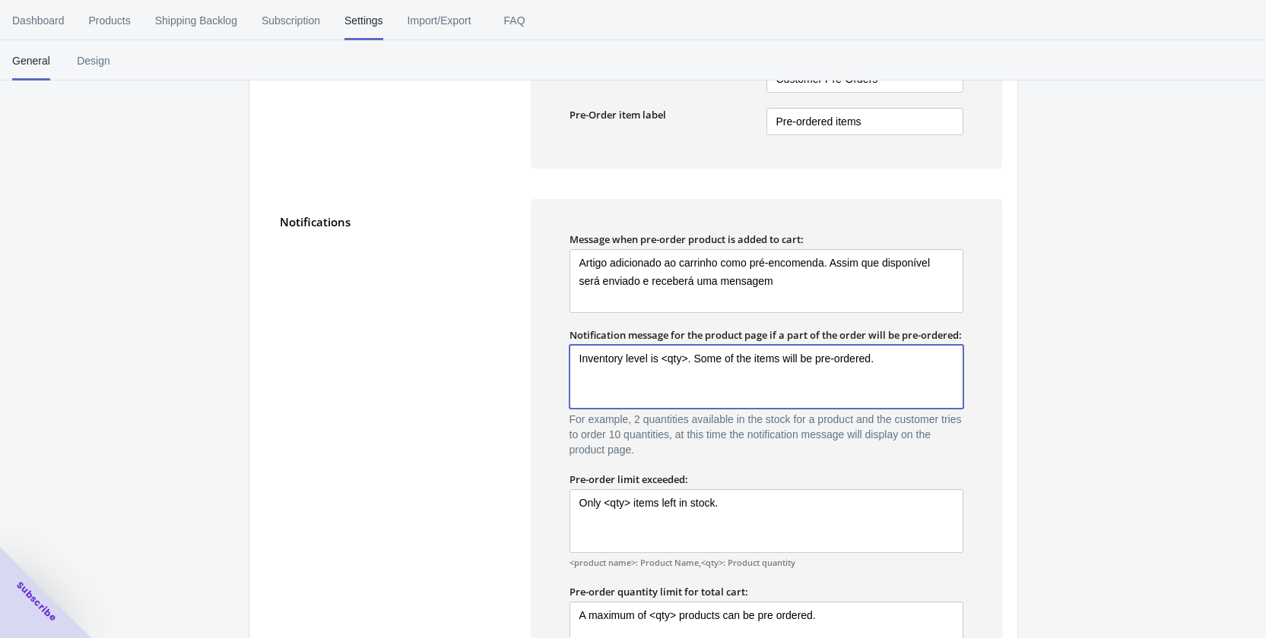
paste textarea "Stock atual: <qty>. Alguns itens desta encomenda serão enviados como pré-encome…"
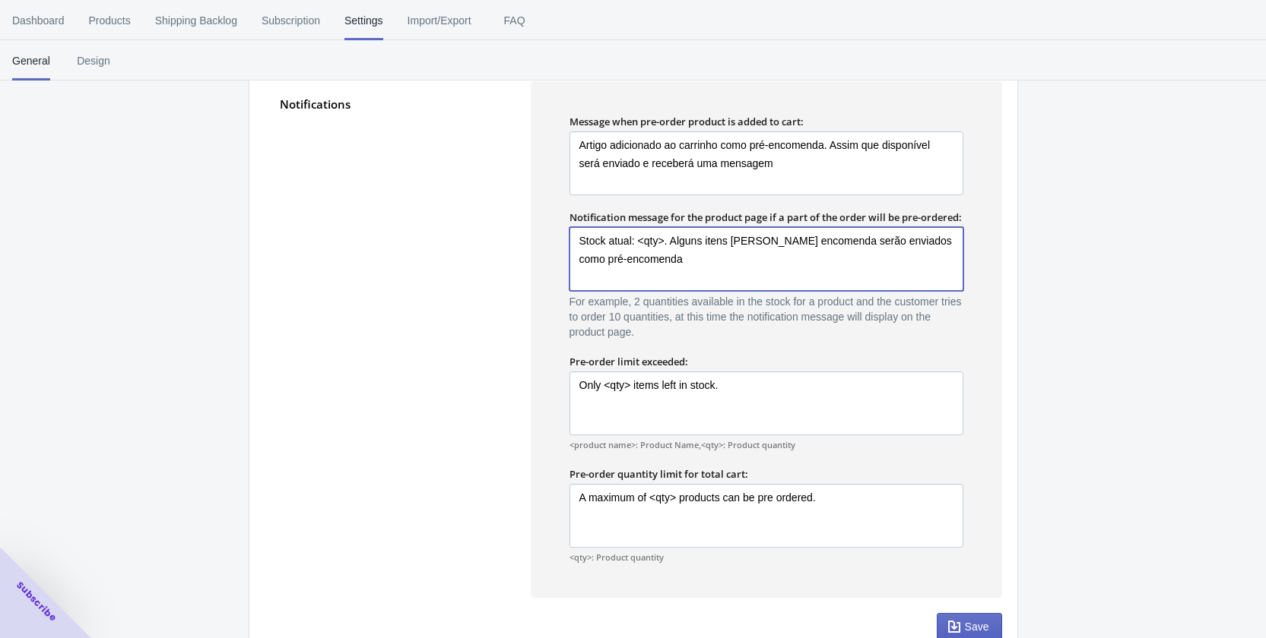
scroll to position [973, 0]
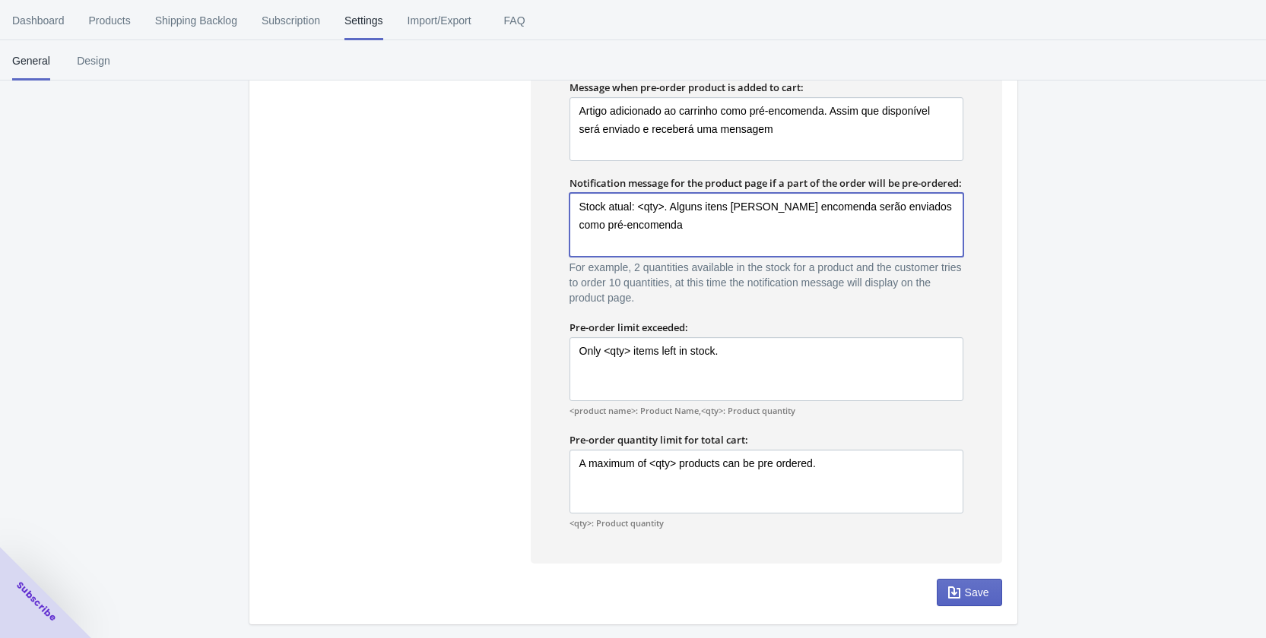
type textarea "Stock atual: <qty>. Alguns itens desta encomenda serão enviados como pré-encome…"
drag, startPoint x: 657, startPoint y: 347, endPoint x: 692, endPoint y: 347, distance: 34.2
click at [692, 347] on div "Pre-order limit exceeded: Only <qty> items left in stock. Only <qty> items left…" at bounding box center [766, 369] width 394 height 97
click at [659, 334] on label "Pre-order limit exceeded:" at bounding box center [628, 328] width 119 height 14
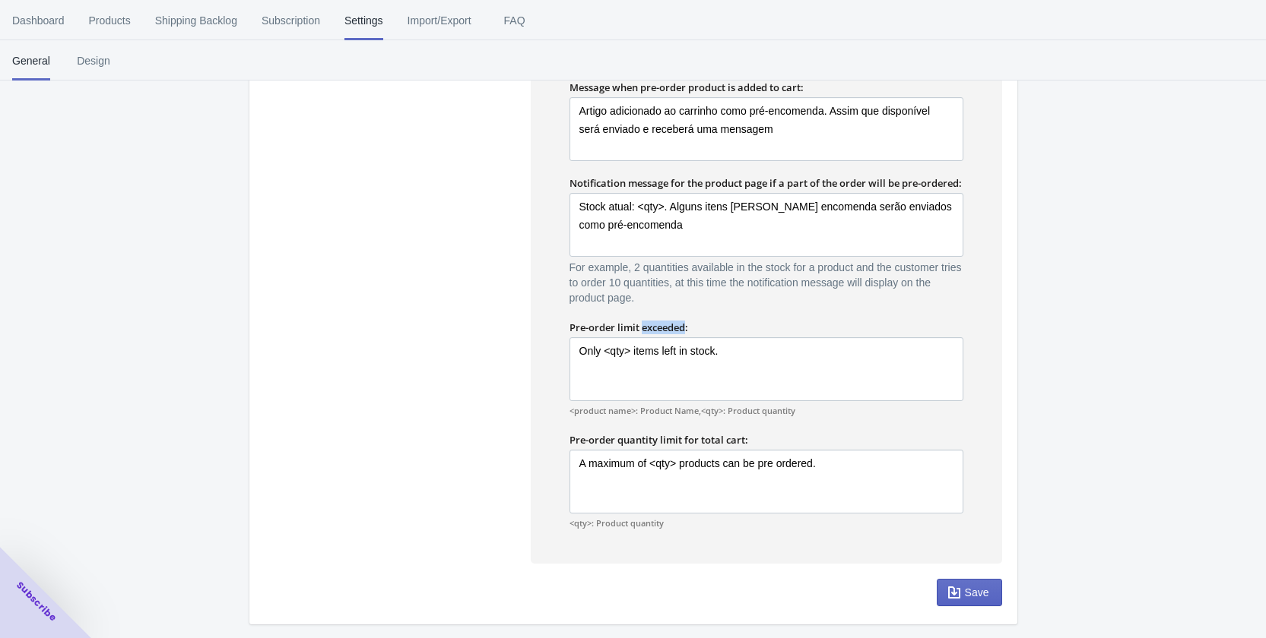
click at [659, 334] on label "Pre-order limit exceeded:" at bounding box center [628, 328] width 119 height 14
copy label "Pre-order limit exceeded:"
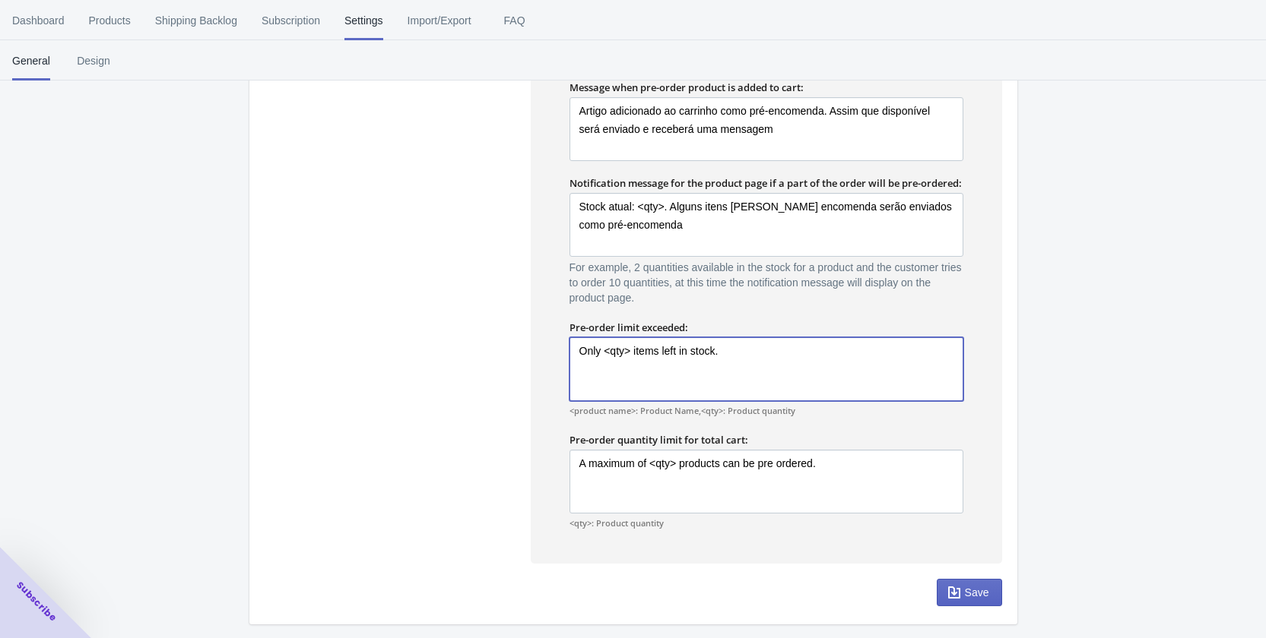
click at [634, 360] on textarea "Only <qty> items left in stock." at bounding box center [766, 369] width 394 height 64
click at [689, 376] on textarea "Only <qty> items left in stock." at bounding box center [766, 369] width 394 height 64
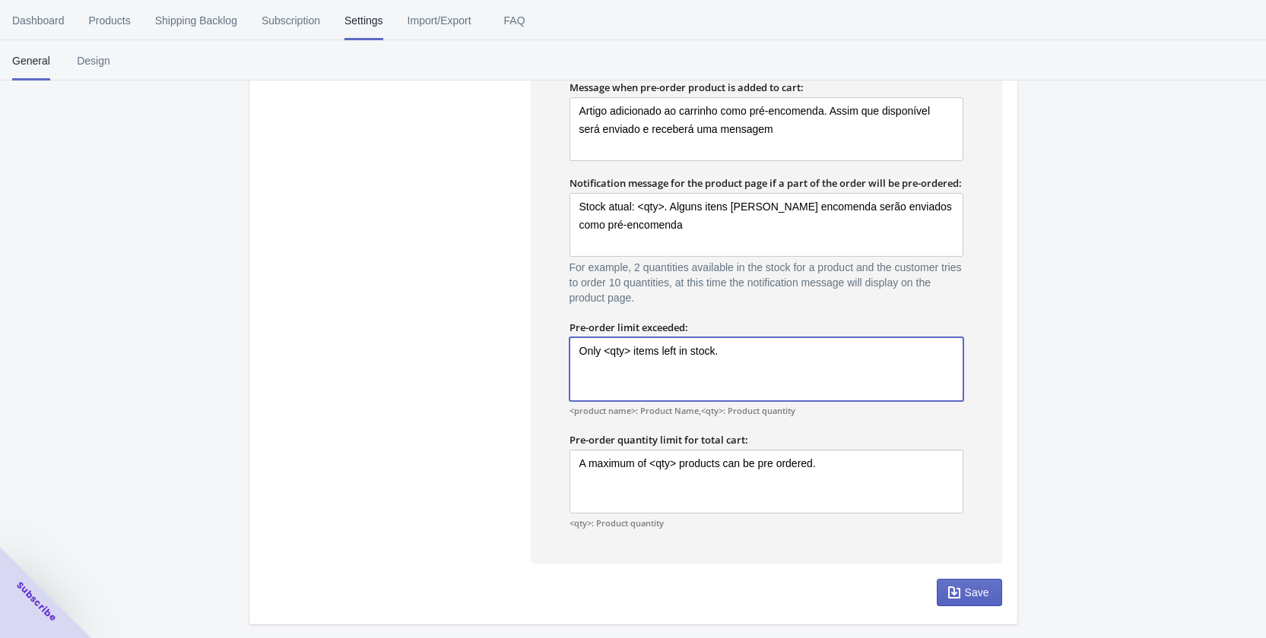
click at [689, 376] on textarea "Only <qty> items left in stock." at bounding box center [766, 369] width 394 height 64
paste textarea "Atenção: só há <qty> unidades em stock. O limite de pré-encomenda foi atingido"
type textarea "Atenção: só há <qty> unidades em stock. O limite de pré-encomenda foi atingido"
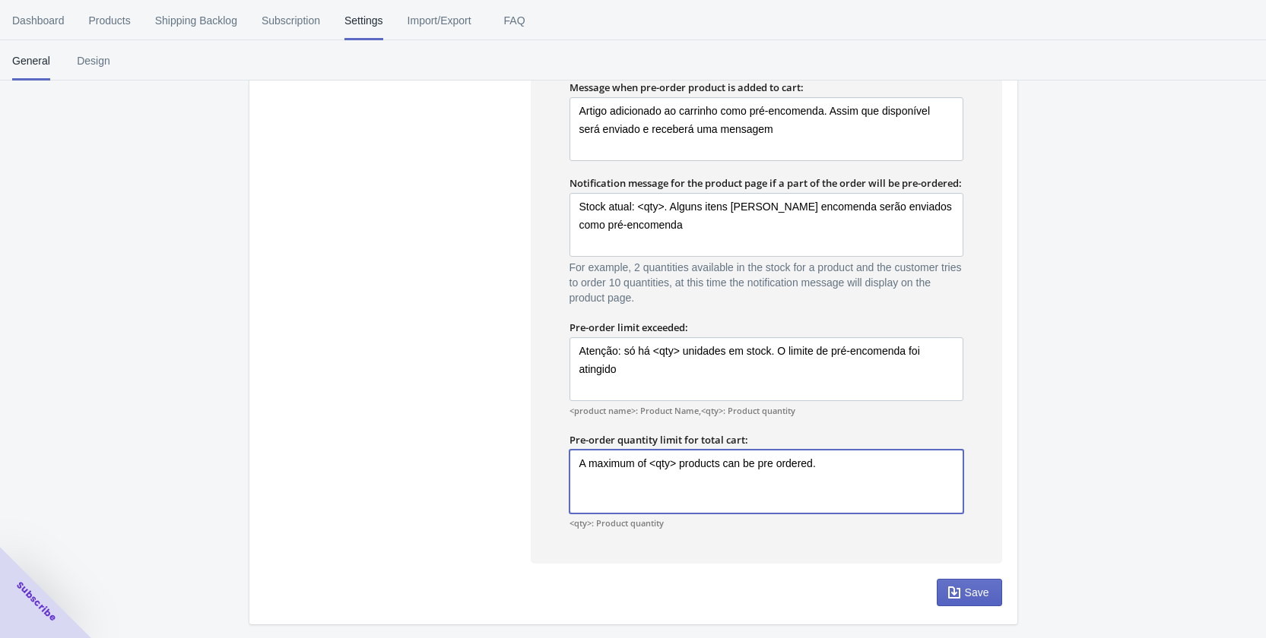
click at [656, 495] on textarea "A maximum of <qty> products can be pre ordered." at bounding box center [766, 482] width 394 height 64
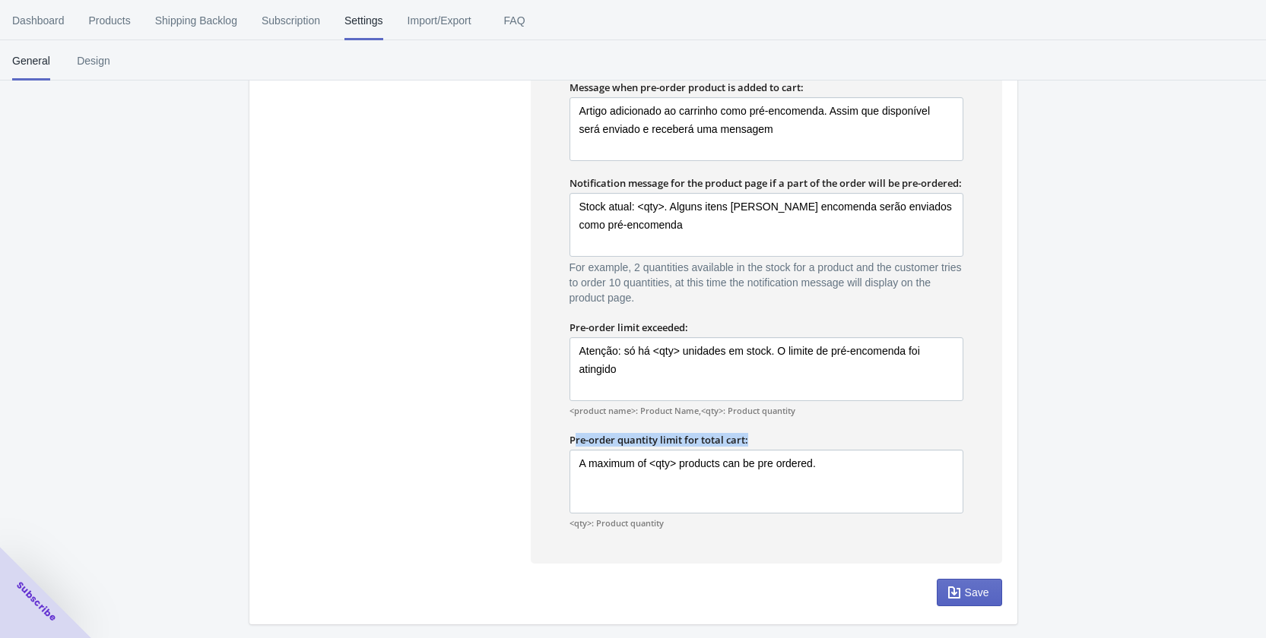
drag, startPoint x: 572, startPoint y: 452, endPoint x: 774, endPoint y: 455, distance: 201.5
click at [774, 447] on div "Pre-order quantity limit for total cart:" at bounding box center [766, 440] width 394 height 14
copy label "re-order quantity limit for total cart:"
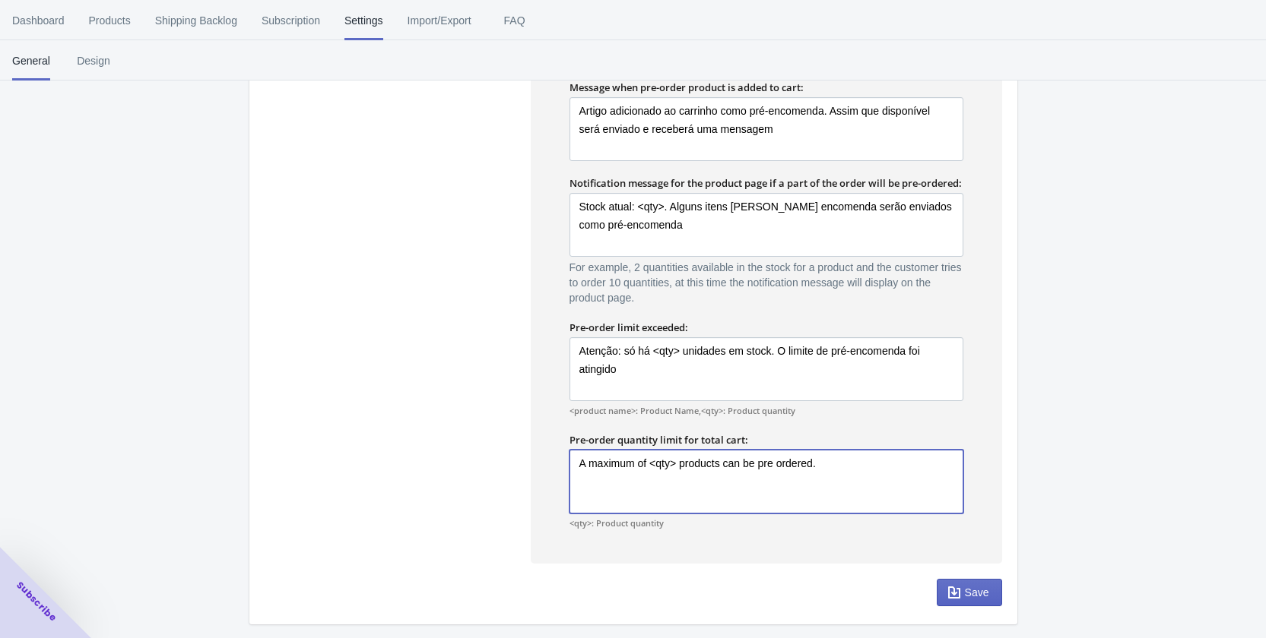
click at [809, 490] on textarea "A maximum of <qty> products can be pre ordered." at bounding box center [766, 482] width 394 height 64
click at [807, 490] on textarea "A maximum of <qty> products can be pre ordered." at bounding box center [766, 482] width 394 height 64
click at [642, 477] on textarea "A maximum of <qty> products can be pre ordered." at bounding box center [766, 482] width 394 height 64
click at [642, 478] on textarea "A maximum of <qty> products can be pre ordered." at bounding box center [766, 482] width 394 height 64
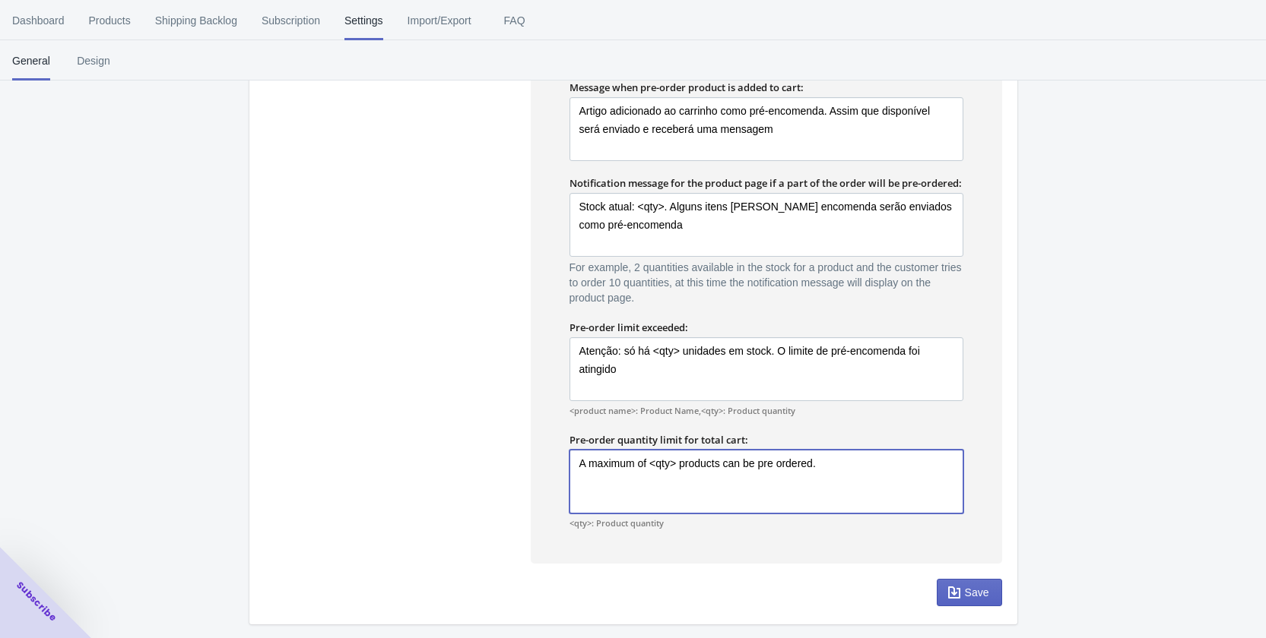
click at [642, 478] on textarea "A maximum of <qty> products can be pre ordered." at bounding box center [766, 482] width 394 height 64
paste textarea "Máximo de <qty> produtos em pré-encomenda por carrinho"
type textarea "Máximo de <qty> produtos em pré-encomenda por carrinho"
click at [972, 599] on span "Save" at bounding box center [977, 593] width 24 height 12
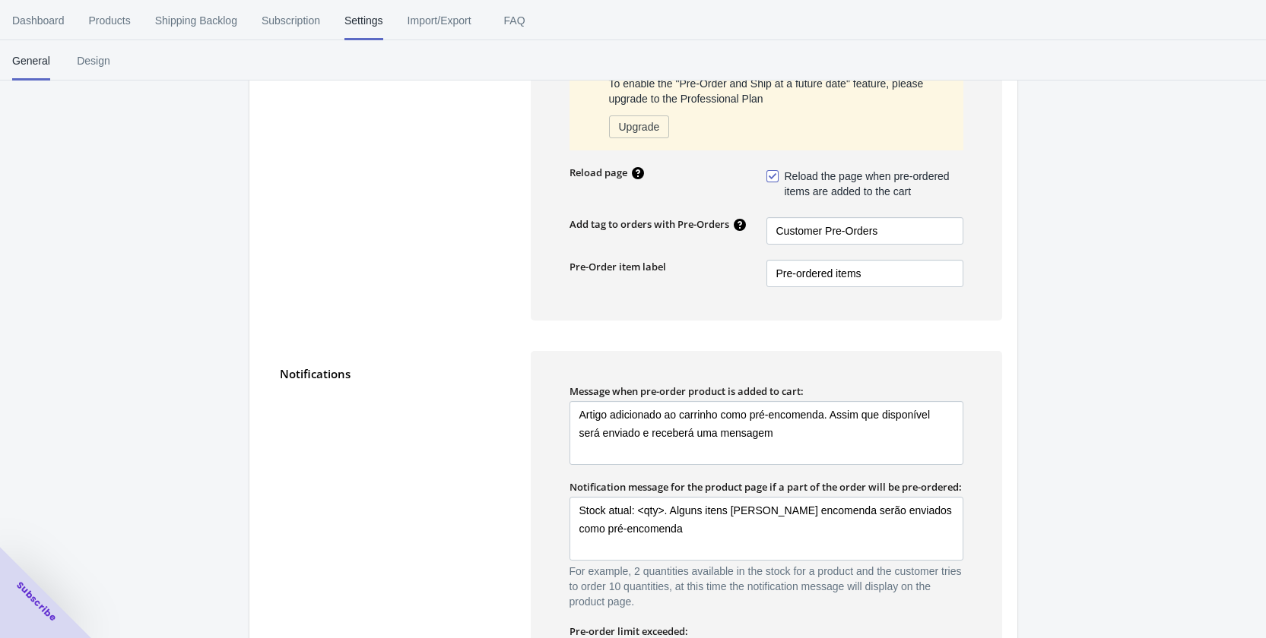
scroll to position [532, 0]
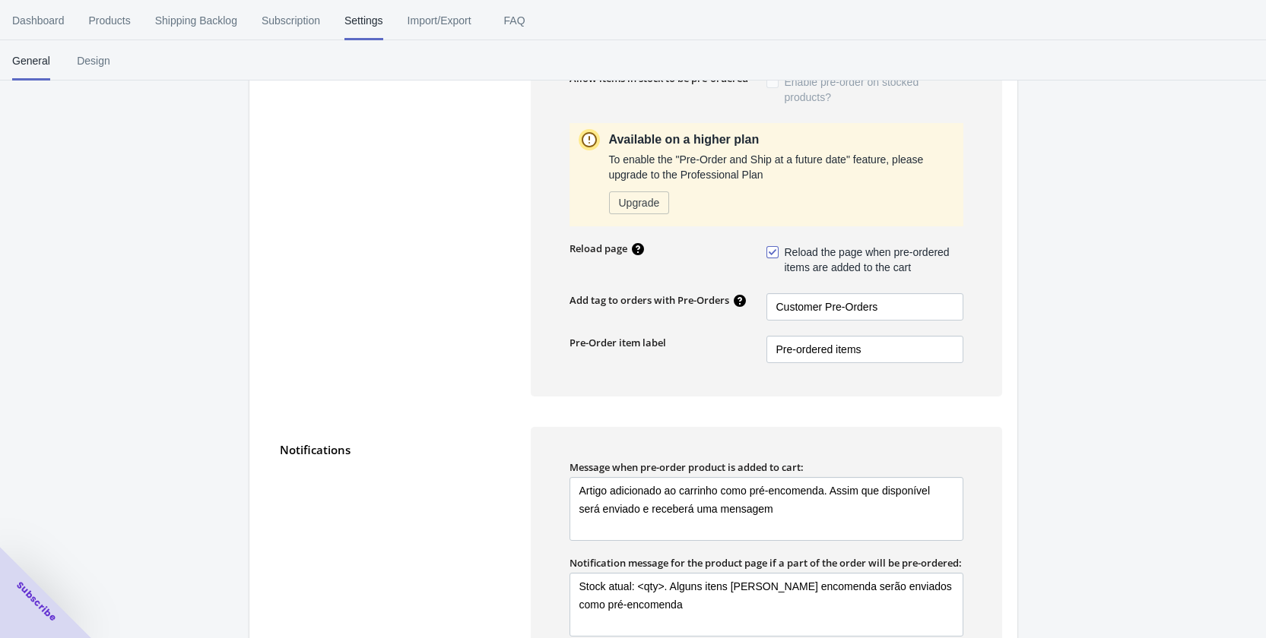
click at [591, 344] on label "Pre-Order item label" at bounding box center [617, 343] width 97 height 14
copy label "Pre-Order item label"
click at [790, 360] on input "Pre-ordered items" at bounding box center [864, 349] width 197 height 27
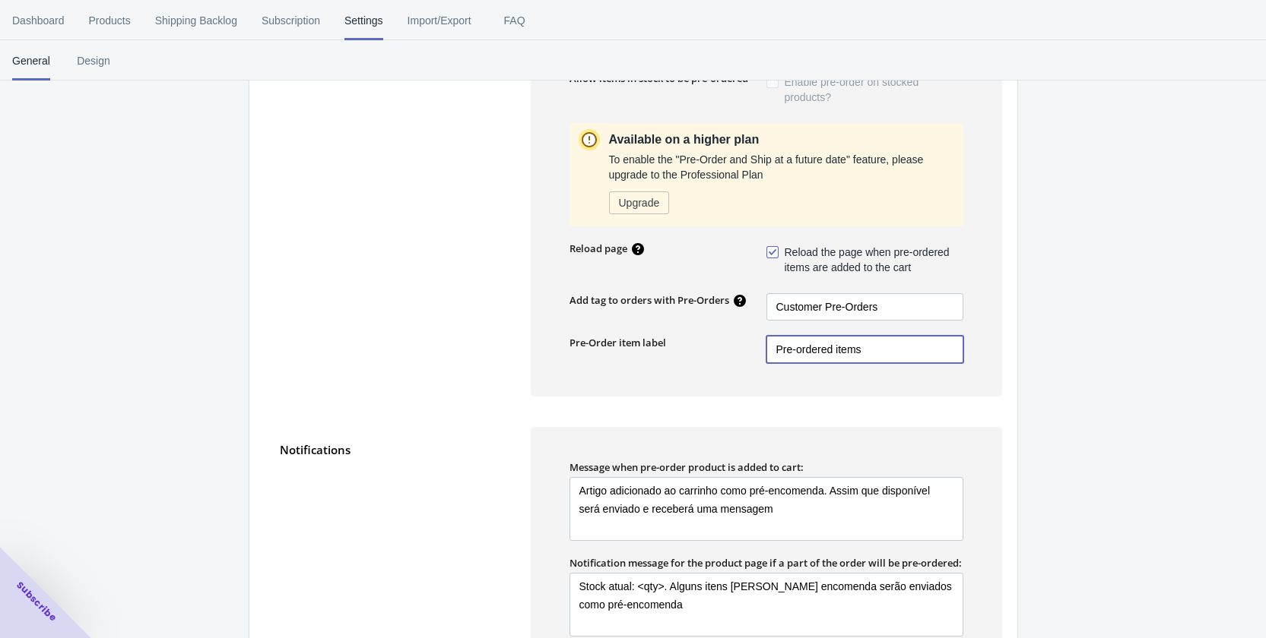
click at [790, 360] on input "Pre-ordered items" at bounding box center [864, 349] width 197 height 27
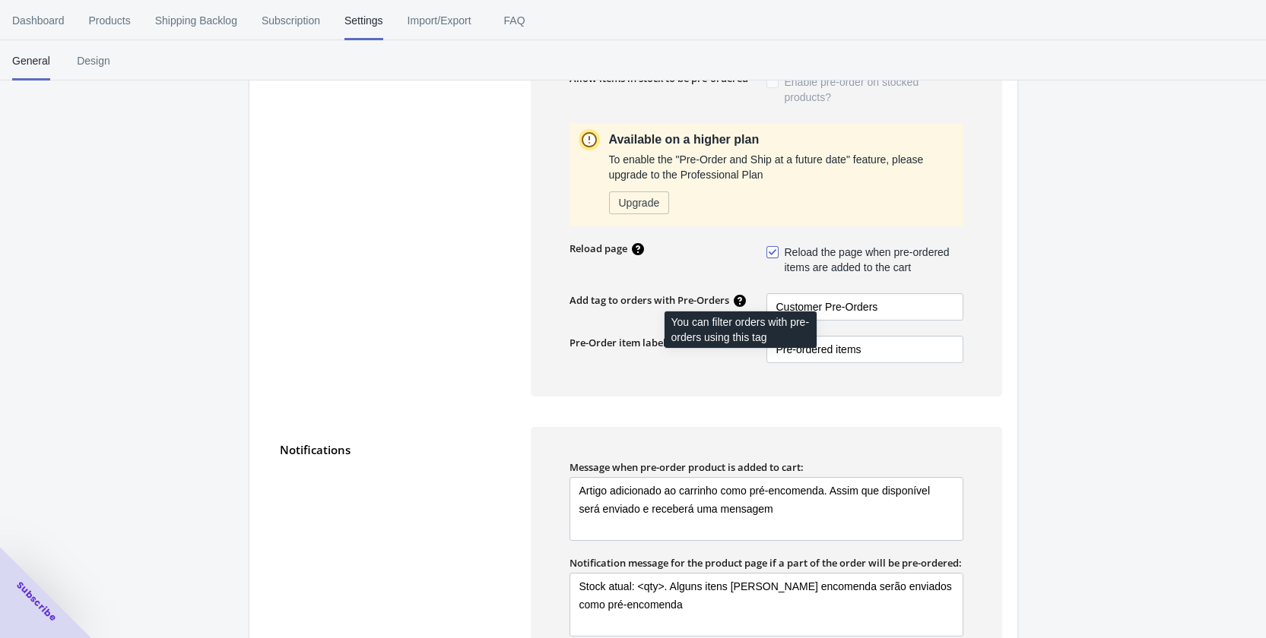
click at [817, 356] on div "You can filter orders with pre-orders using this tag" at bounding box center [740, 335] width 176 height 52
click at [818, 347] on div "You can filter orders with pre-orders using this tag" at bounding box center [740, 335] width 176 height 52
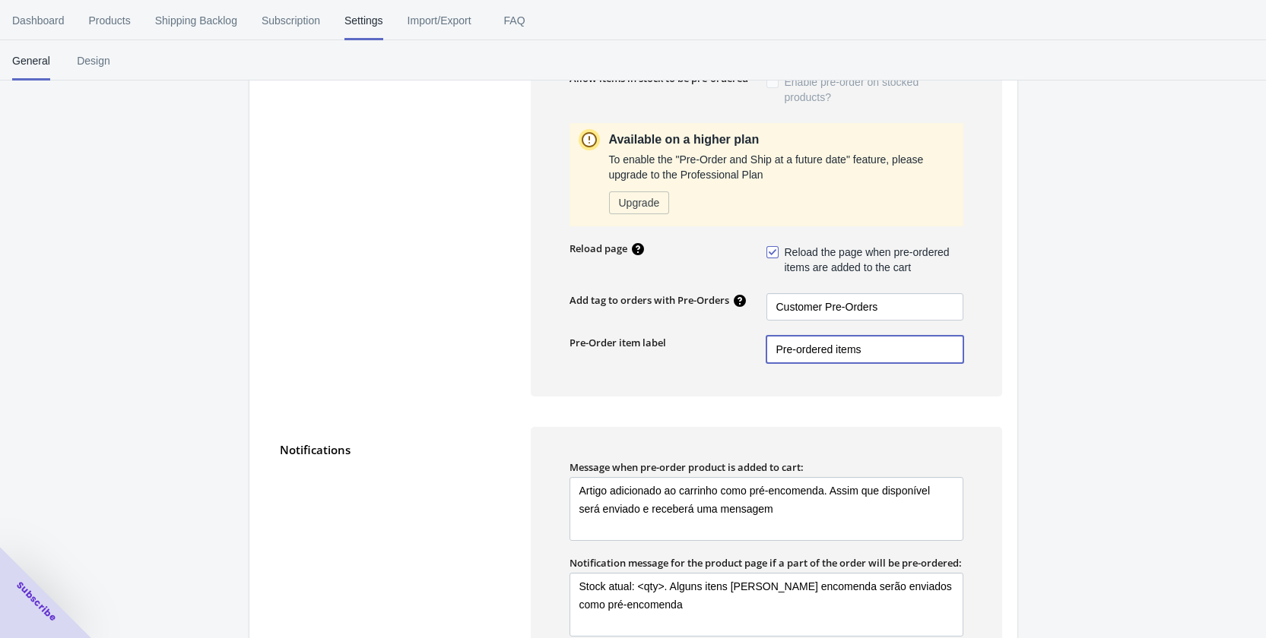
click at [855, 351] on input "Pre-ordered items" at bounding box center [864, 349] width 197 height 27
paste input "Itens em pré-encomenda"
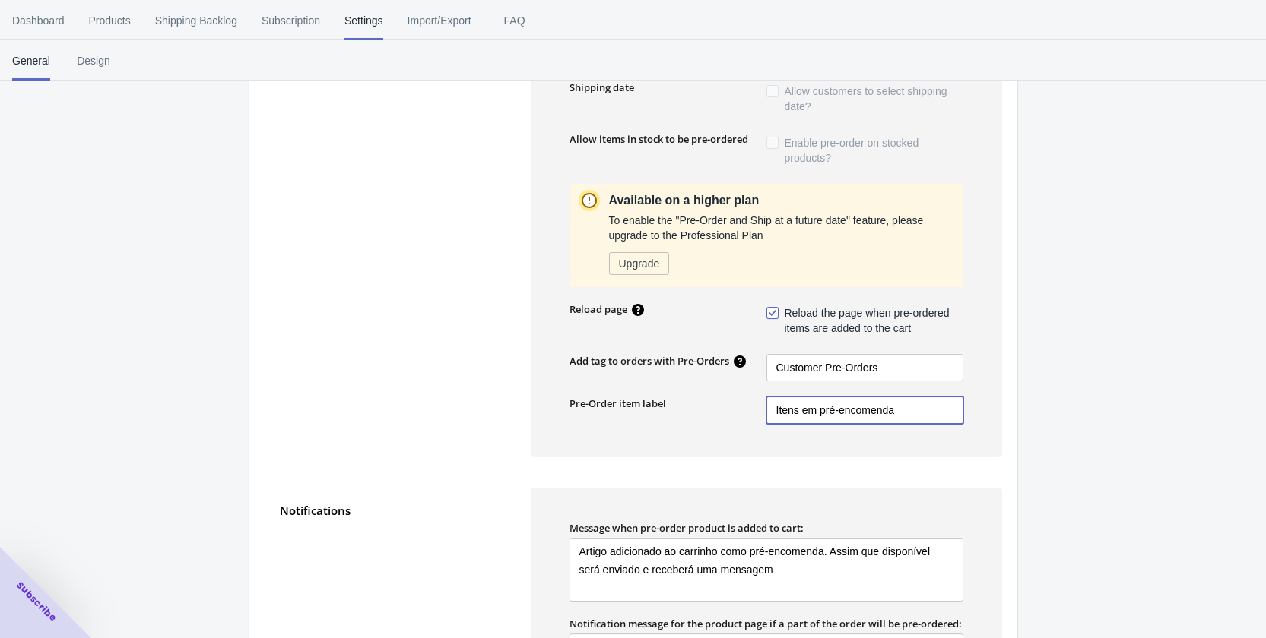
scroll to position [593, 0]
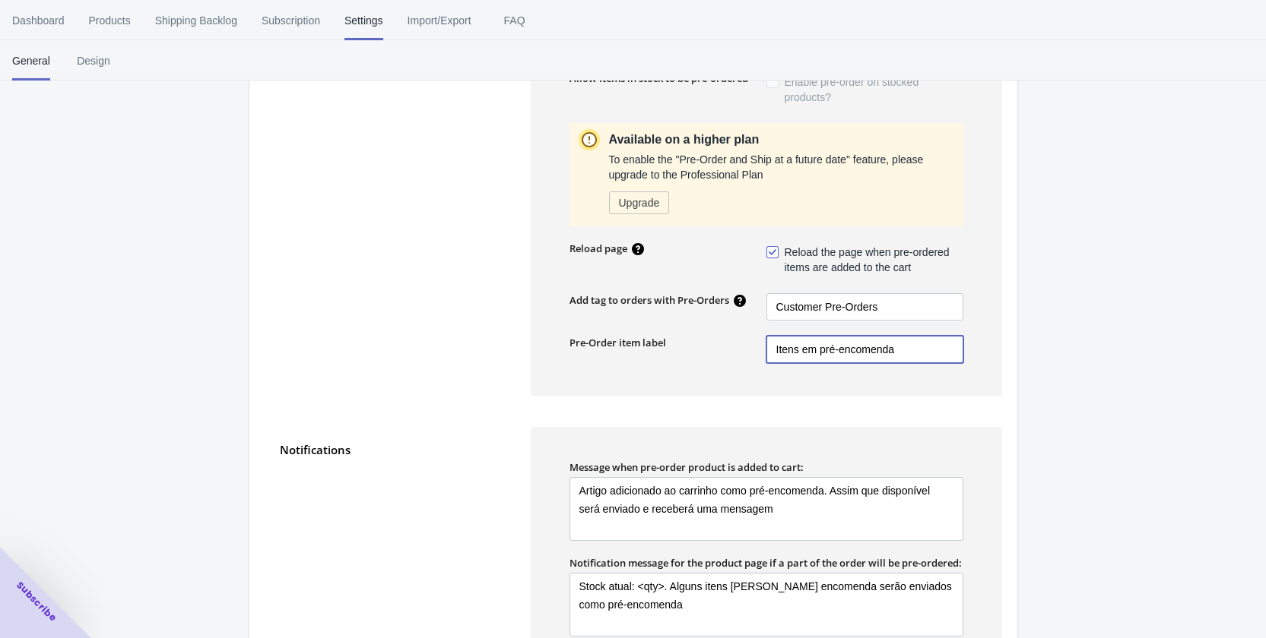
type input "Itens em pré-encomenda"
click at [566, 299] on div "Add tag to orders with Pre-Orders" at bounding box center [658, 299] width 185 height 18
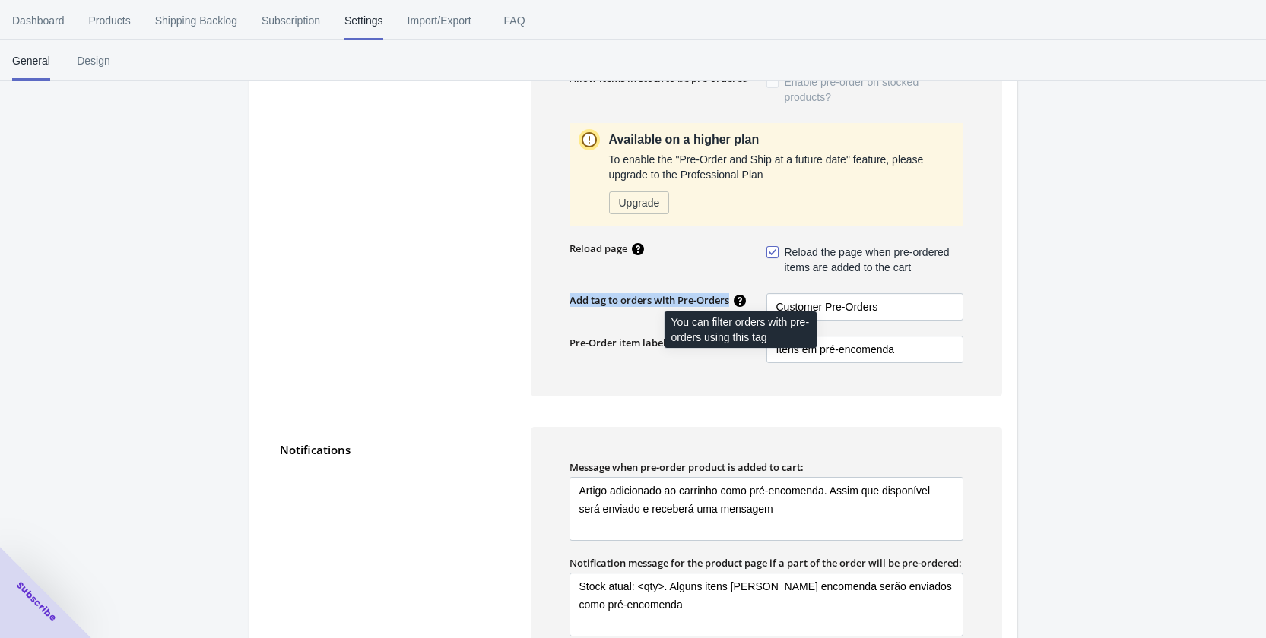
drag, startPoint x: 567, startPoint y: 299, endPoint x: 654, endPoint y: 308, distance: 87.1
click at [737, 301] on div "Add tag to orders with Pre-Orders" at bounding box center [658, 299] width 185 height 18
copy div "Add tag to orders with Pre-Orders"
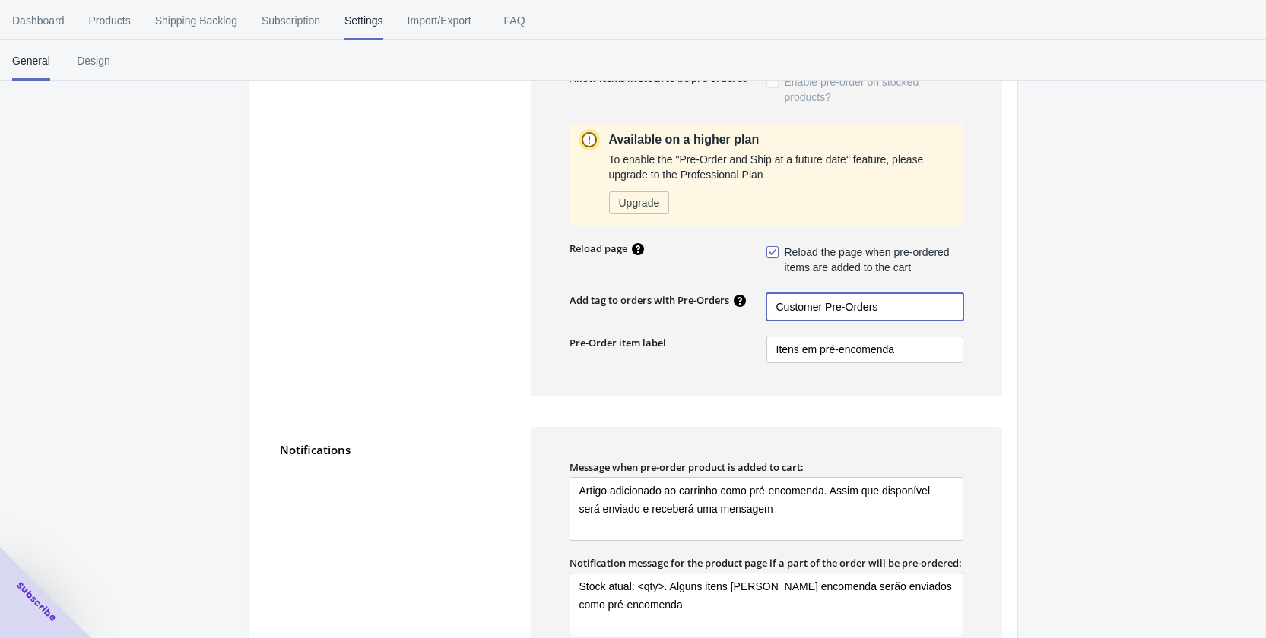
click at [860, 307] on input "Customer Pre-Orders" at bounding box center [864, 306] width 197 height 27
click at [859, 307] on input "Customer Pre-Orders" at bounding box center [864, 306] width 197 height 27
click at [822, 314] on div "You can filter orders with pre-orders using this tag" at bounding box center [740, 335] width 176 height 52
click at [827, 306] on input "Customer Pre-Orders" at bounding box center [864, 306] width 197 height 27
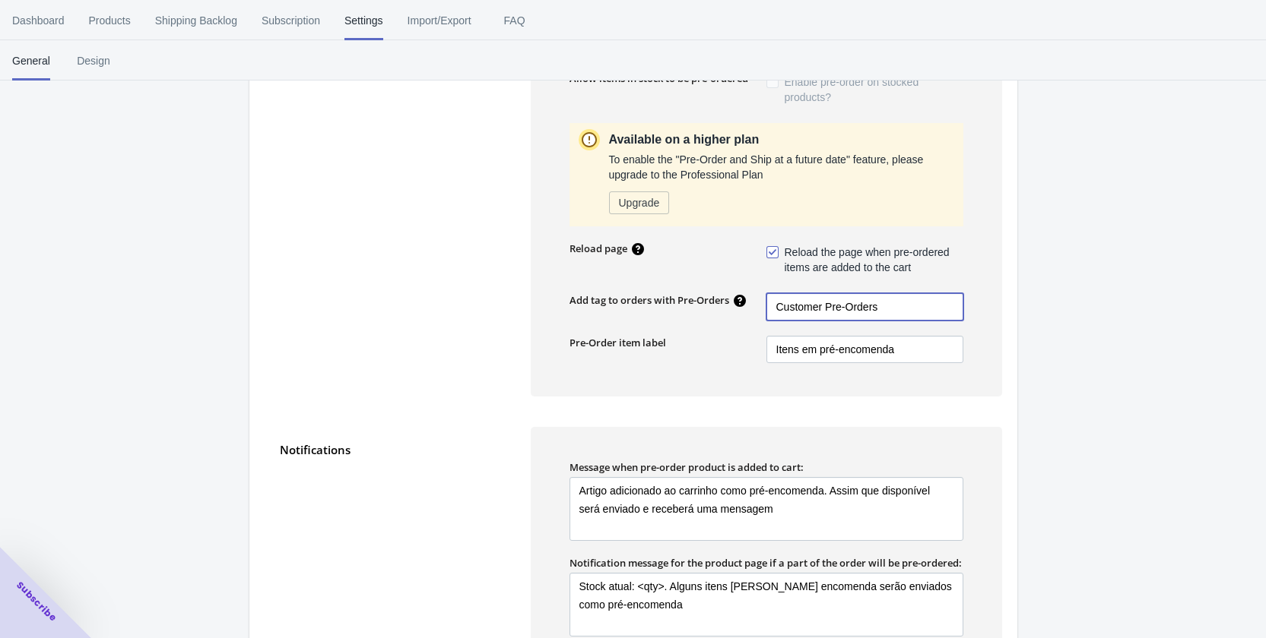
click at [827, 306] on input "Customer Pre-Orders" at bounding box center [864, 306] width 197 height 27
paste input "Pré-encomenda"
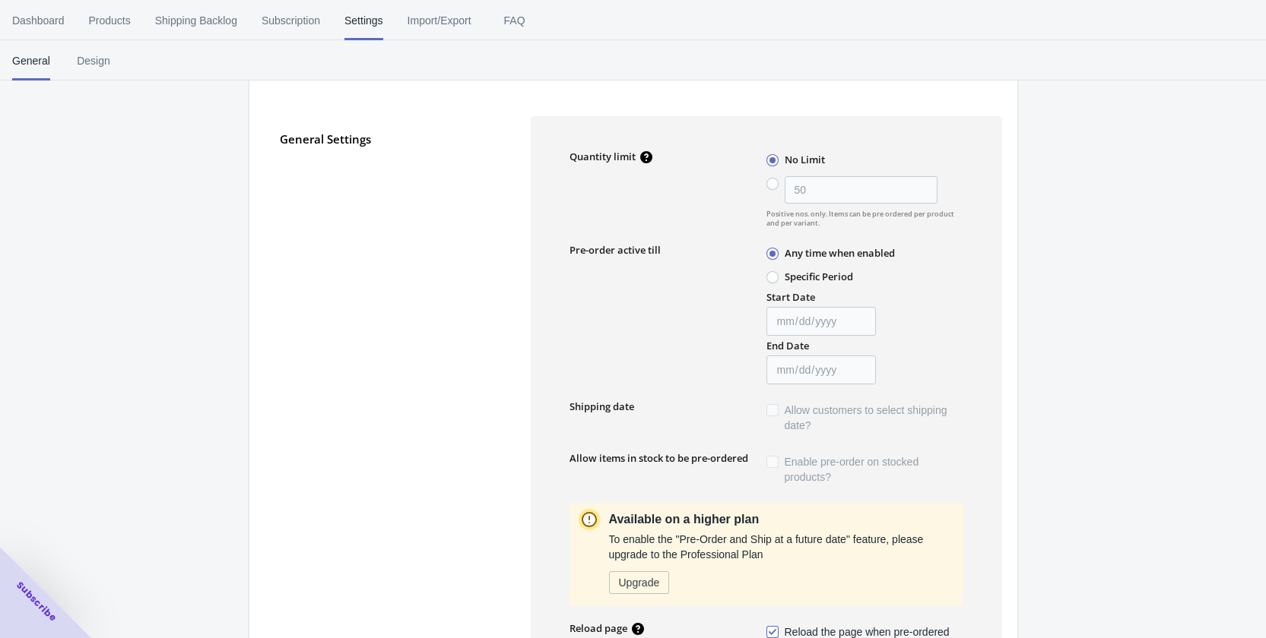
scroll to position [137, 0]
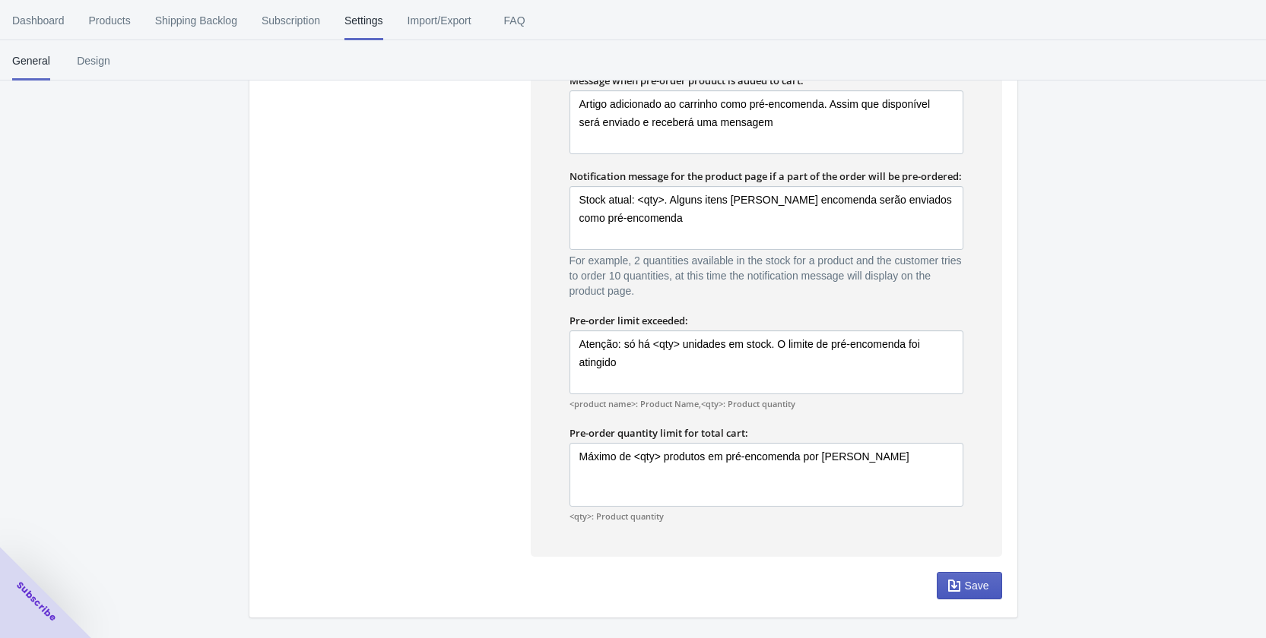
type input "Pré-encomenda"
click at [965, 580] on span "Save" at bounding box center [969, 585] width 40 height 15
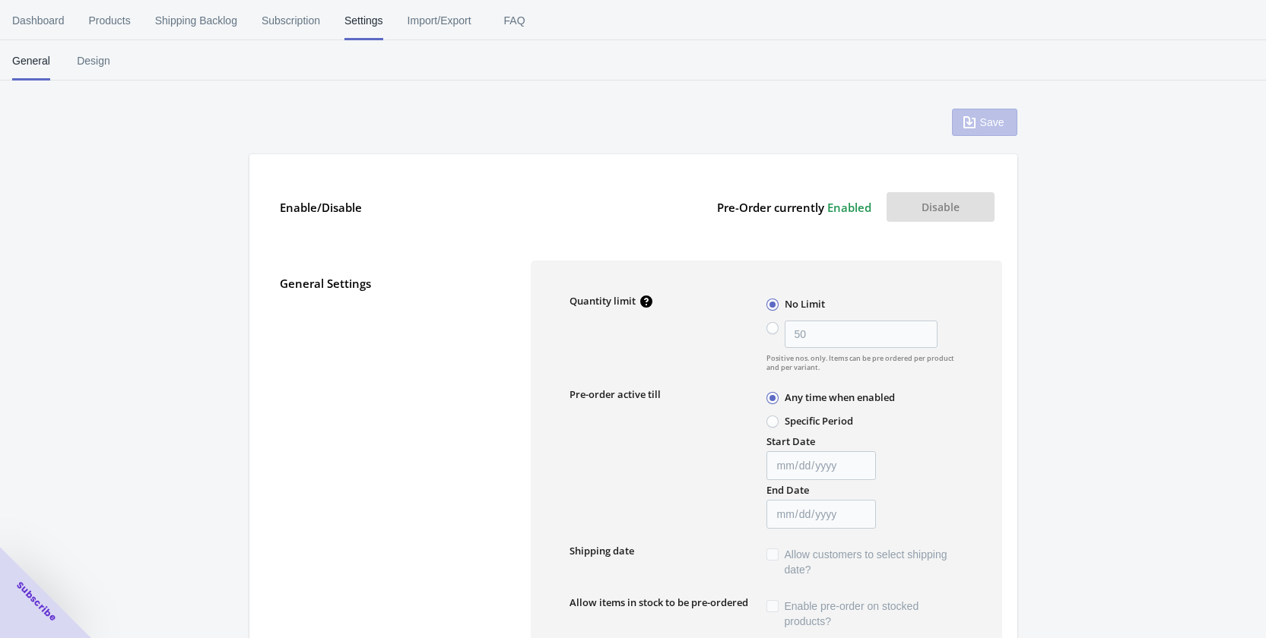
scroll to position [0, 0]
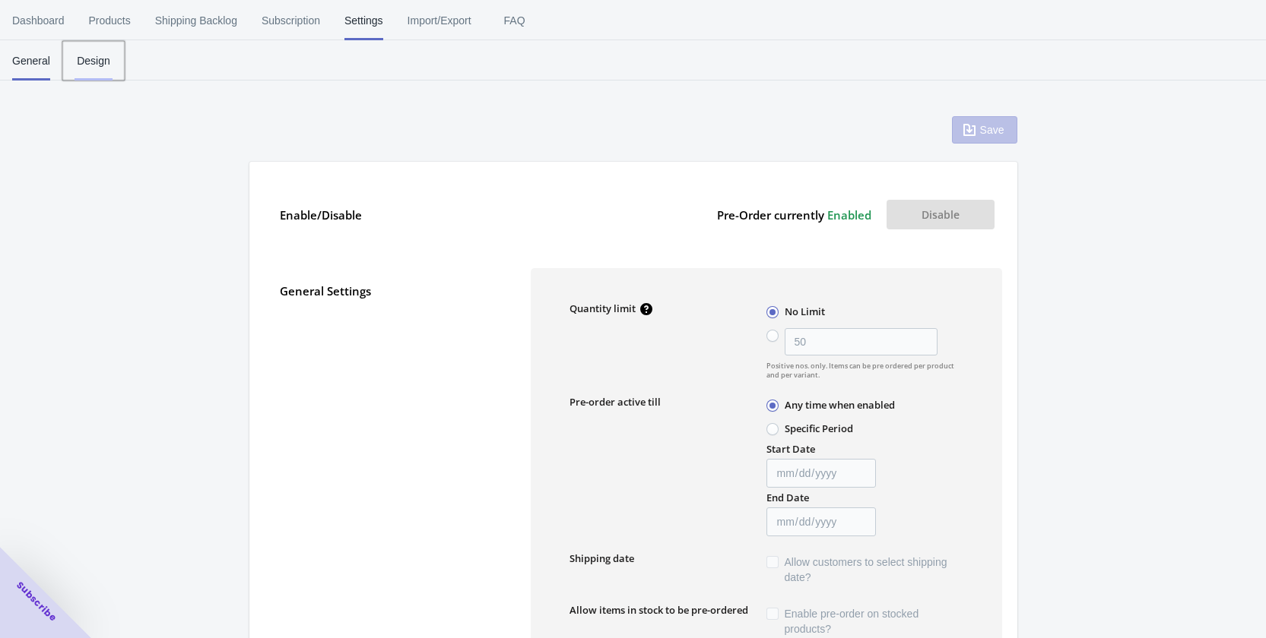
click at [109, 58] on span "Design" at bounding box center [93, 61] width 38 height 40
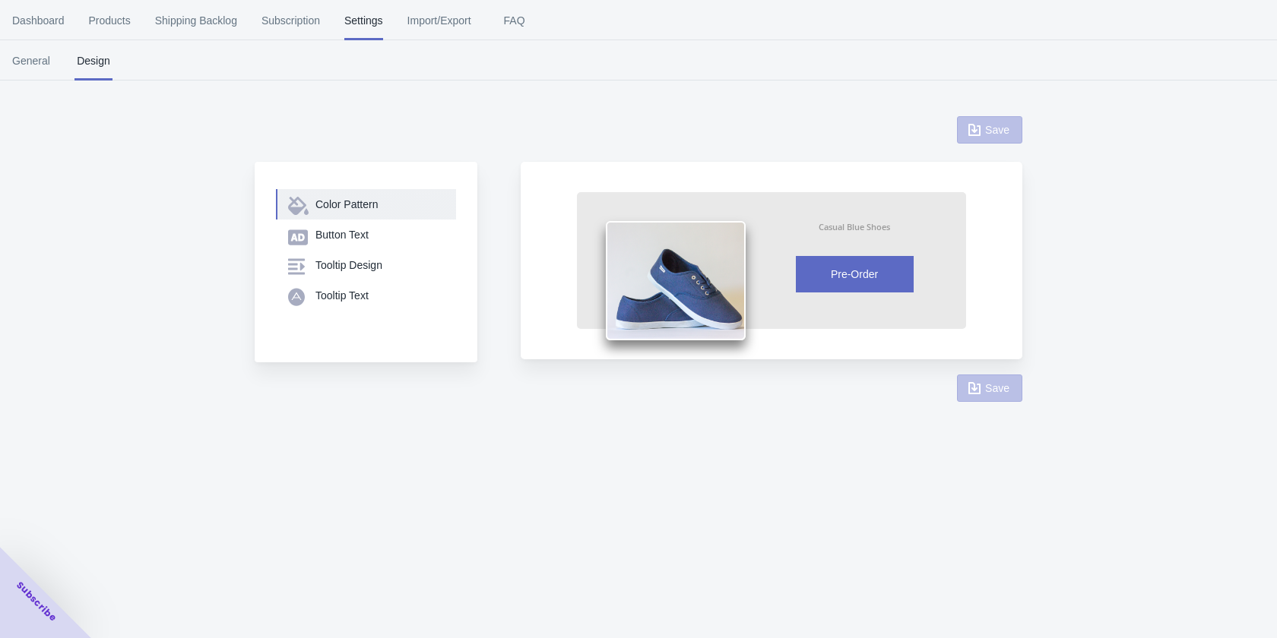
click at [342, 204] on div "Color Pattern" at bounding box center [379, 204] width 128 height 15
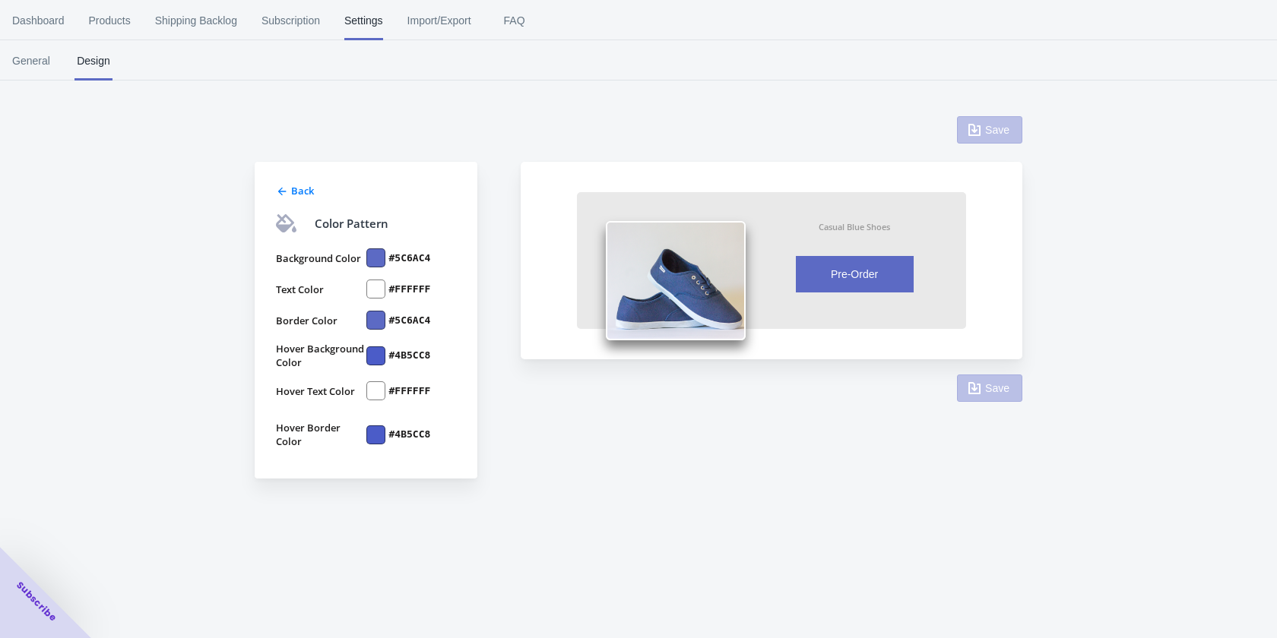
click at [374, 257] on div at bounding box center [375, 258] width 19 height 19
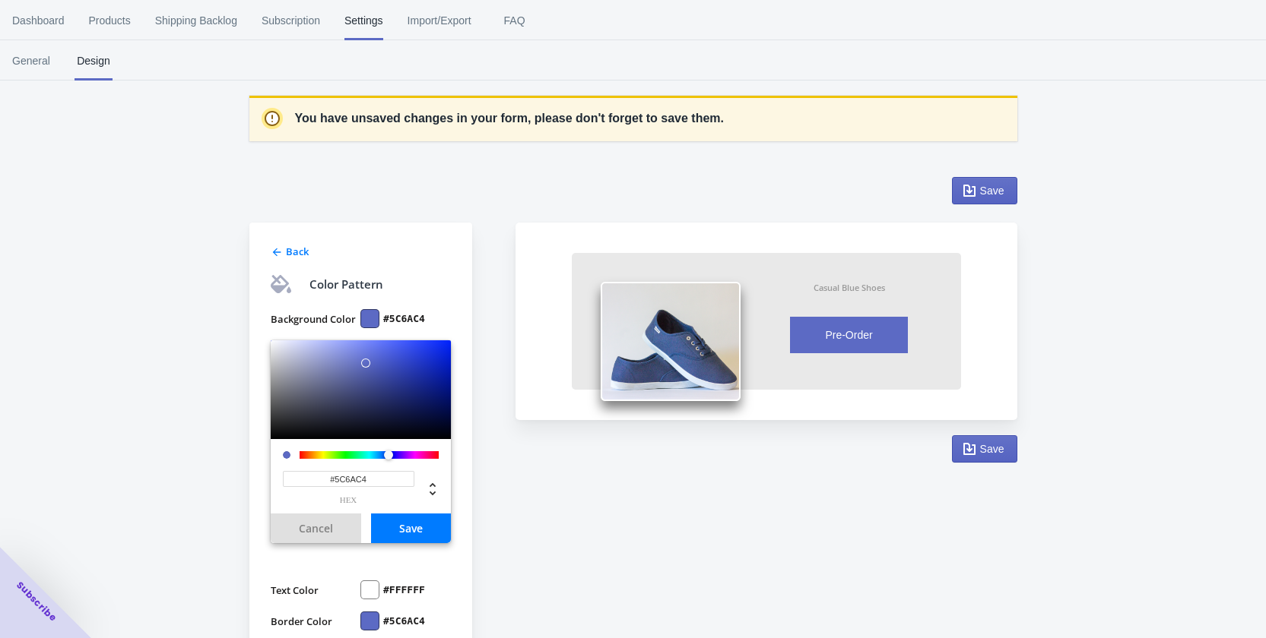
drag, startPoint x: 373, startPoint y: 484, endPoint x: 331, endPoint y: 480, distance: 42.8
click at [331, 480] on input "#5C6AC4" at bounding box center [348, 479] width 131 height 16
click at [351, 480] on input "#5C6AC4" at bounding box center [348, 479] width 131 height 16
drag, startPoint x: 375, startPoint y: 481, endPoint x: 339, endPoint y: 477, distance: 36.7
click at [339, 477] on input "#5C6AC4" at bounding box center [348, 479] width 131 height 16
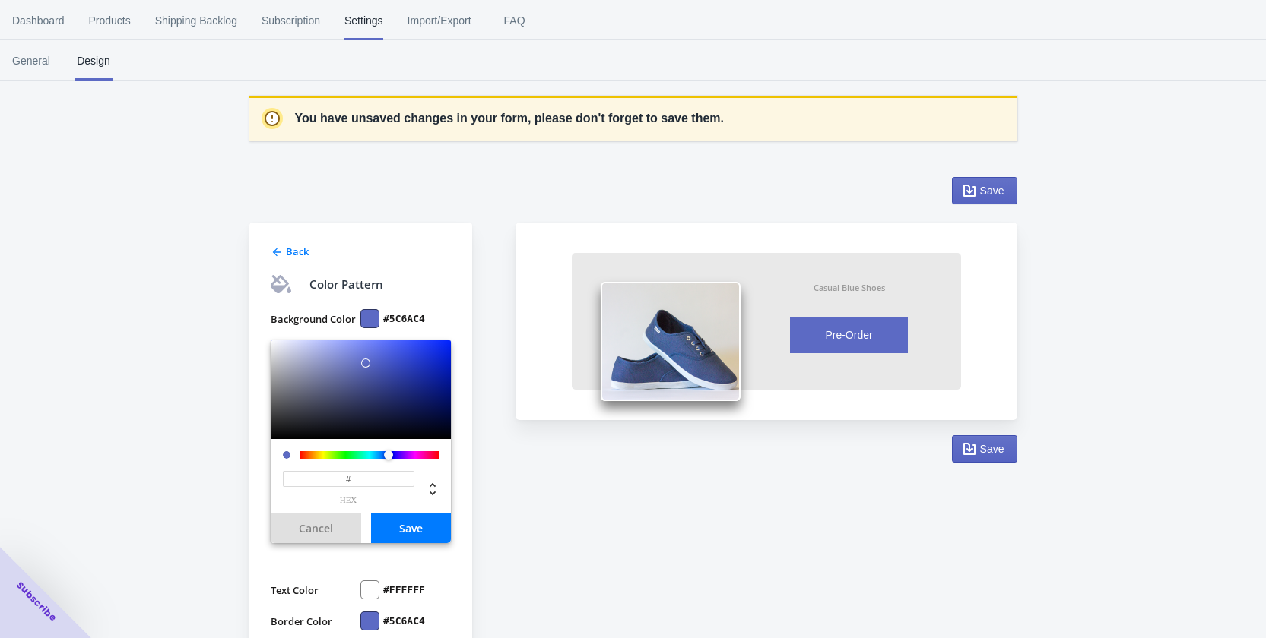
paste input "103948"
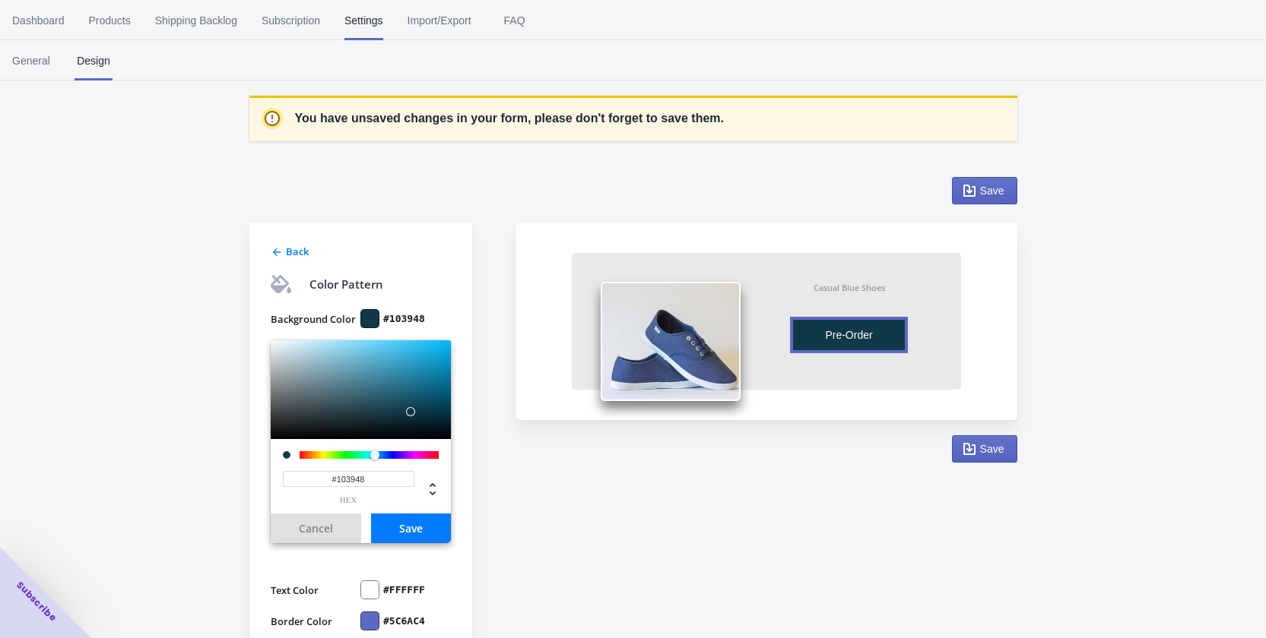
type input "#103948"
click at [397, 521] on button "Save" at bounding box center [411, 529] width 80 height 30
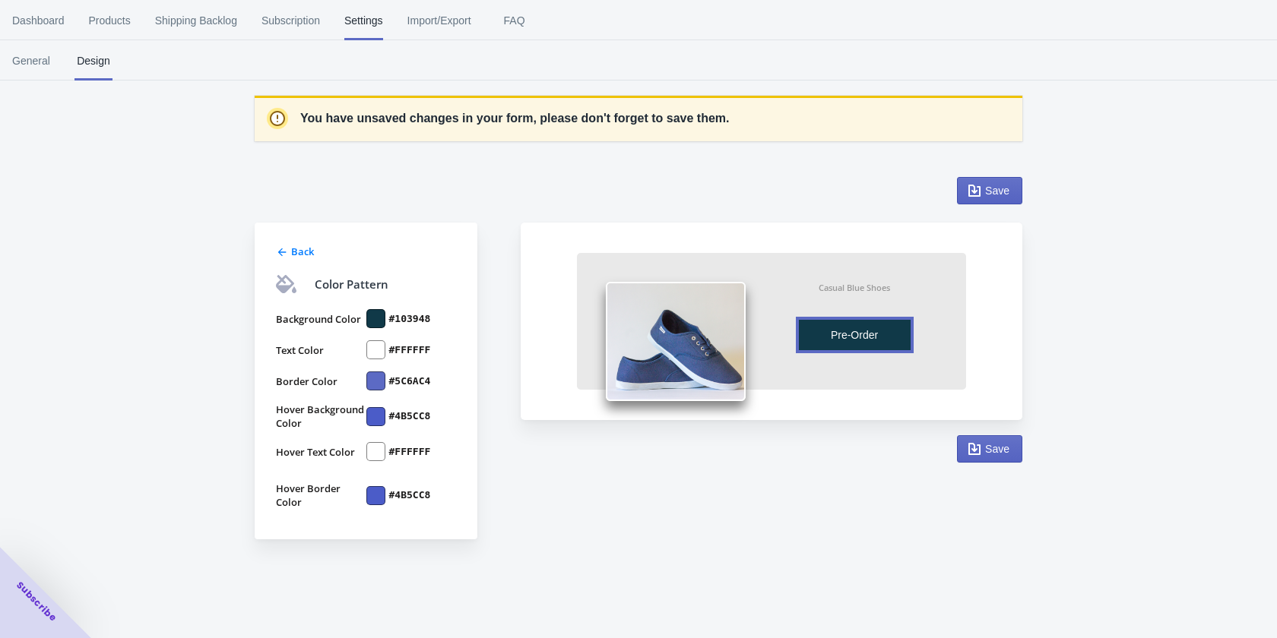
click at [372, 384] on div at bounding box center [375, 381] width 19 height 19
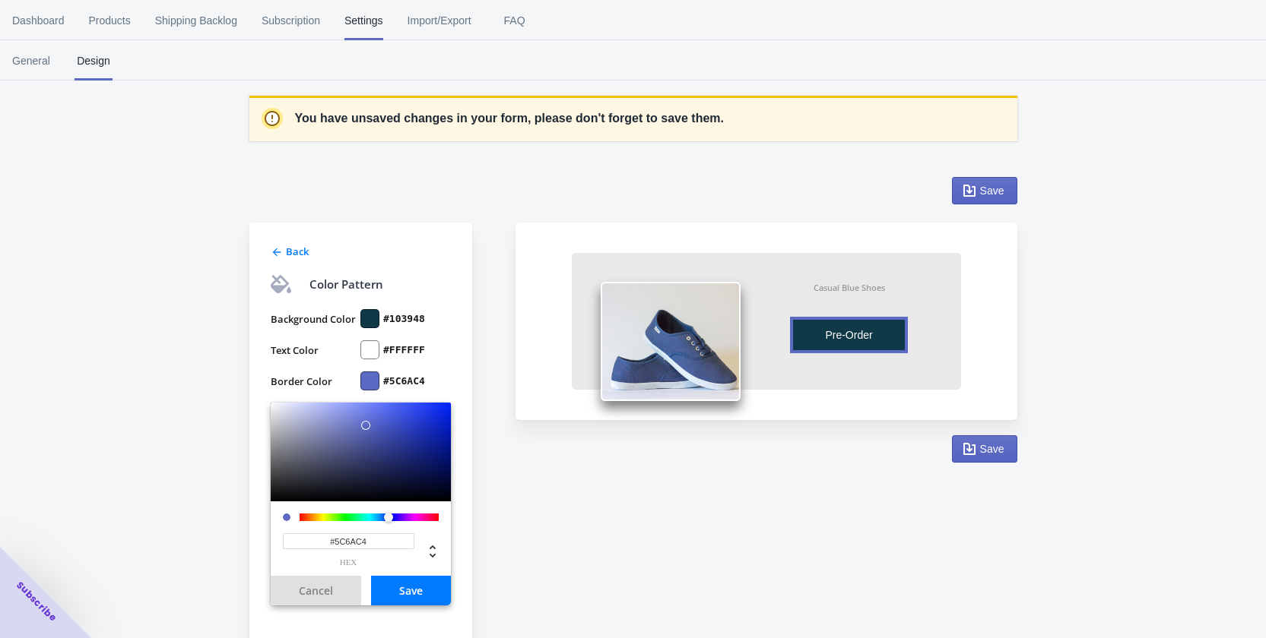
drag, startPoint x: 374, startPoint y: 543, endPoint x: 337, endPoint y: 534, distance: 37.4
click at [334, 534] on input "#5C6AC4" at bounding box center [348, 542] width 131 height 16
paste input "103948"
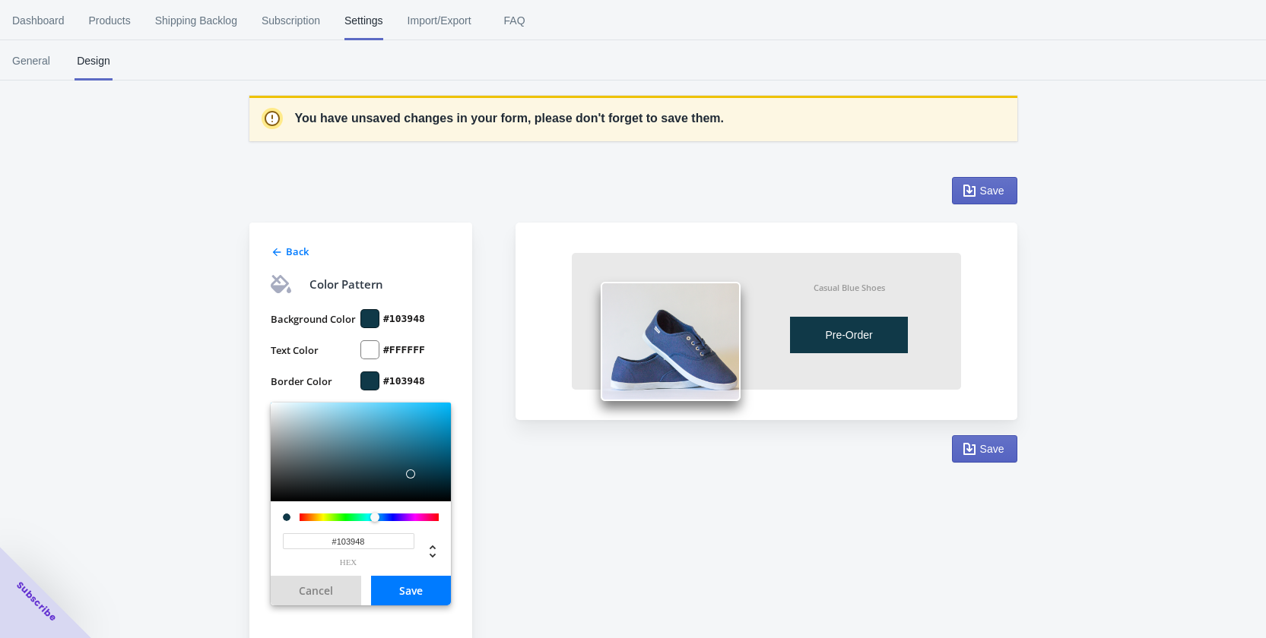
type input "#103948"
click at [418, 588] on button "Save" at bounding box center [411, 591] width 80 height 30
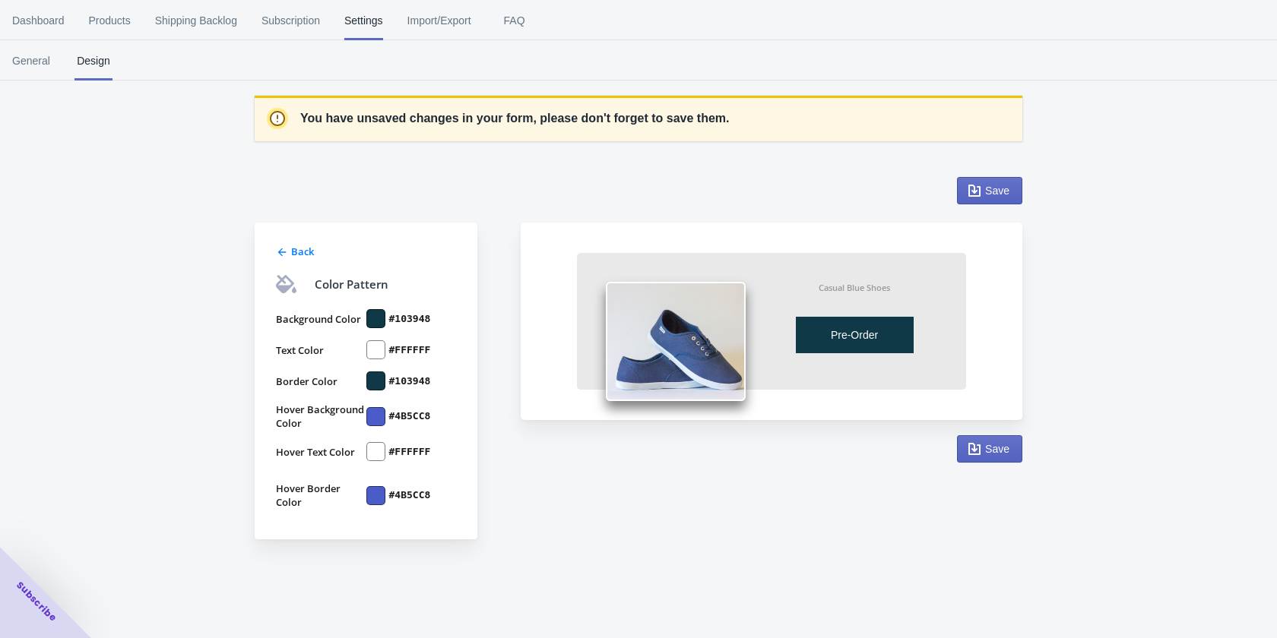
click at [374, 410] on div at bounding box center [375, 416] width 19 height 19
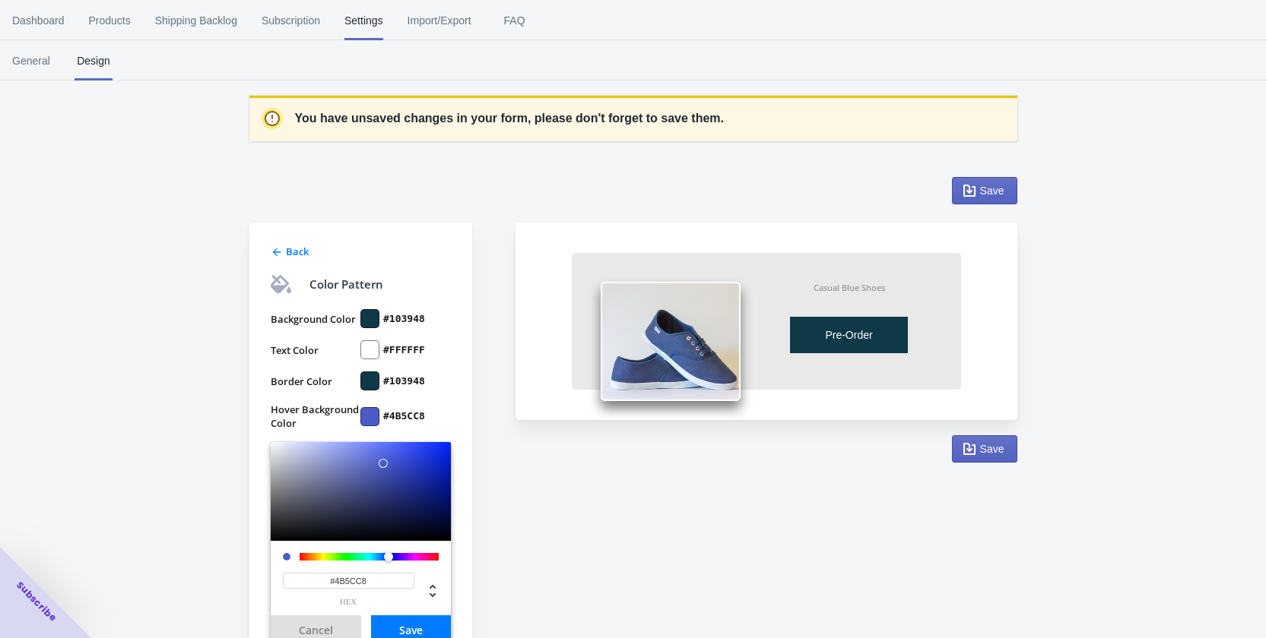
drag, startPoint x: 381, startPoint y: 577, endPoint x: 337, endPoint y: 572, distance: 44.4
click at [337, 572] on div "#4B5CC8 hex" at bounding box center [361, 584] width 156 height 46
paste input "10394"
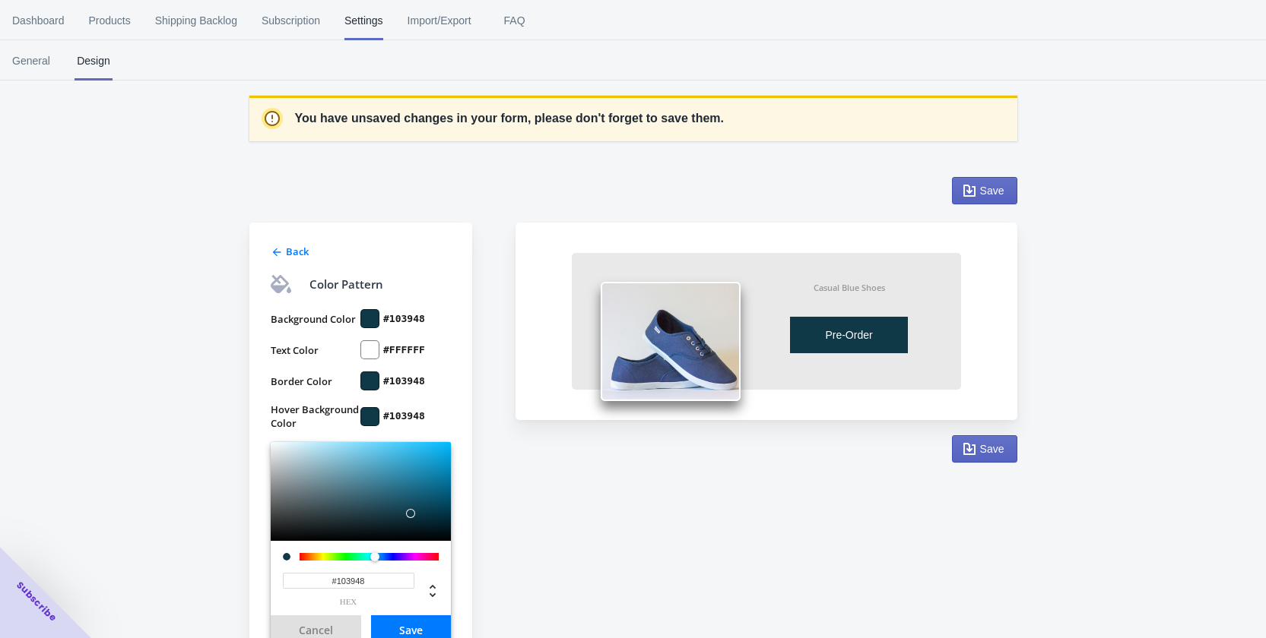
type input "#103948"
click at [403, 629] on button "Save" at bounding box center [411, 631] width 80 height 30
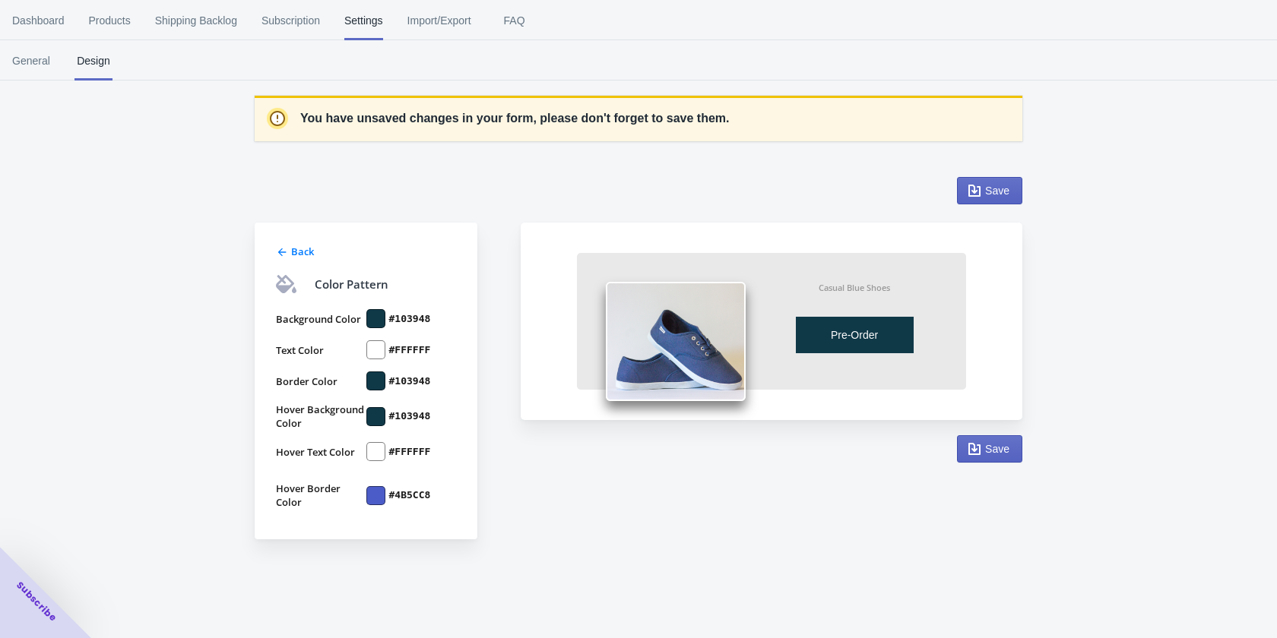
click at [374, 495] on div at bounding box center [375, 495] width 19 height 19
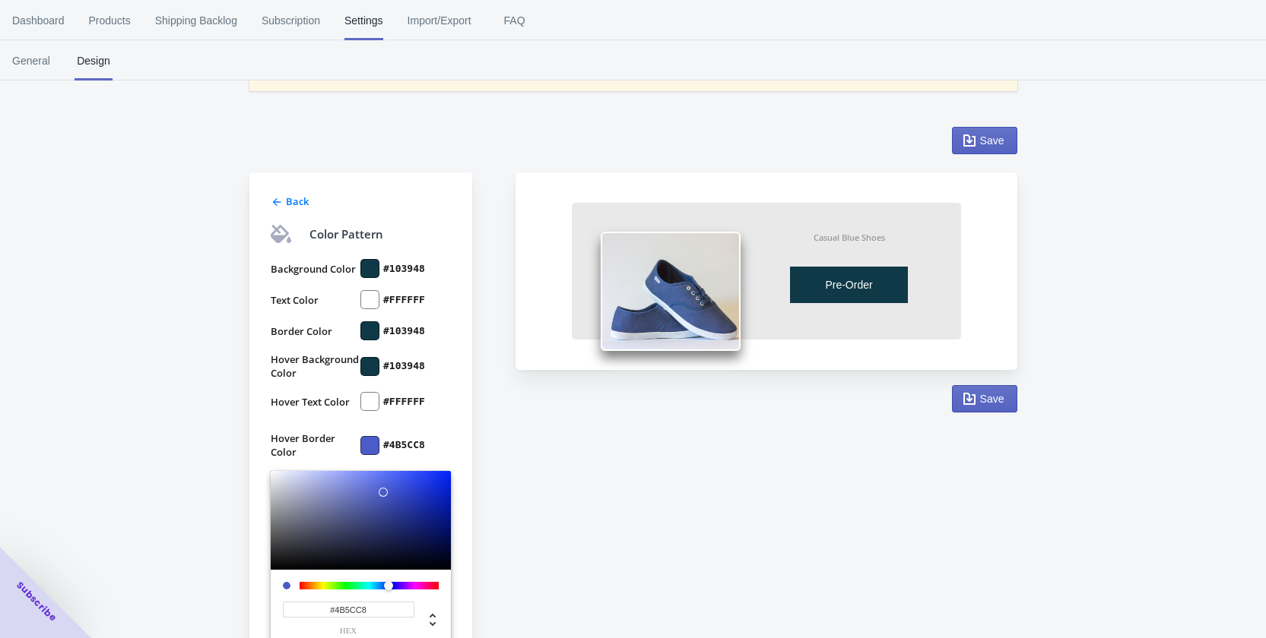
scroll to position [76, 0]
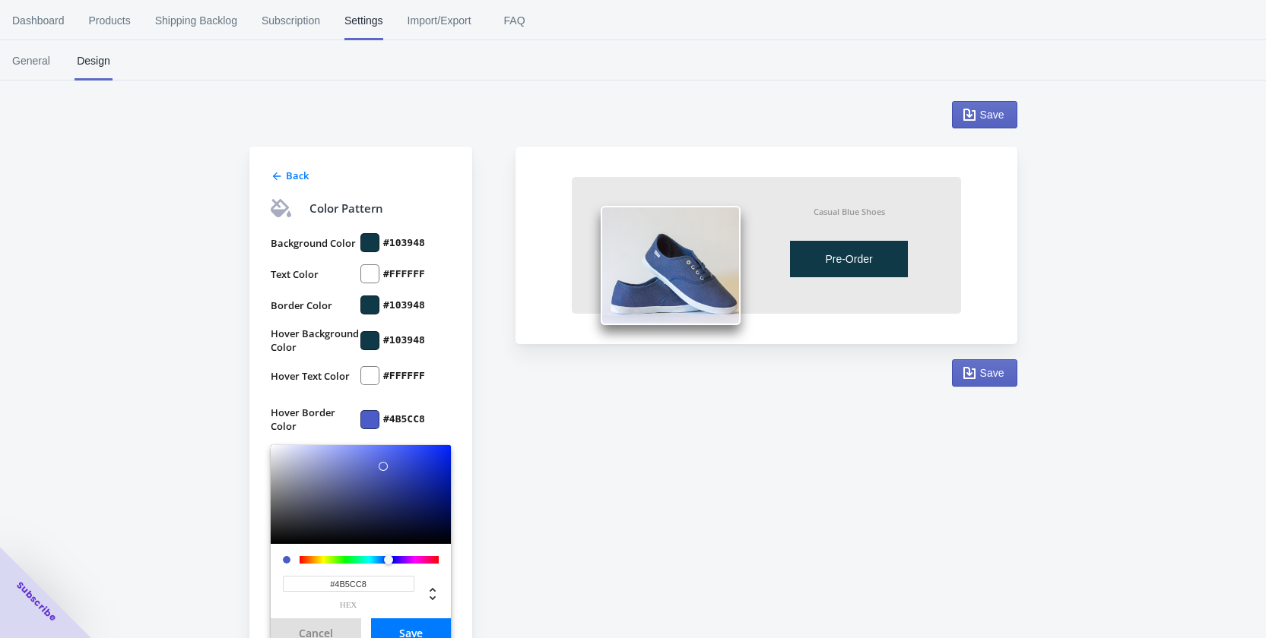
drag, startPoint x: 373, startPoint y: 584, endPoint x: 333, endPoint y: 581, distance: 40.4
click at [333, 581] on input "#4B5CC8" at bounding box center [348, 584] width 131 height 16
paste input "10394"
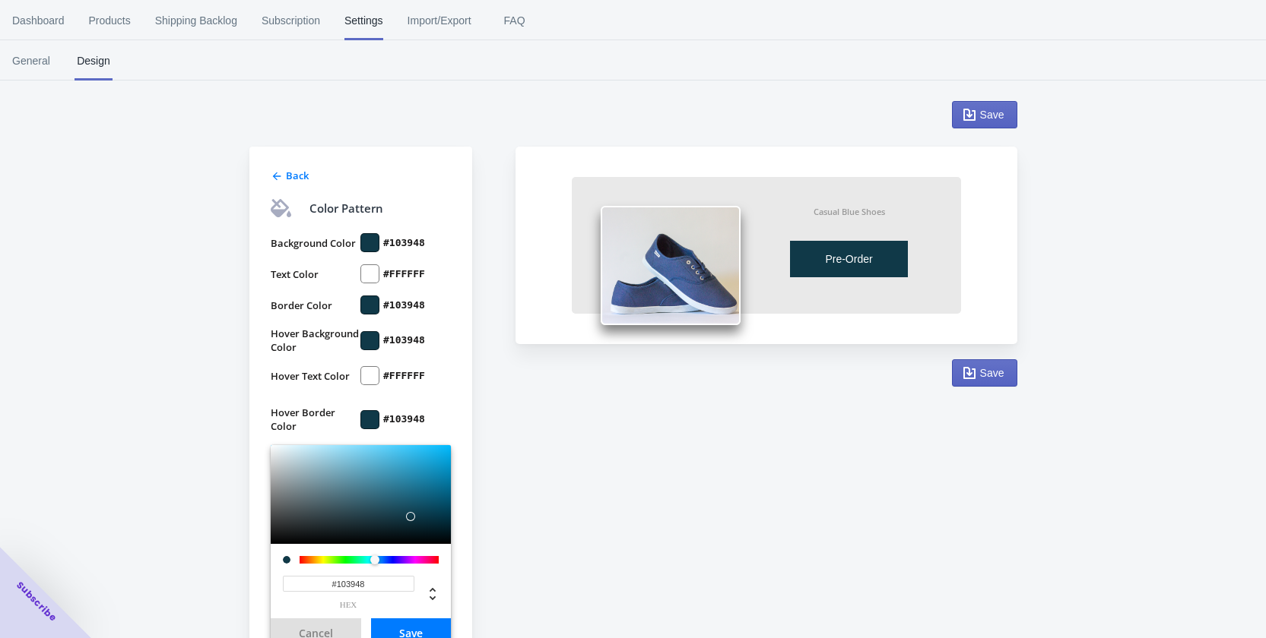
type input "#103948"
click at [409, 631] on button "Save" at bounding box center [411, 634] width 80 height 30
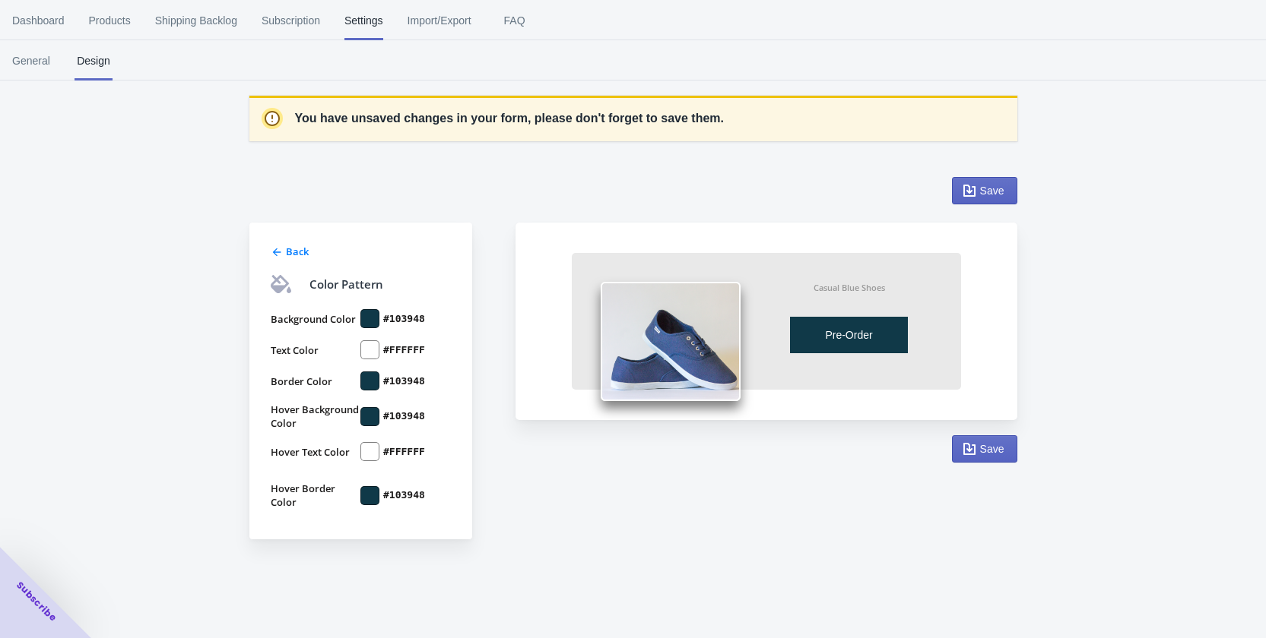
scroll to position [0, 0]
click at [276, 252] on icon at bounding box center [282, 252] width 12 height 12
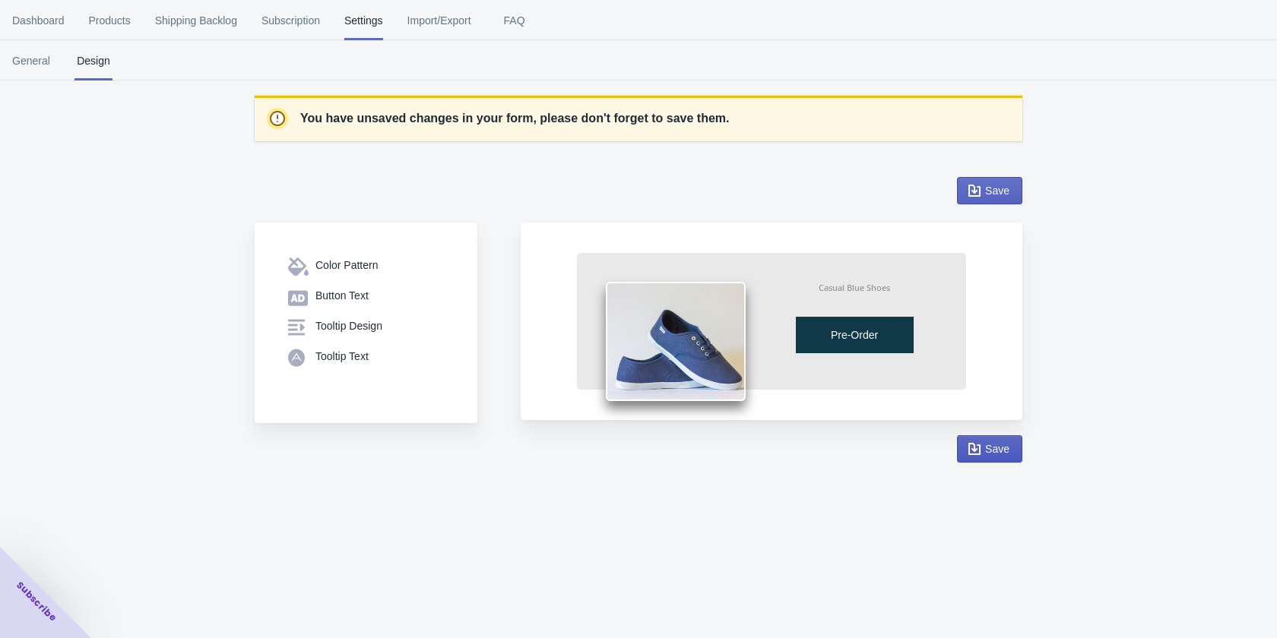
click at [987, 446] on span "Save" at bounding box center [997, 449] width 24 height 12
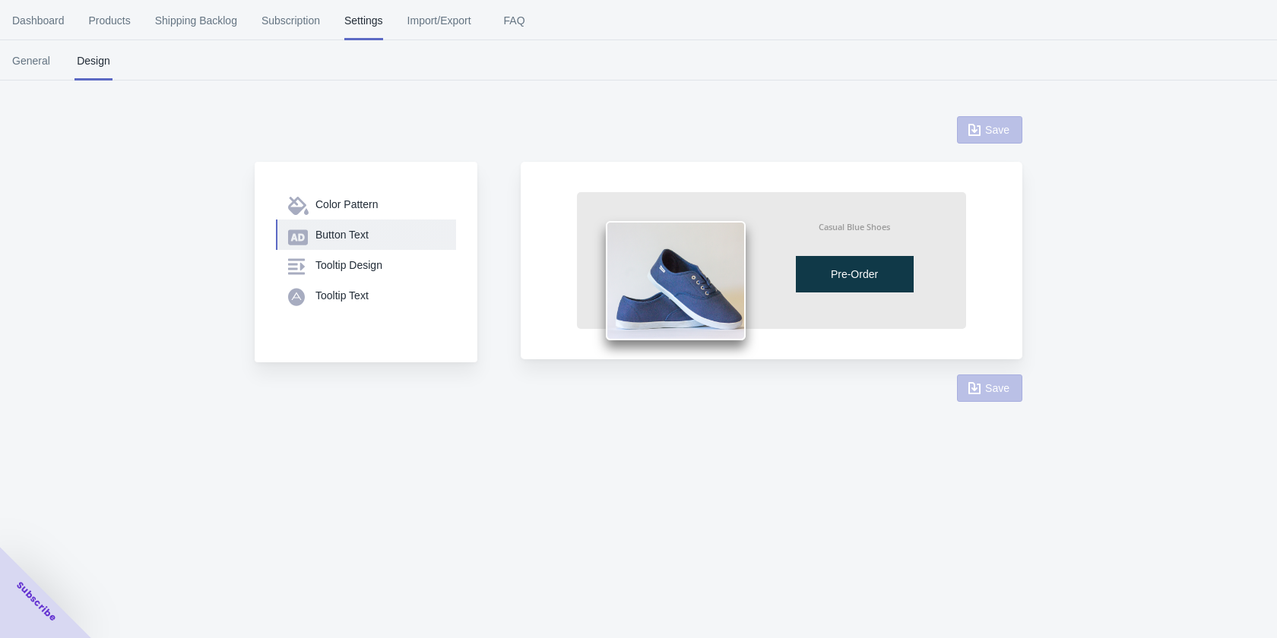
click at [331, 230] on div "Button Text" at bounding box center [379, 234] width 128 height 15
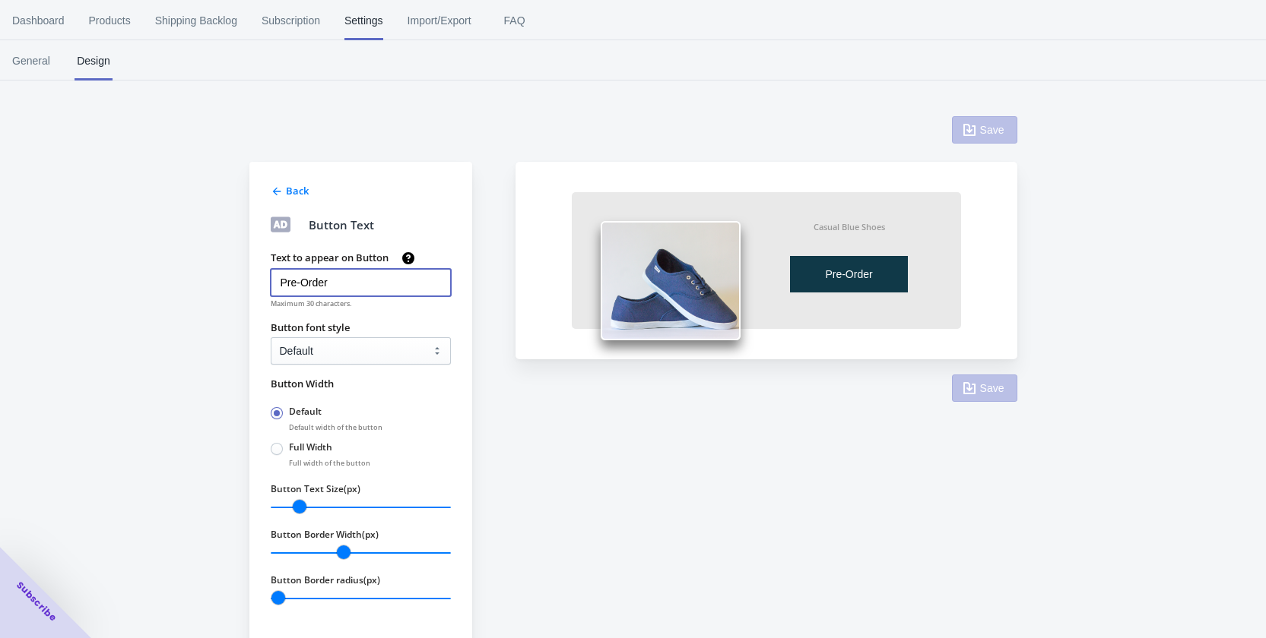
click at [337, 285] on input "Pre-Order" at bounding box center [361, 282] width 180 height 27
click at [317, 282] on input "Pre-Order" at bounding box center [361, 282] width 180 height 27
click at [317, 280] on input "Pre-Order" at bounding box center [361, 282] width 180 height 27
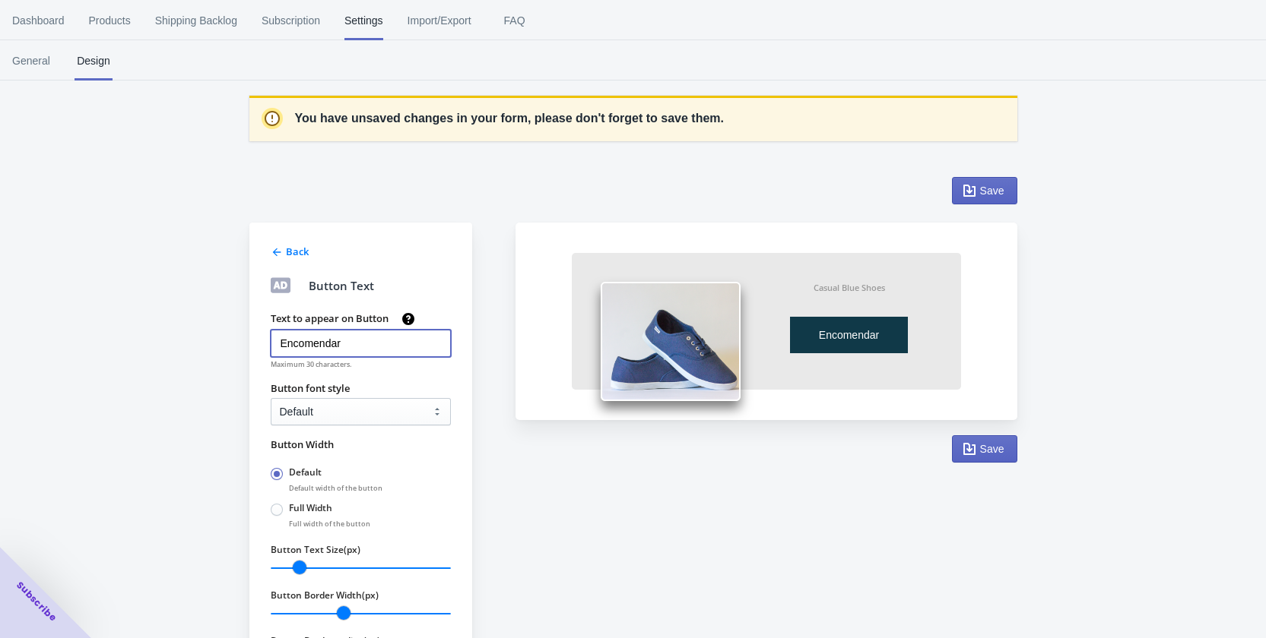
type input "Encomendar"
click at [318, 407] on select "Default Arial Times New Roman Courier Sans Serif" at bounding box center [361, 411] width 180 height 27
click at [318, 409] on select "Default Arial Times New Roman Courier Sans Serif" at bounding box center [361, 411] width 180 height 27
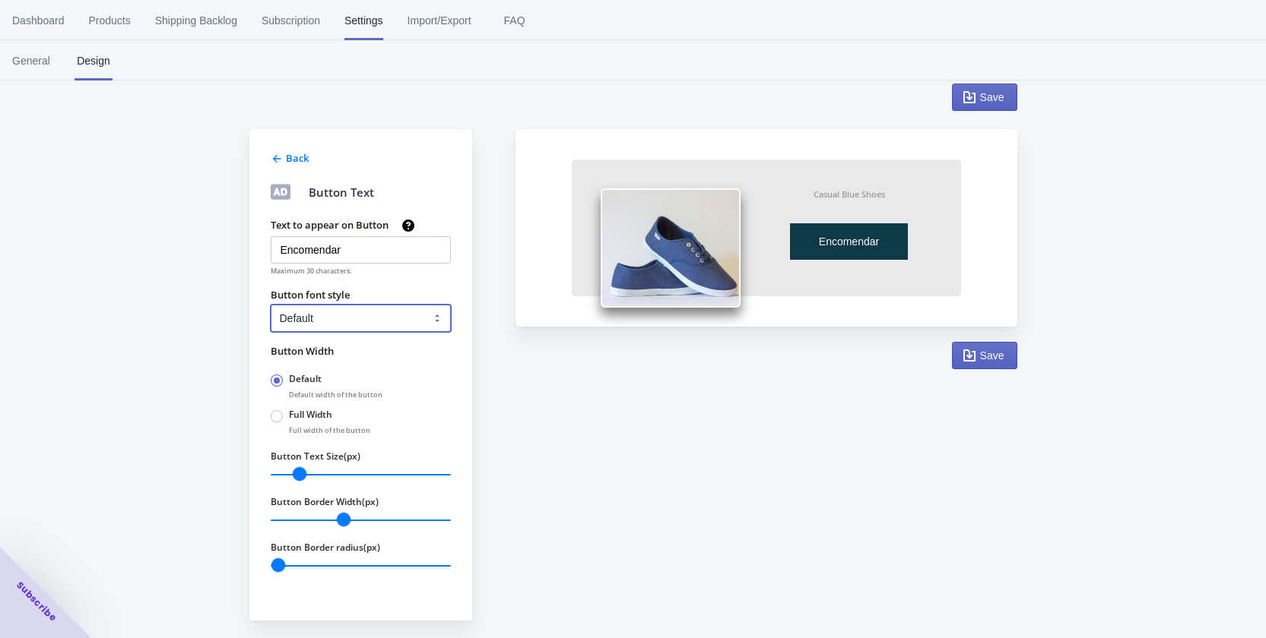
scroll to position [97, 0]
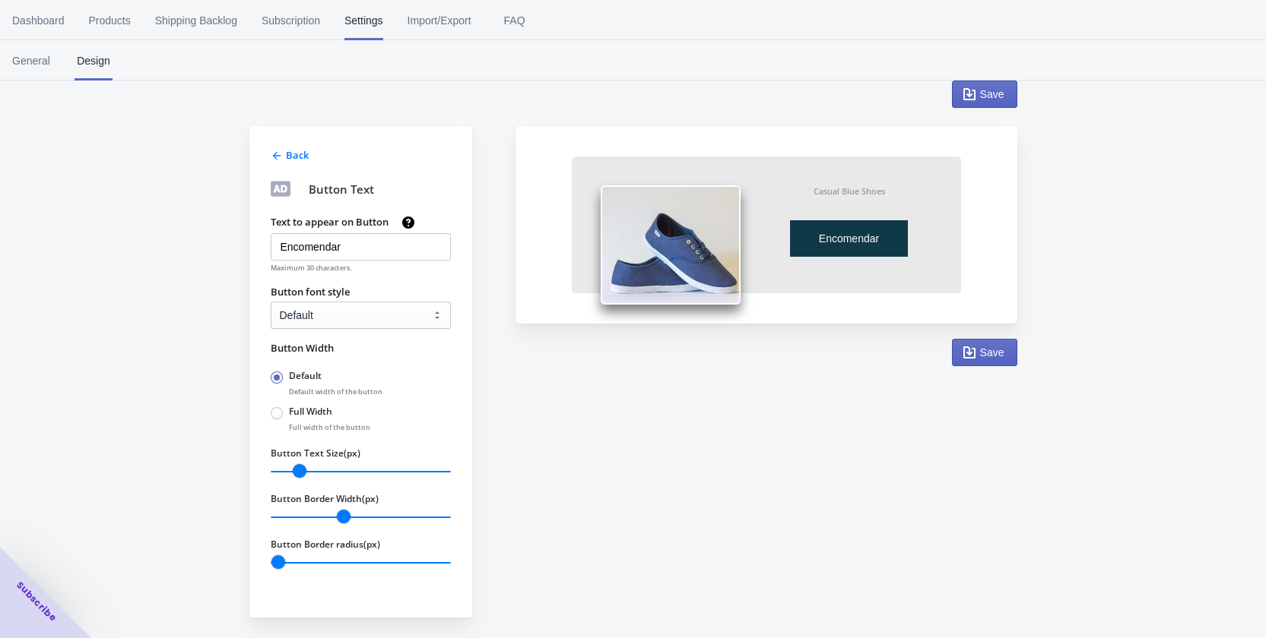
click at [275, 153] on icon at bounding box center [277, 156] width 12 height 12
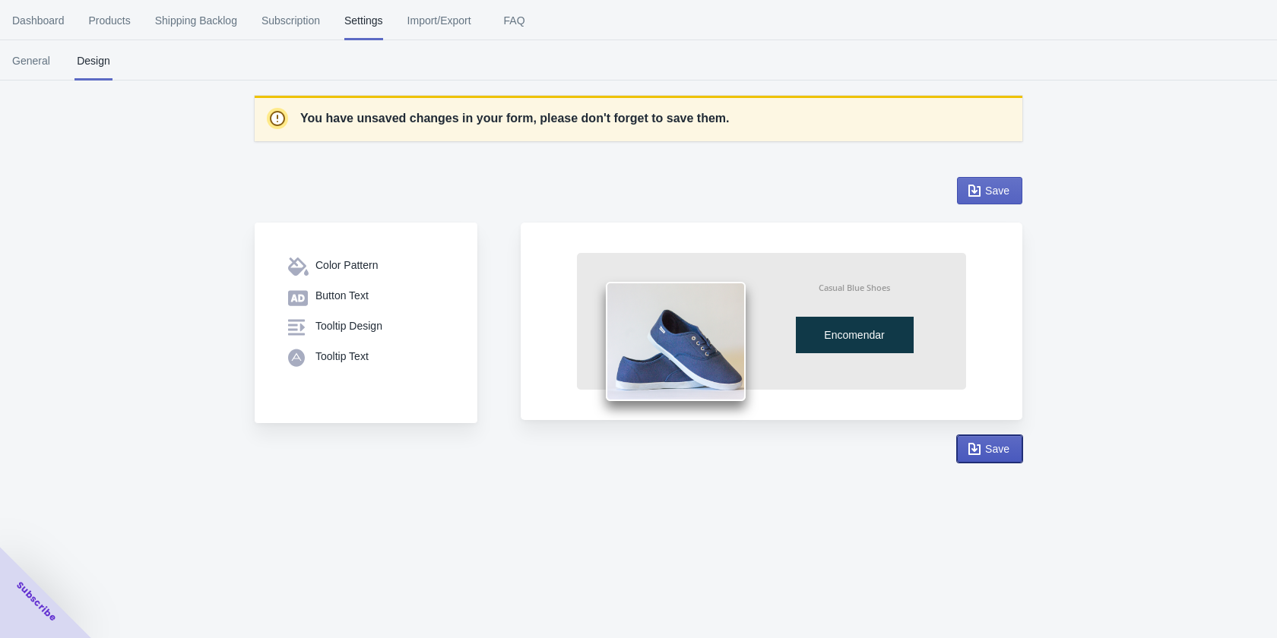
click at [991, 439] on button "Save" at bounding box center [989, 449] width 65 height 27
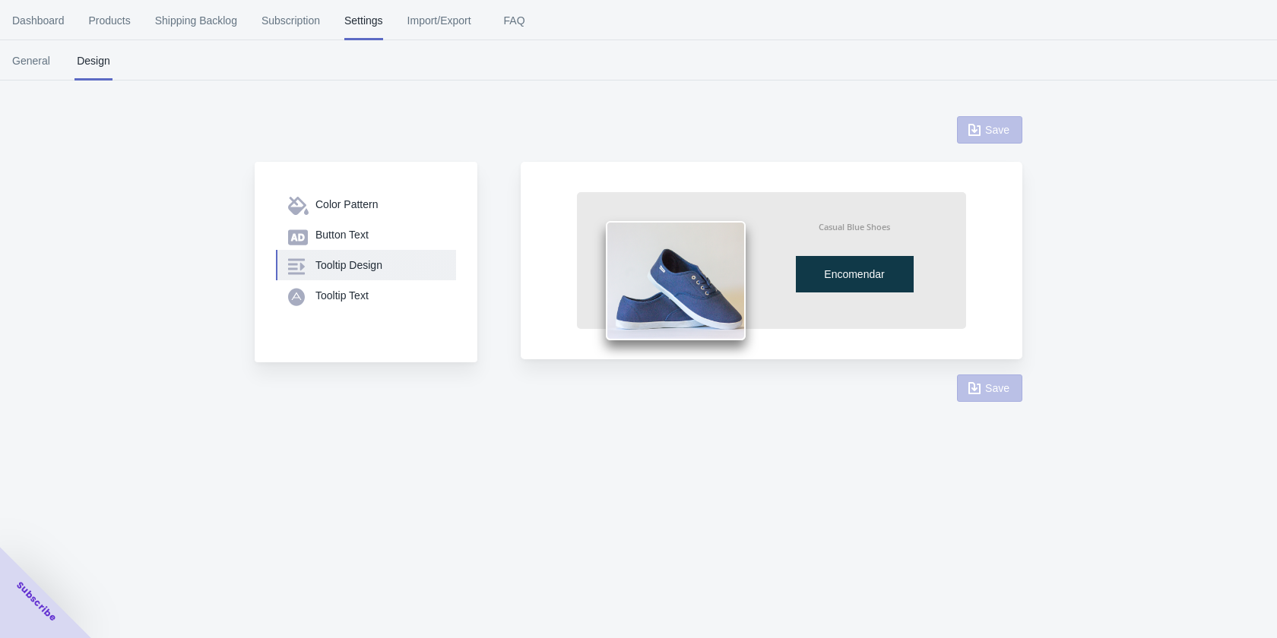
click at [344, 271] on div "Tooltip Design" at bounding box center [379, 265] width 128 height 15
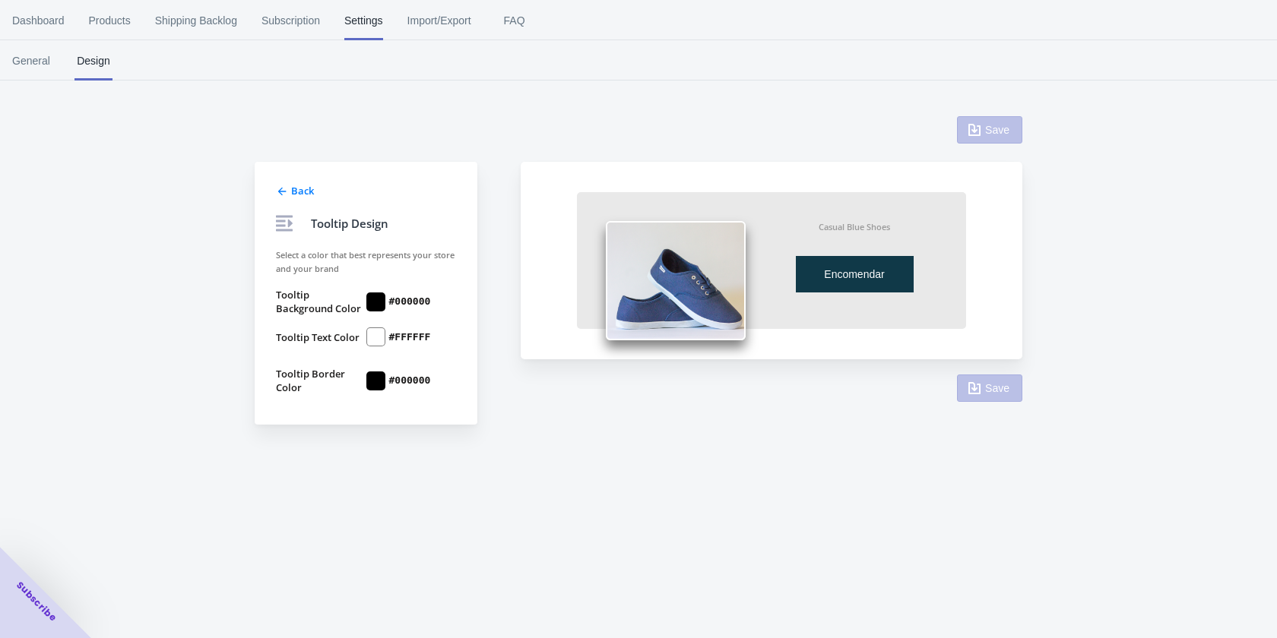
click at [276, 190] on div "Back" at bounding box center [364, 189] width 183 height 18
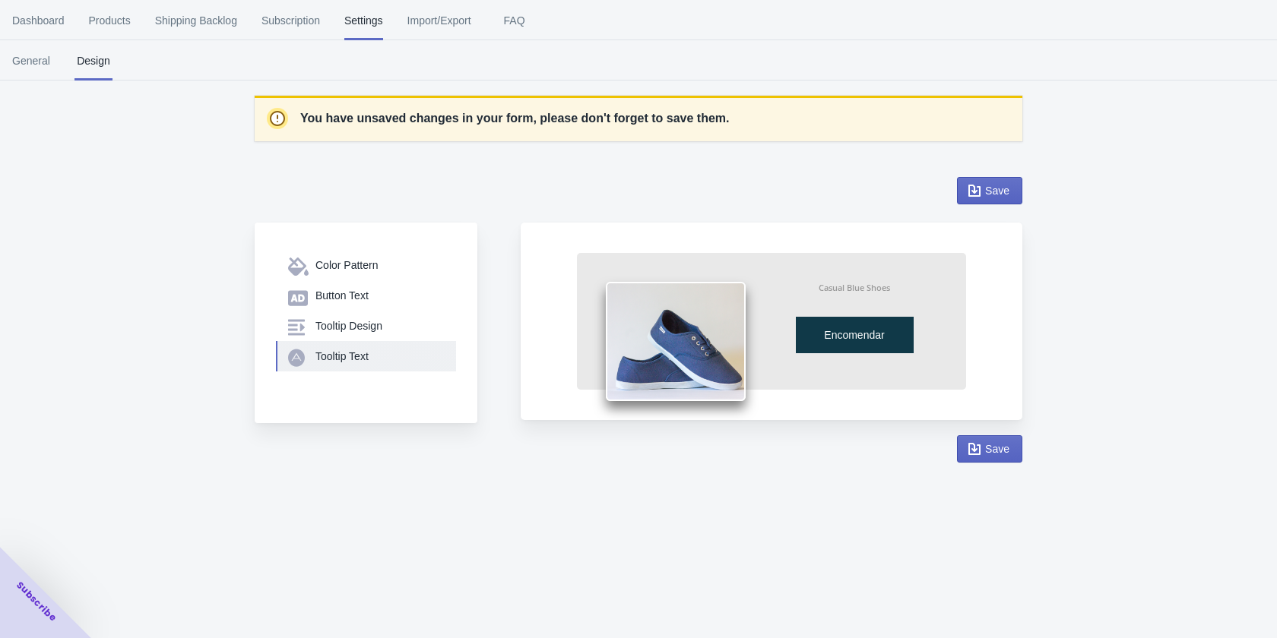
click at [346, 350] on div "Tooltip Text" at bounding box center [379, 356] width 128 height 15
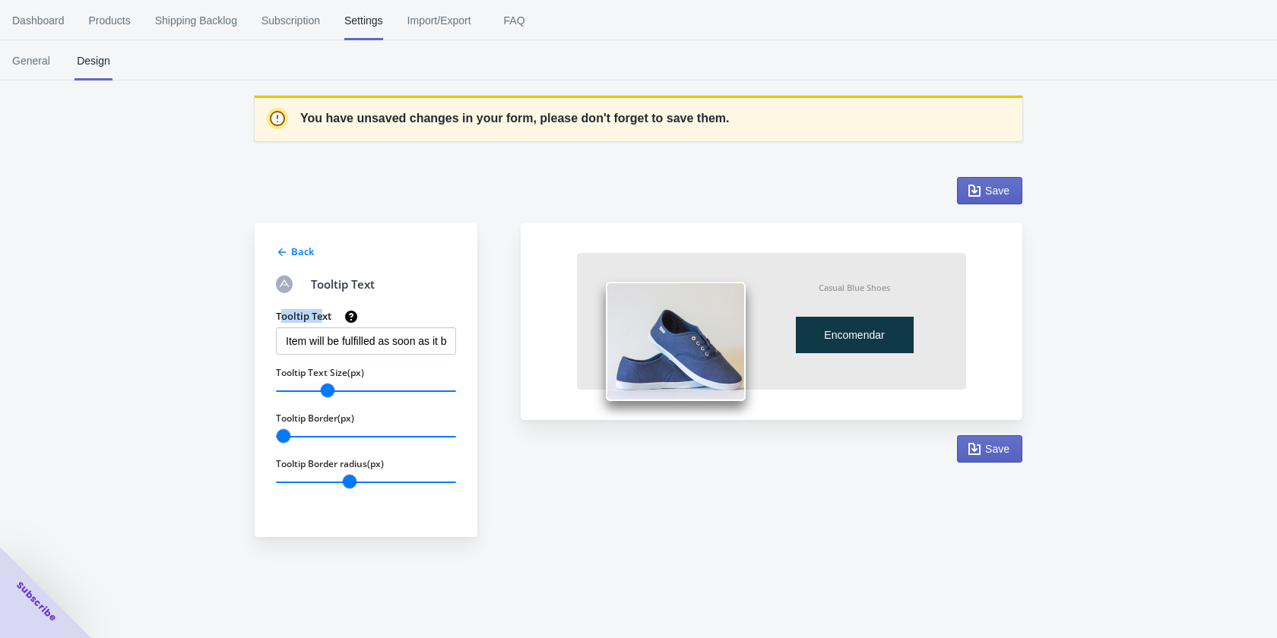
drag, startPoint x: 281, startPoint y: 315, endPoint x: 322, endPoint y: 322, distance: 41.7
click at [322, 322] on label "Tooltip Text" at bounding box center [303, 316] width 55 height 14
click at [357, 339] on input "Item will be fulfilled as soon as it becomes available" at bounding box center [366, 341] width 180 height 27
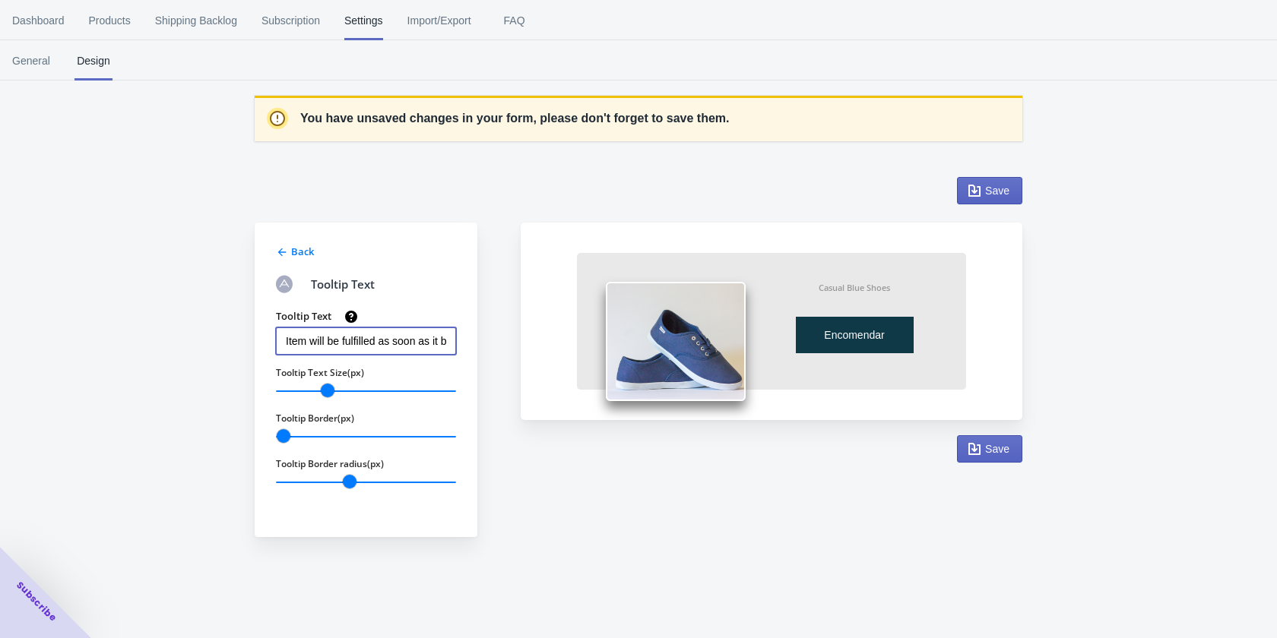
paste input "O item será enviado assim que estiver disponível"
type input "O item será enviado assim que estiver disponível"
click at [996, 446] on span "Save" at bounding box center [997, 449] width 24 height 12
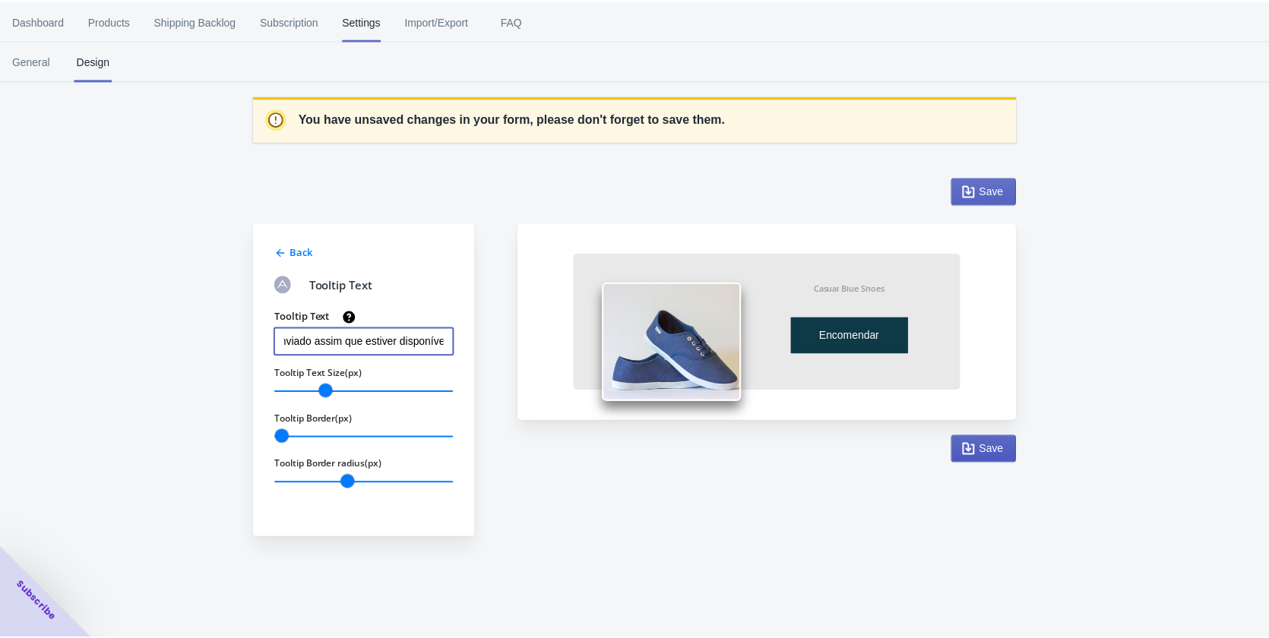
scroll to position [0, 0]
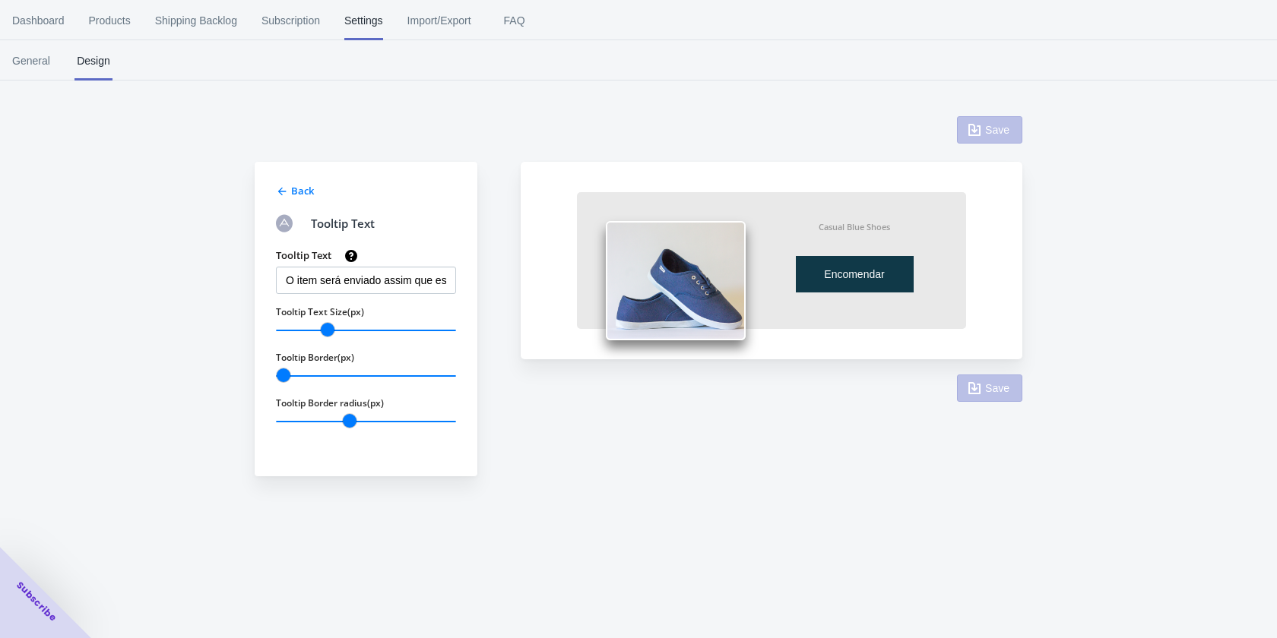
click at [277, 198] on icon at bounding box center [282, 191] width 12 height 12
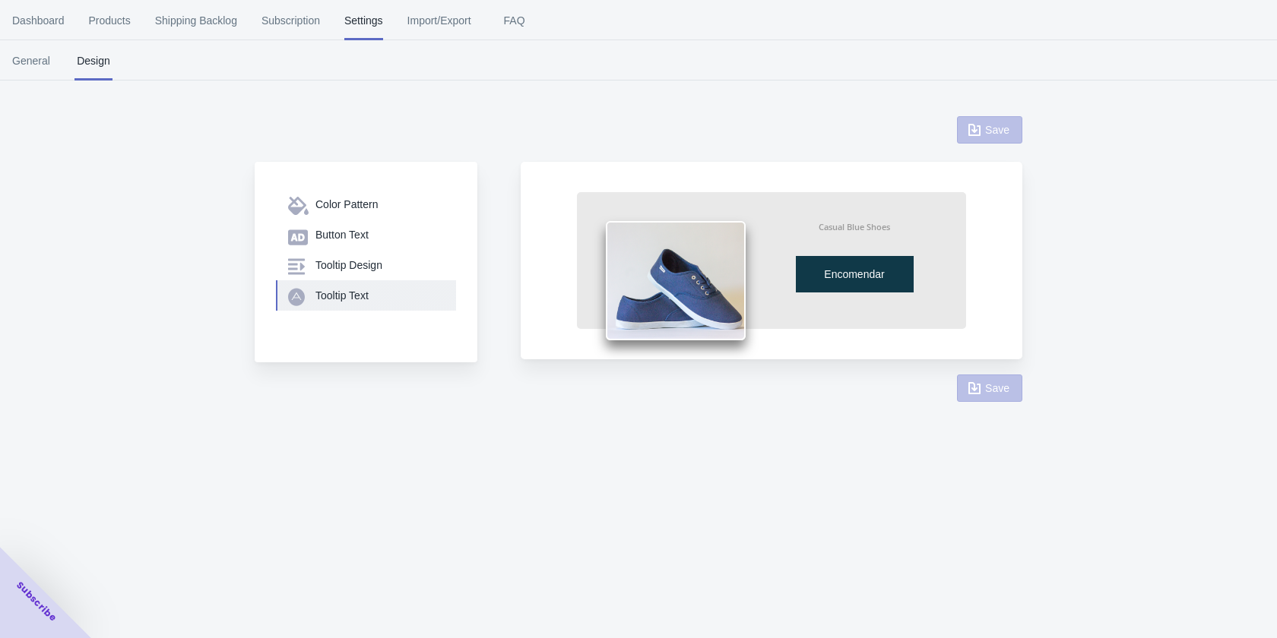
click at [293, 298] on icon "button" at bounding box center [296, 297] width 17 height 18
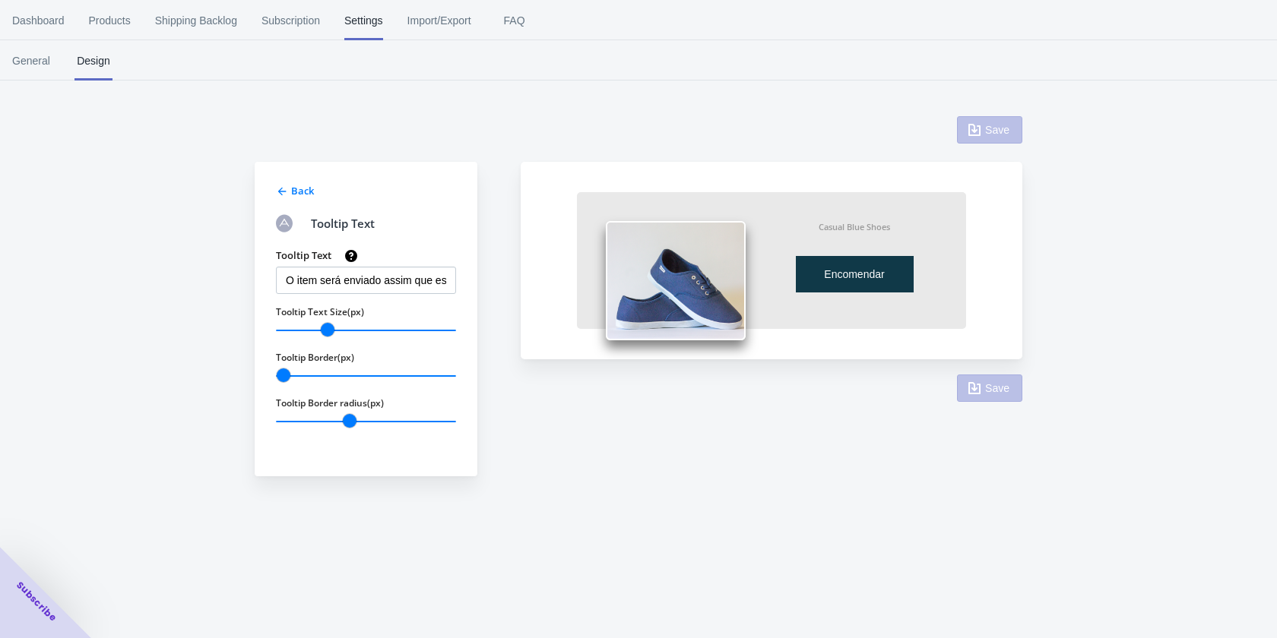
click at [284, 188] on icon at bounding box center [282, 191] width 12 height 12
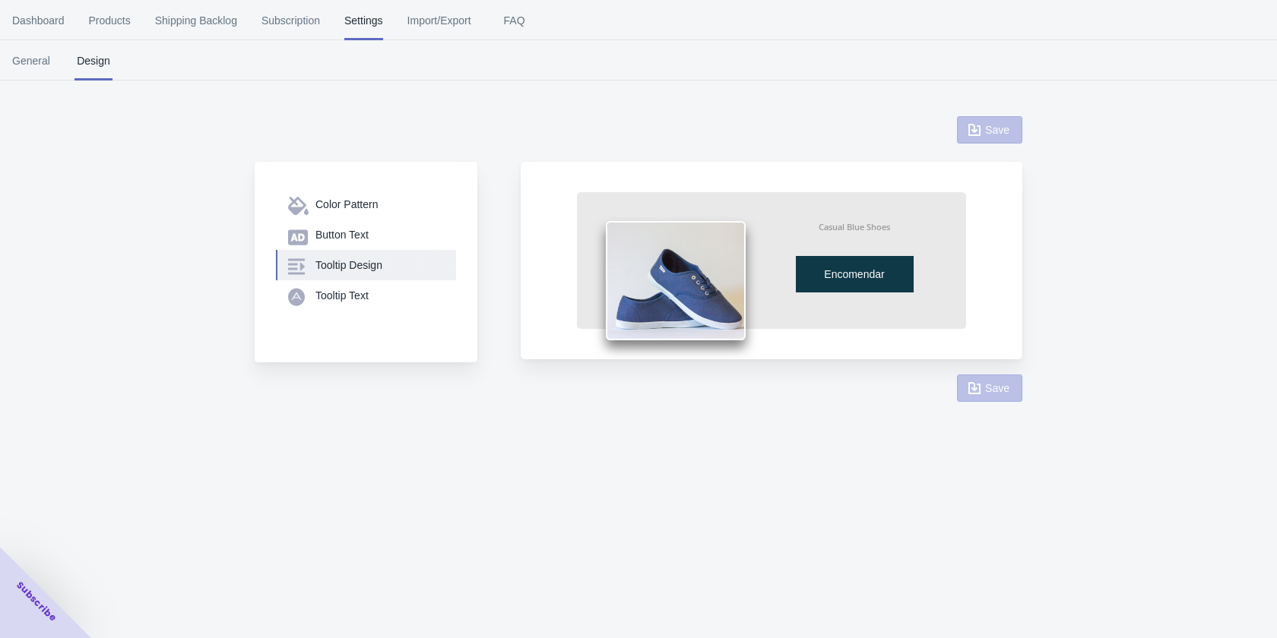
click at [302, 274] on icon "button" at bounding box center [296, 267] width 17 height 16
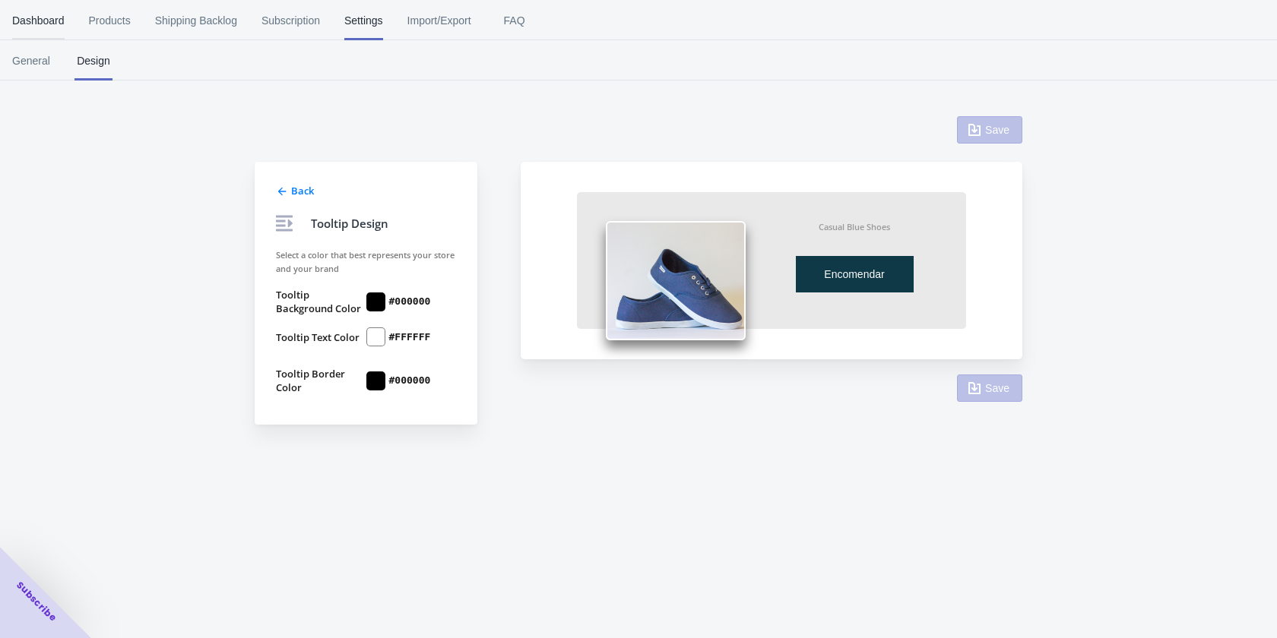
click at [70, 15] on button "Dashboard" at bounding box center [38, 21] width 77 height 40
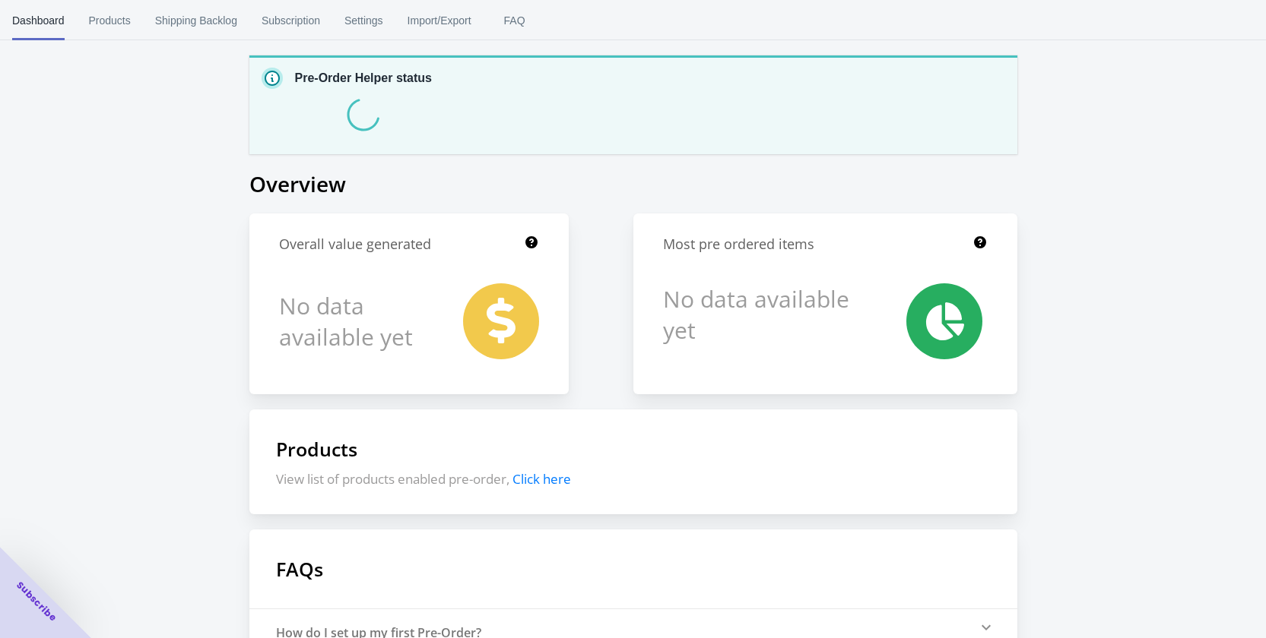
click at [534, 477] on span "Click here" at bounding box center [541, 479] width 59 height 17
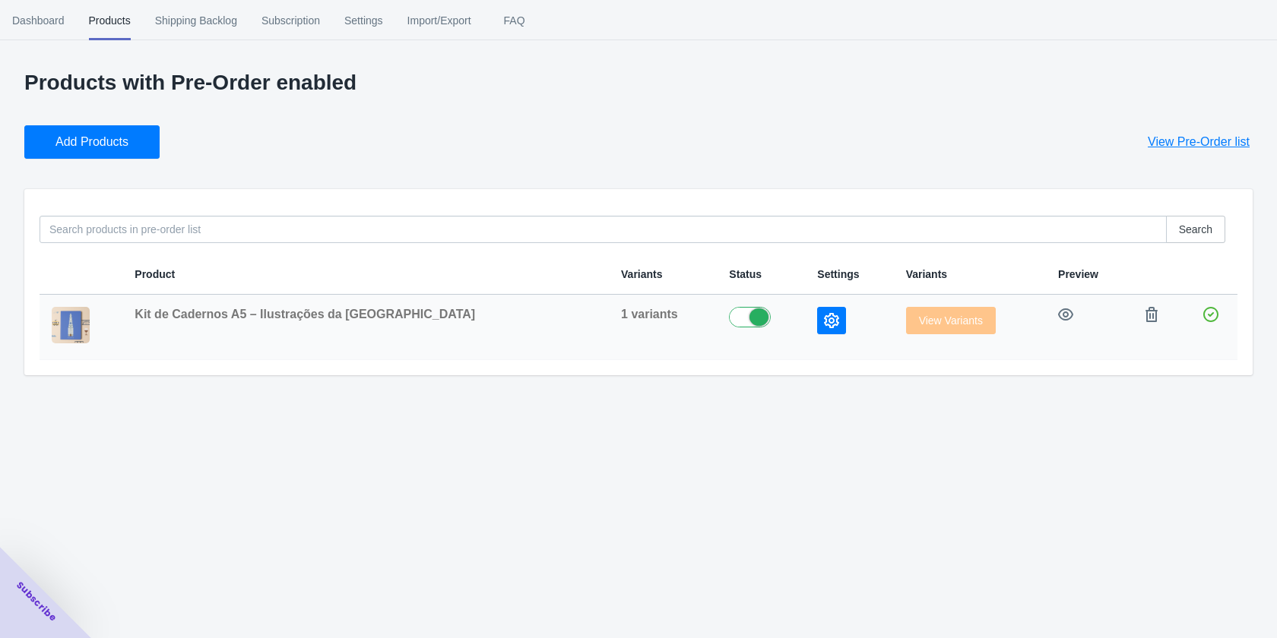
click at [730, 313] on label at bounding box center [761, 316] width 64 height 18
checkbox input "false"
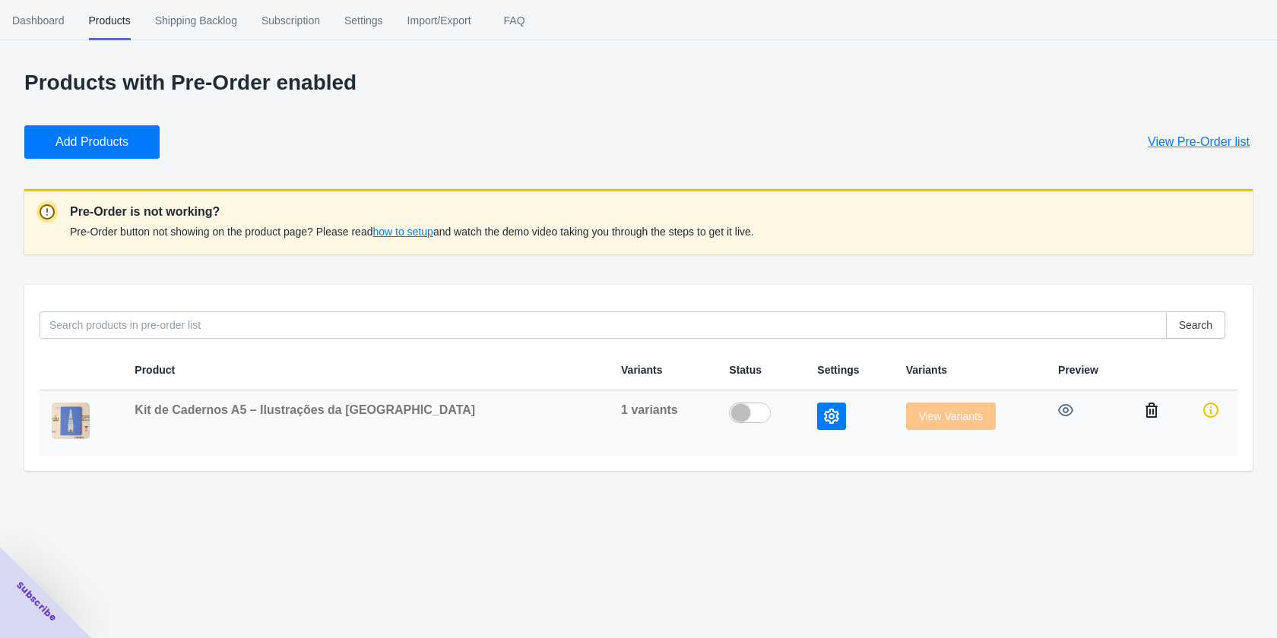
click at [1154, 412] on button "button" at bounding box center [1151, 410] width 27 height 27
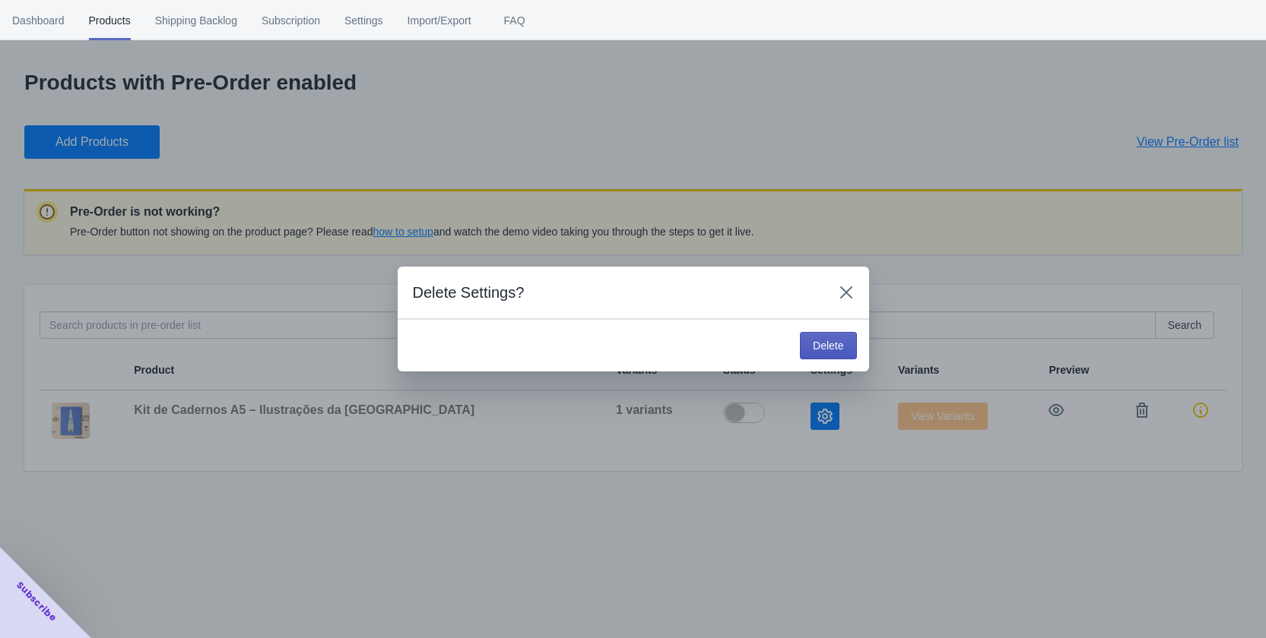
click at [833, 343] on span "Delete" at bounding box center [828, 346] width 30 height 12
